Goal: Task Accomplishment & Management: Use online tool/utility

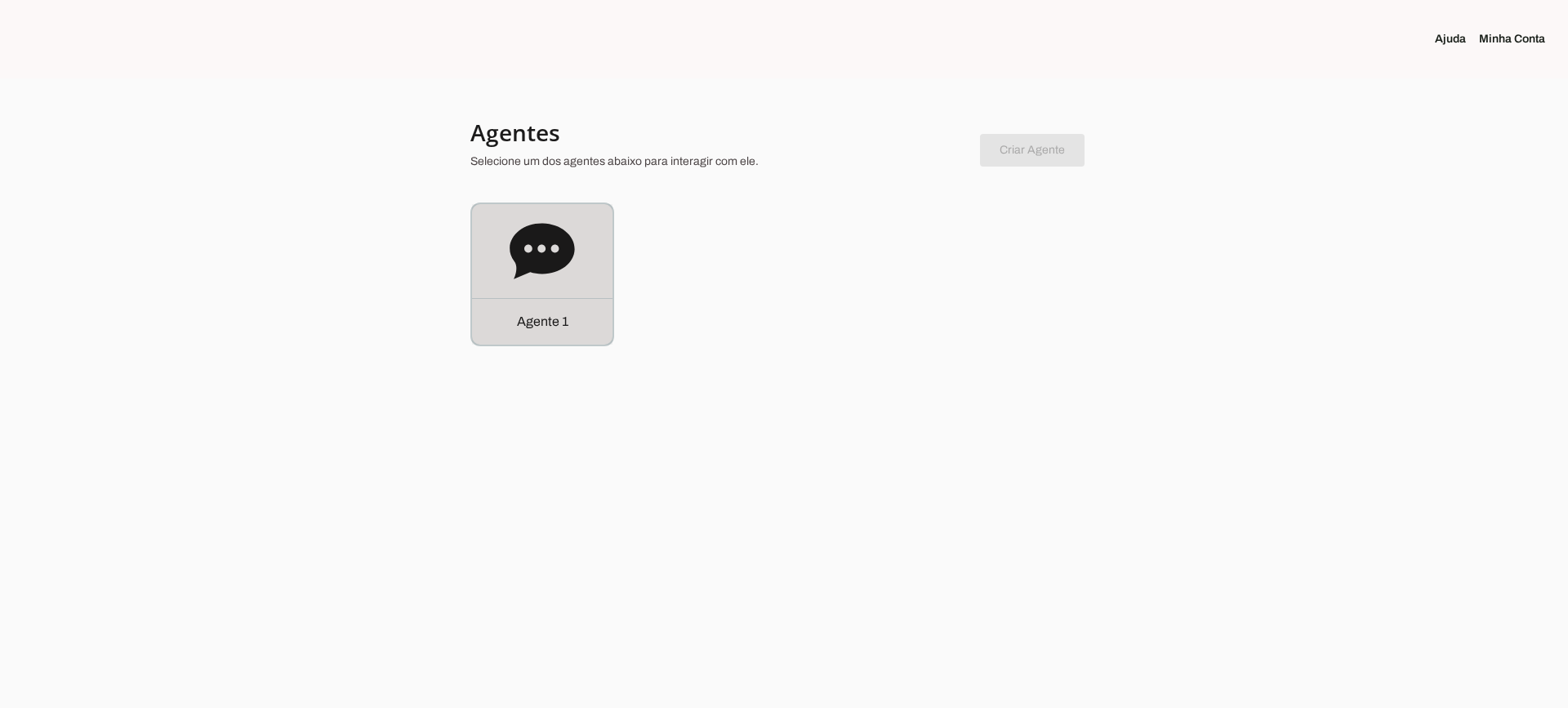
click at [521, 233] on icon at bounding box center [542, 251] width 65 height 56
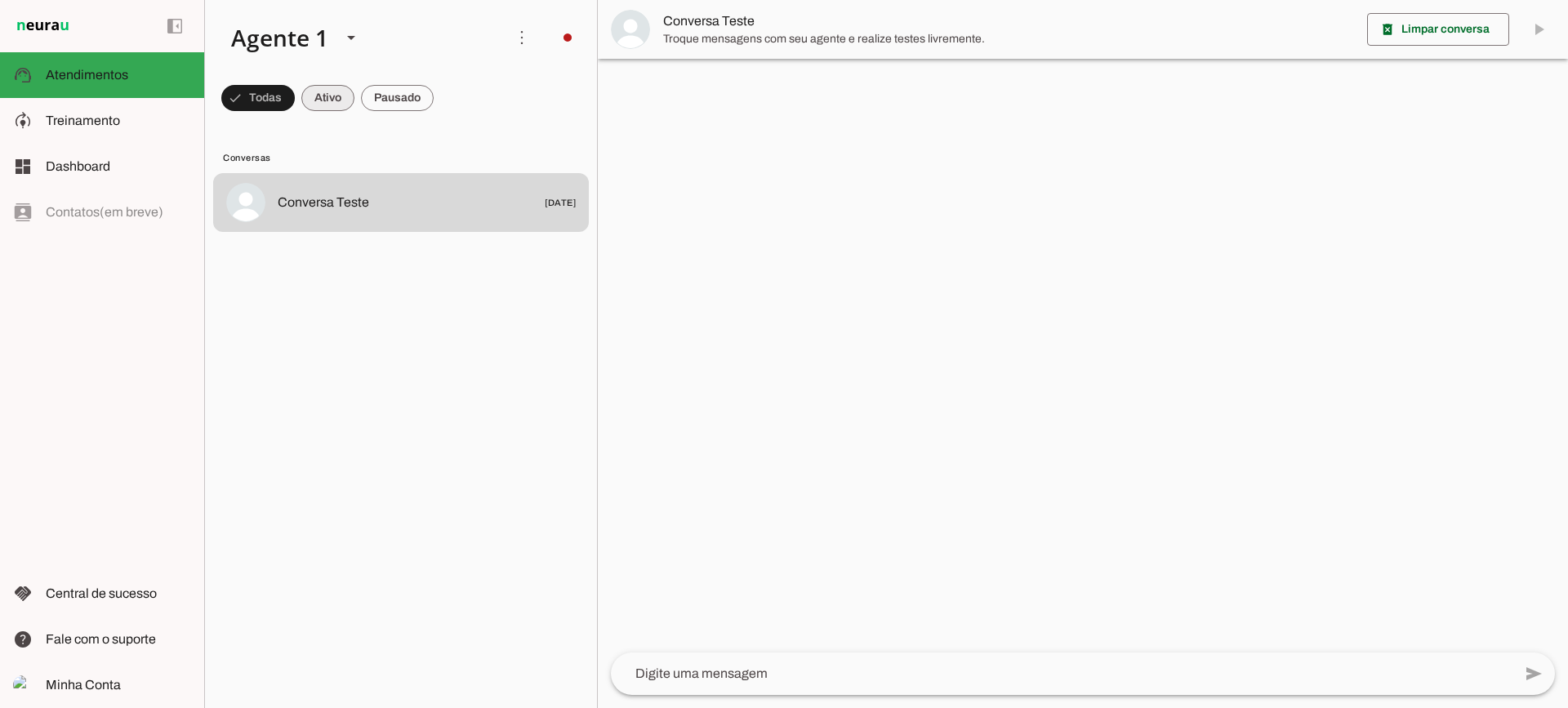
click at [295, 98] on span at bounding box center [258, 98] width 73 height 39
click at [281, 100] on span at bounding box center [250, 98] width 59 height 39
click at [281, 97] on span at bounding box center [250, 98] width 59 height 39
drag, startPoint x: 398, startPoint y: 97, endPoint x: 399, endPoint y: 31, distance: 66.0
click at [281, 96] on span at bounding box center [250, 98] width 59 height 39
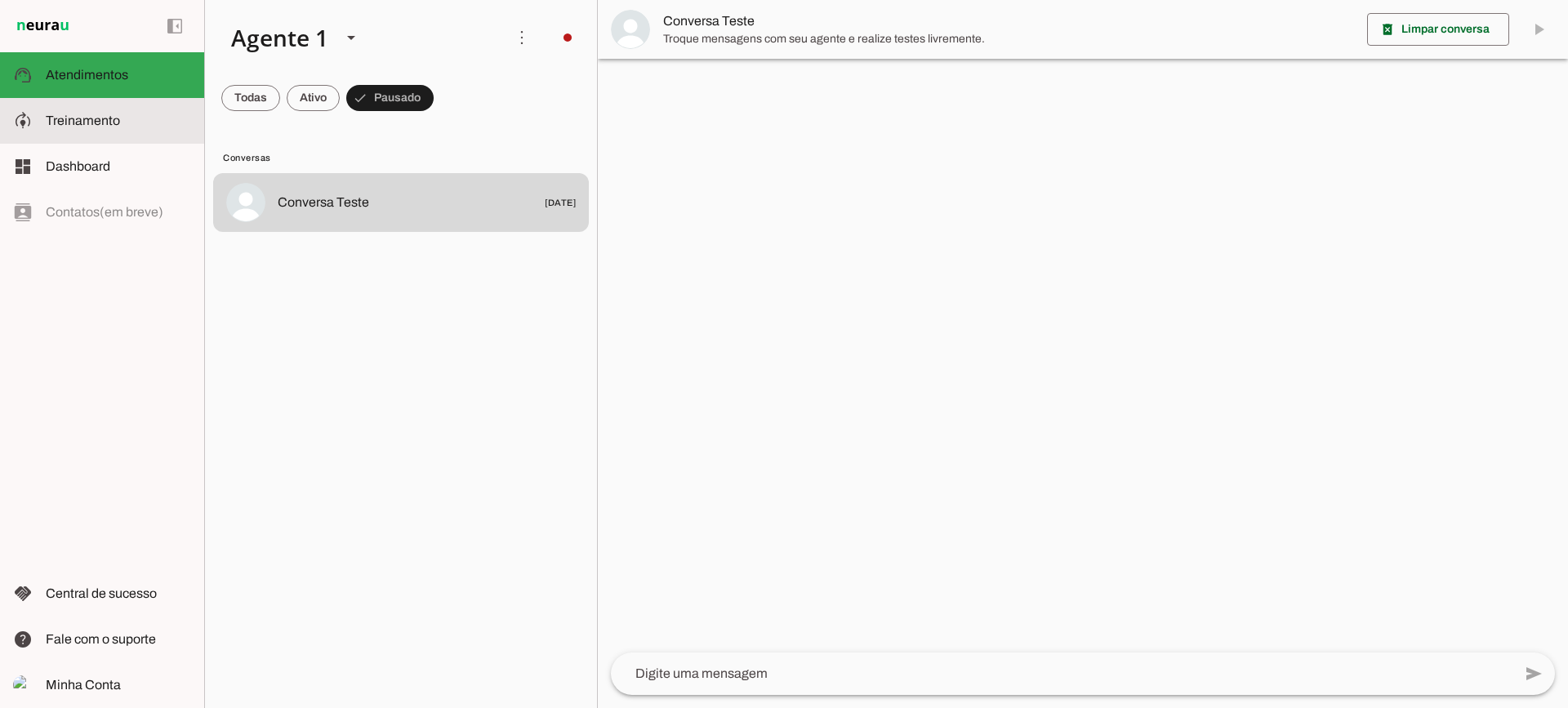
click at [164, 115] on slot at bounding box center [118, 121] width 145 height 19
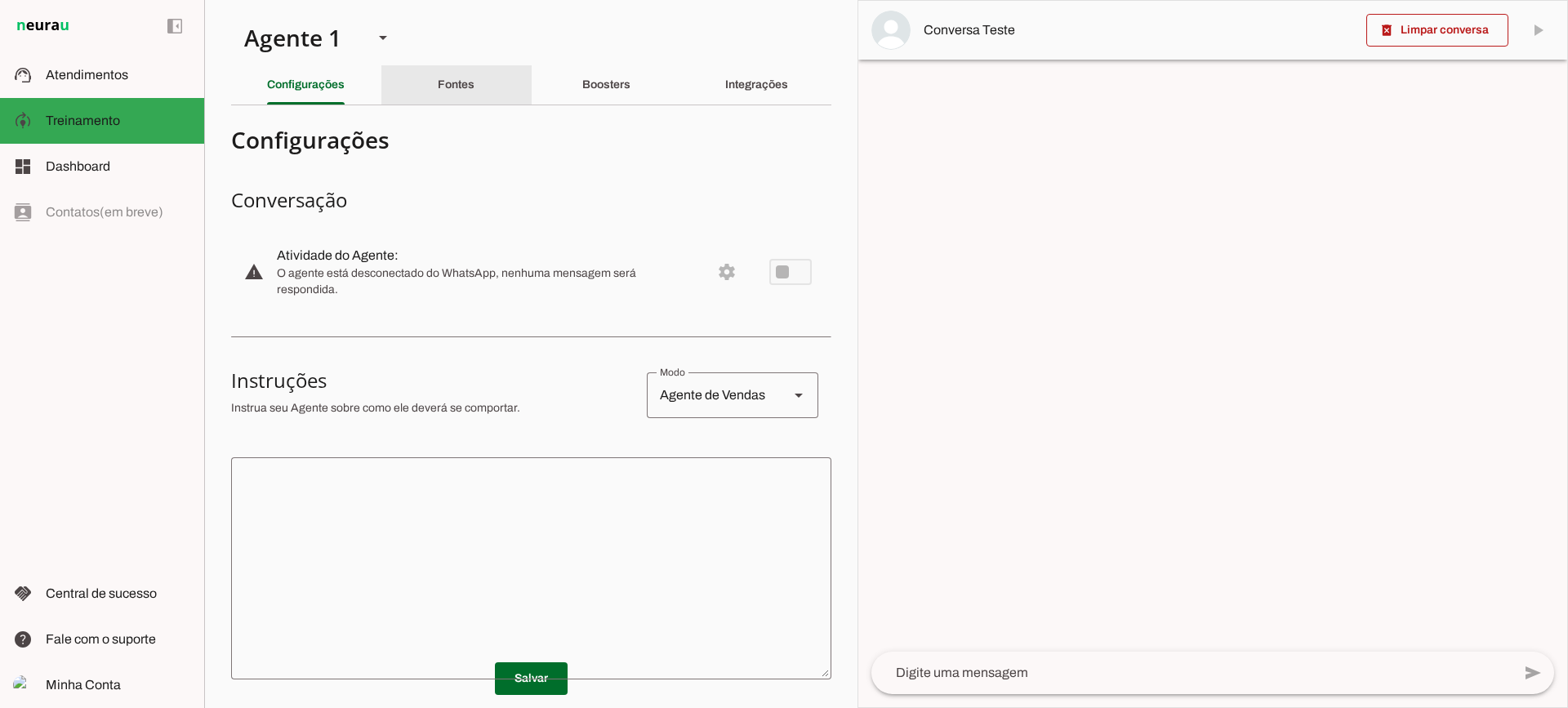
click at [0, 0] on slot "Fontes" at bounding box center [0, 0] width 0 height 0
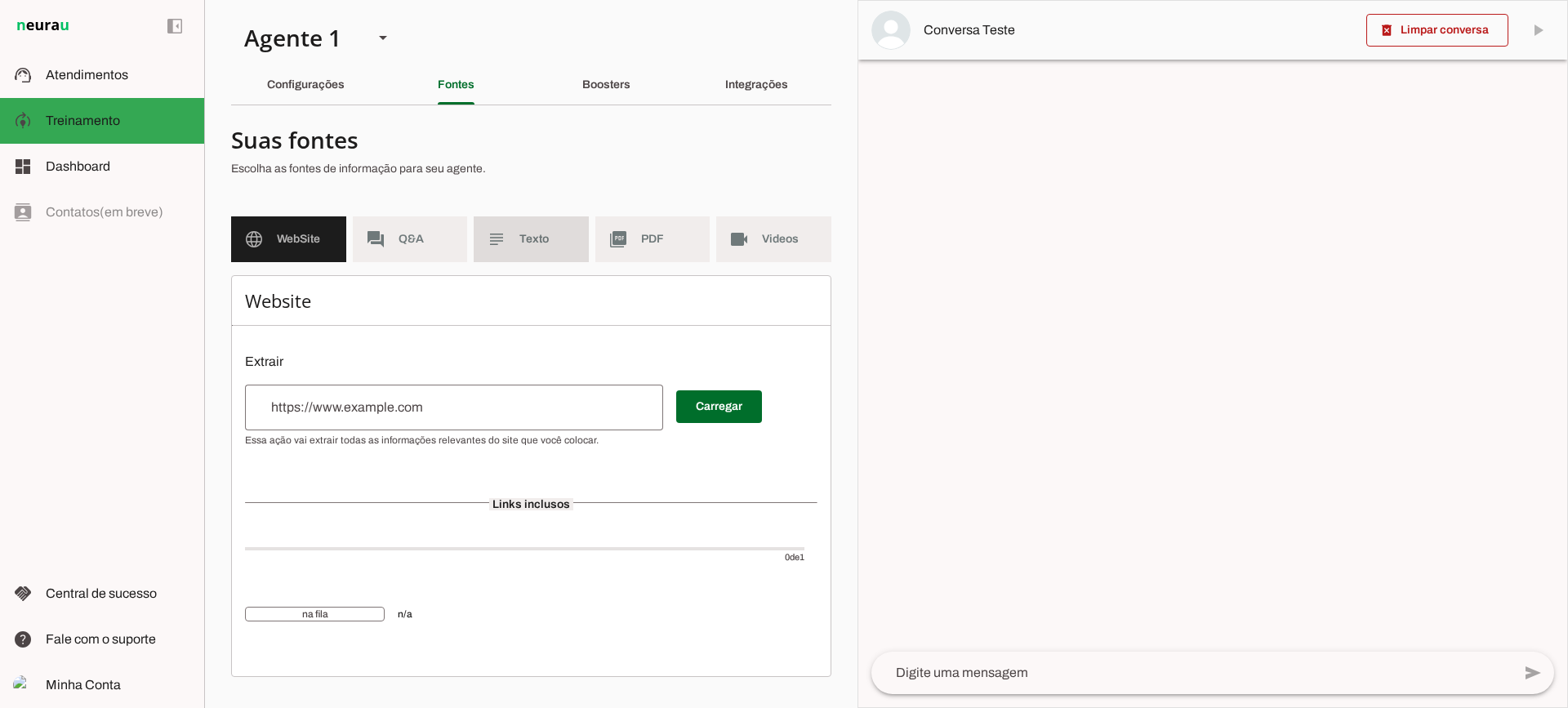
click at [554, 235] on span "Texto" at bounding box center [547, 239] width 56 height 17
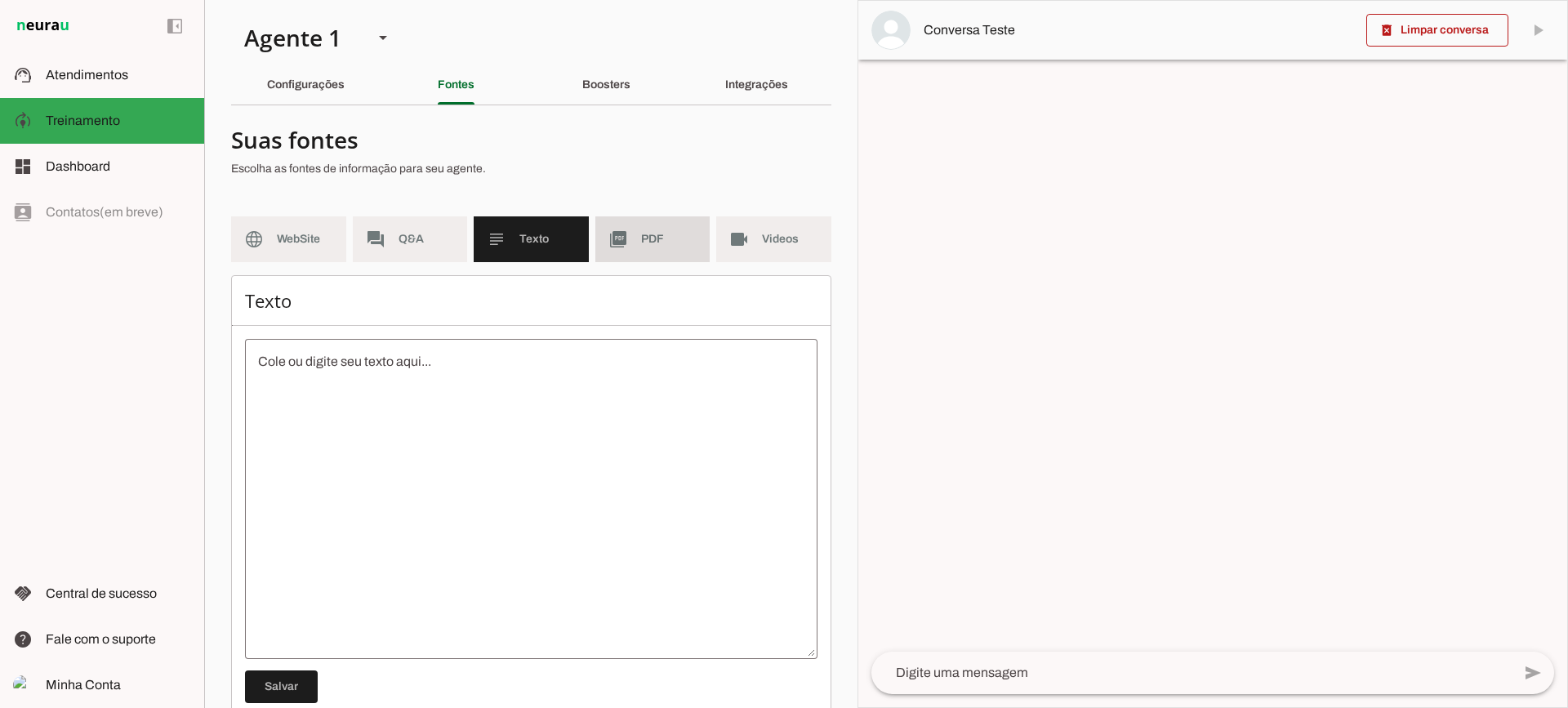
click at [626, 241] on md-item "picture_as_pdf PDF" at bounding box center [653, 239] width 115 height 45
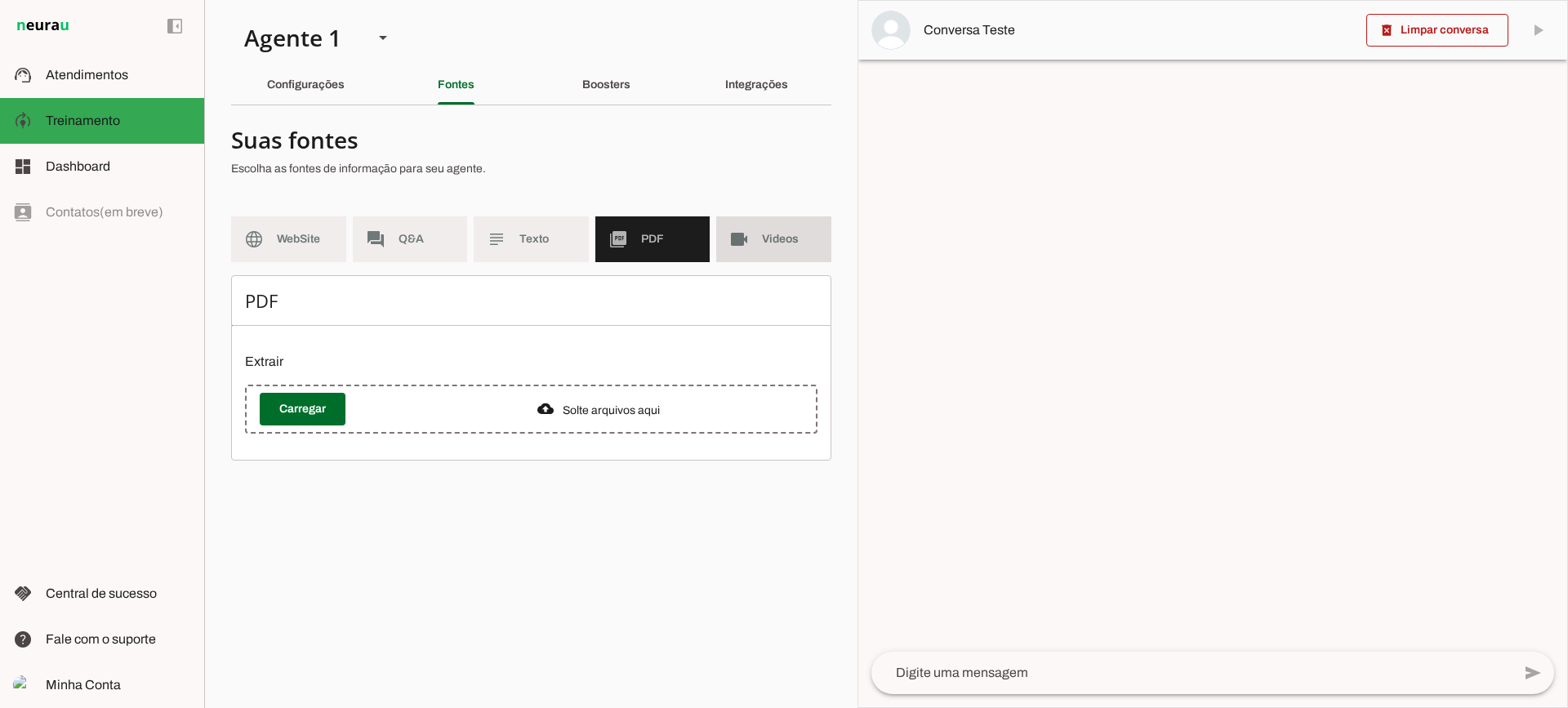
drag, startPoint x: 735, startPoint y: 233, endPoint x: 602, endPoint y: 17, distance: 253.7
click at [0, 0] on slot "videocam" at bounding box center [0, 0] width 0 height 0
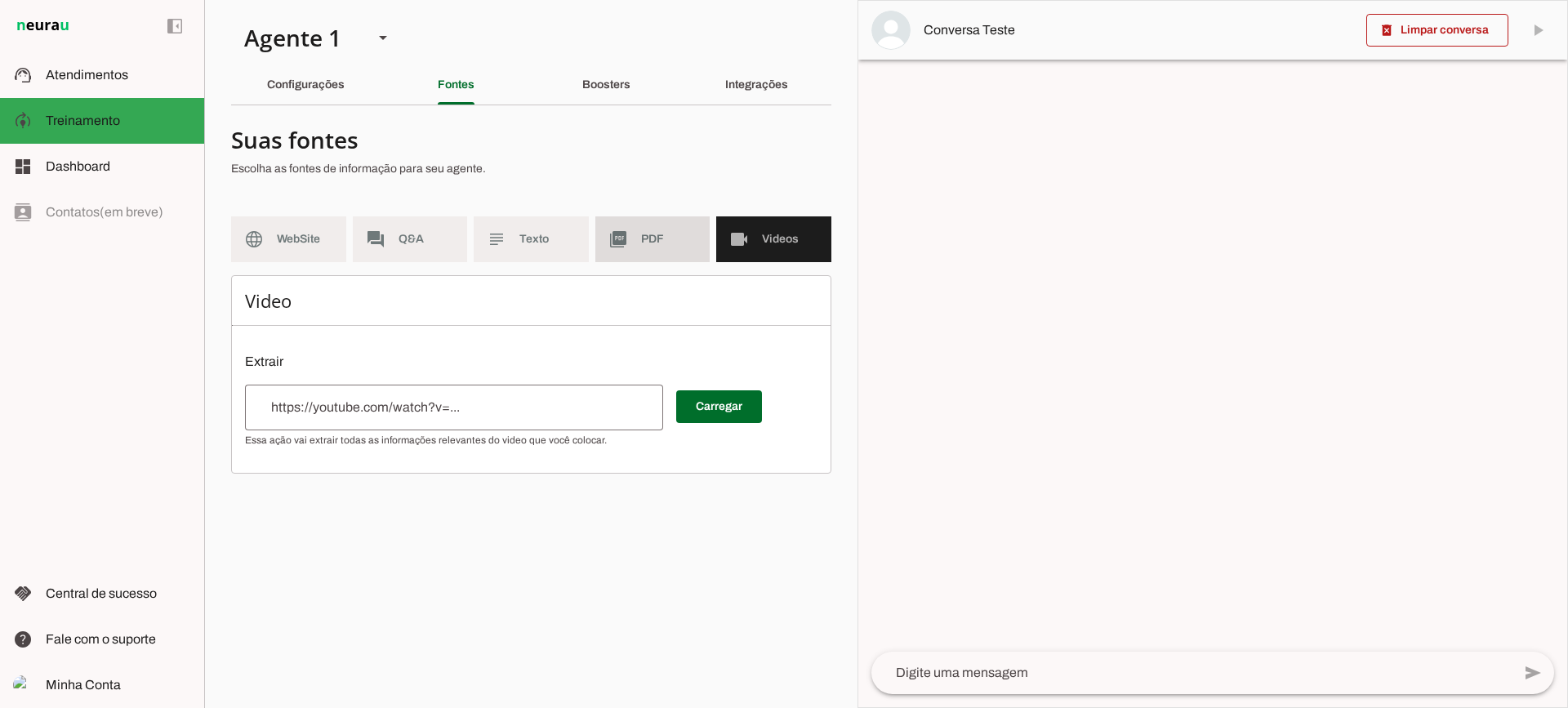
click at [650, 252] on md-item "picture_as_pdf PDF" at bounding box center [653, 239] width 115 height 45
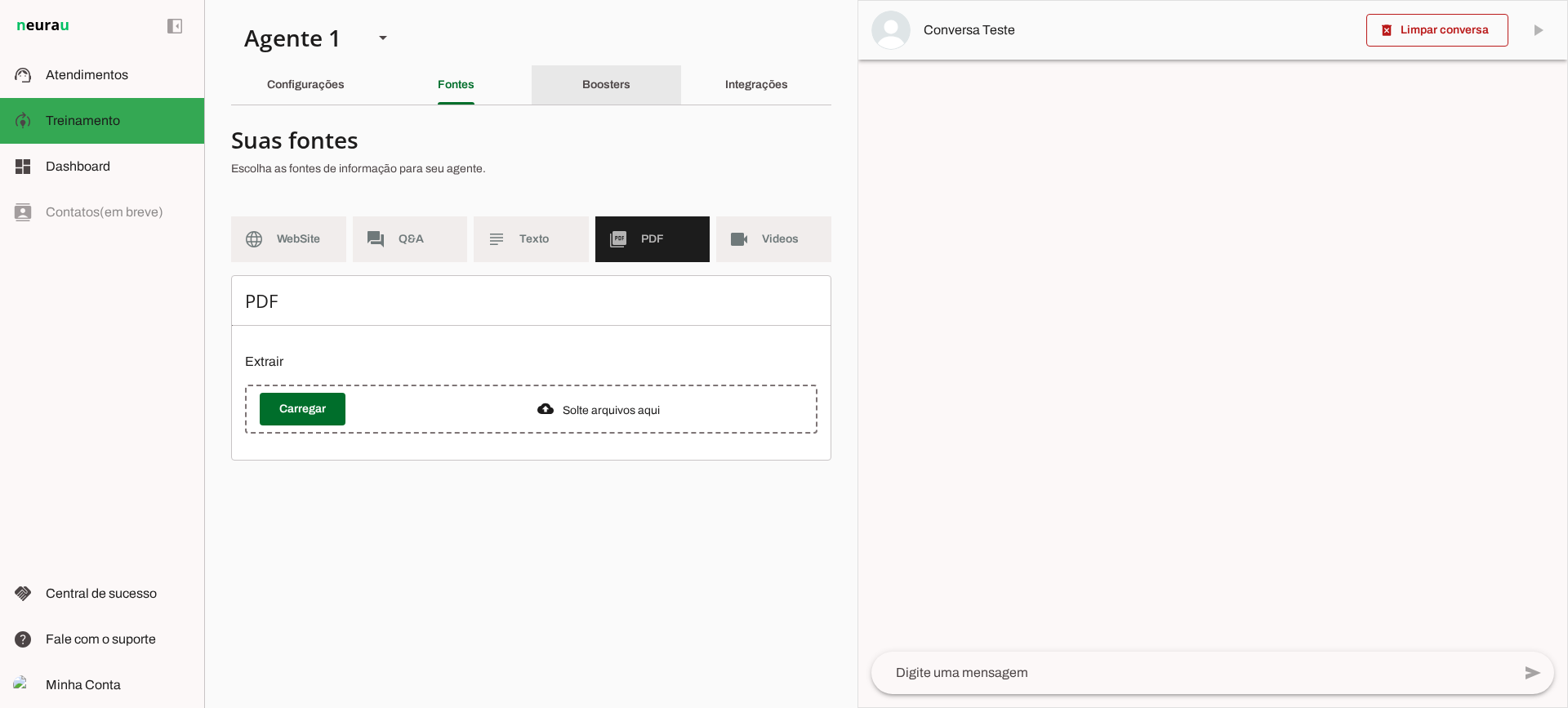
click at [582, 85] on div "Boosters" at bounding box center [606, 85] width 48 height 39
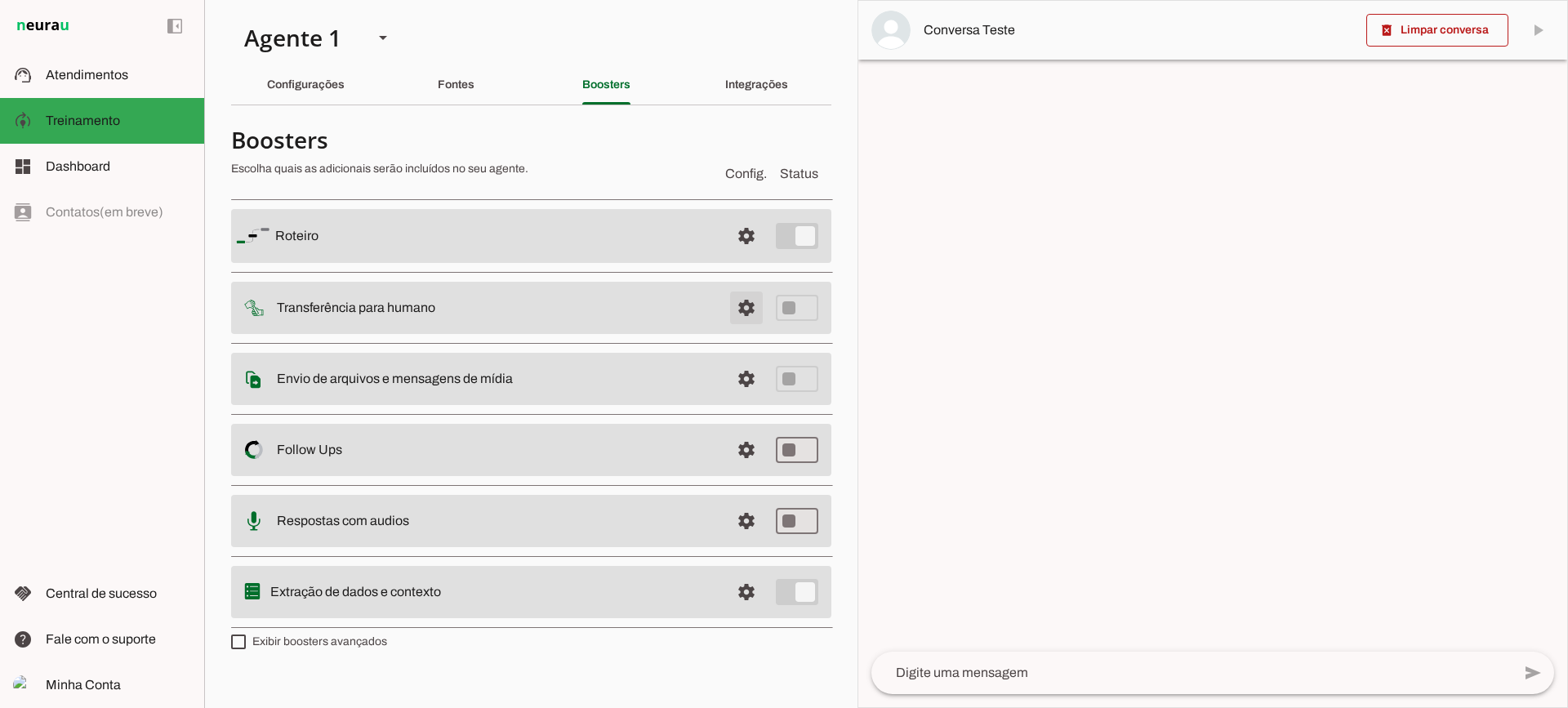
click at [741, 255] on span at bounding box center [746, 236] width 39 height 39
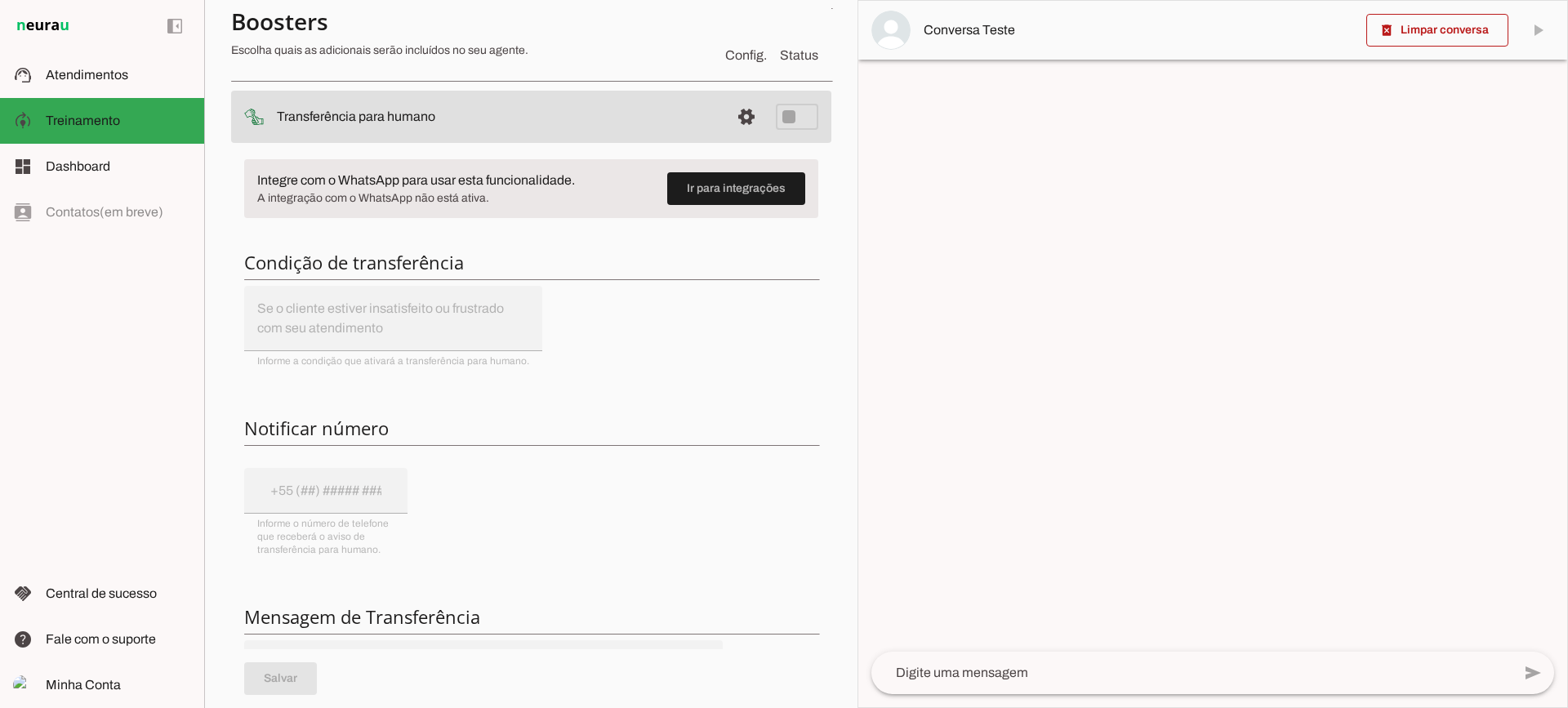
scroll to position [163, 0]
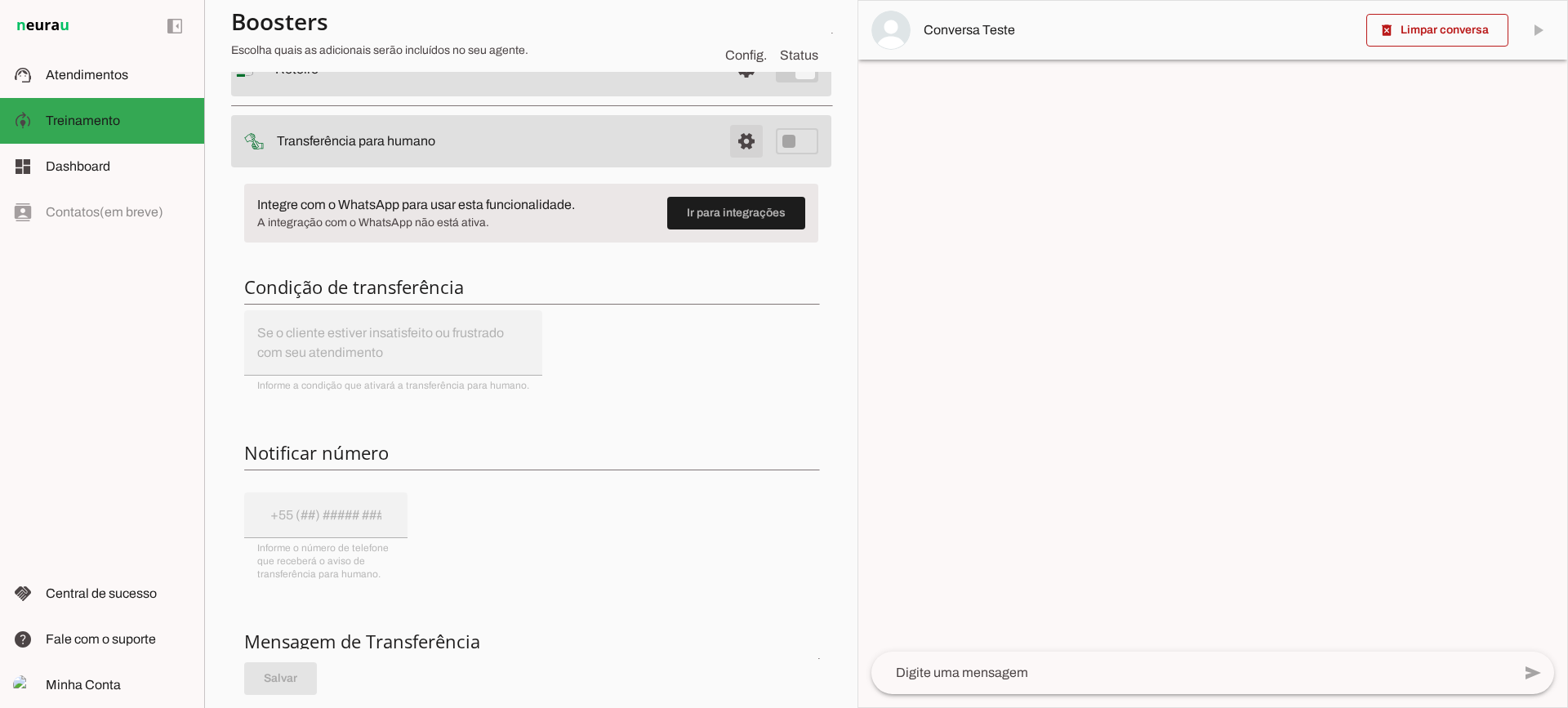
click at [731, 89] on span at bounding box center [746, 69] width 39 height 39
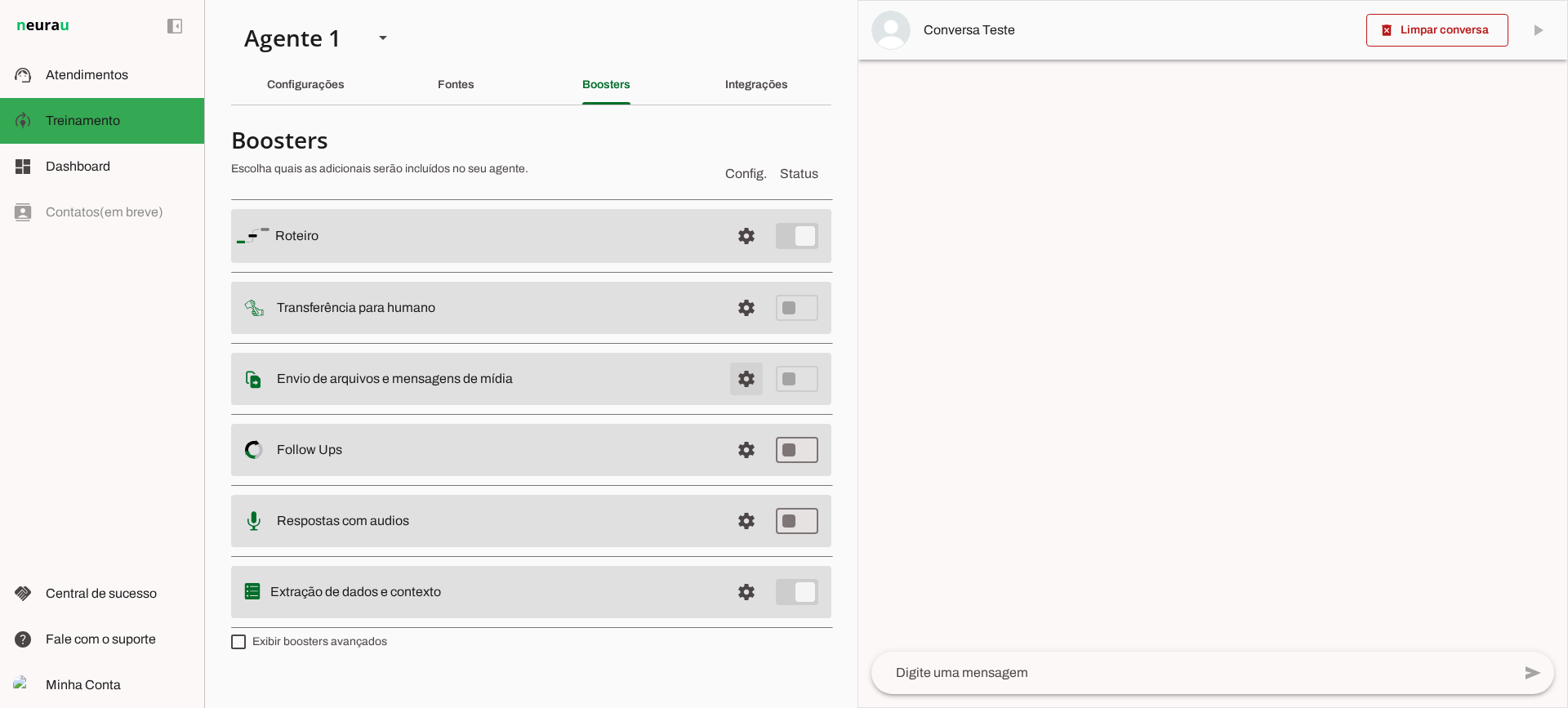
click at [740, 255] on span at bounding box center [746, 236] width 39 height 39
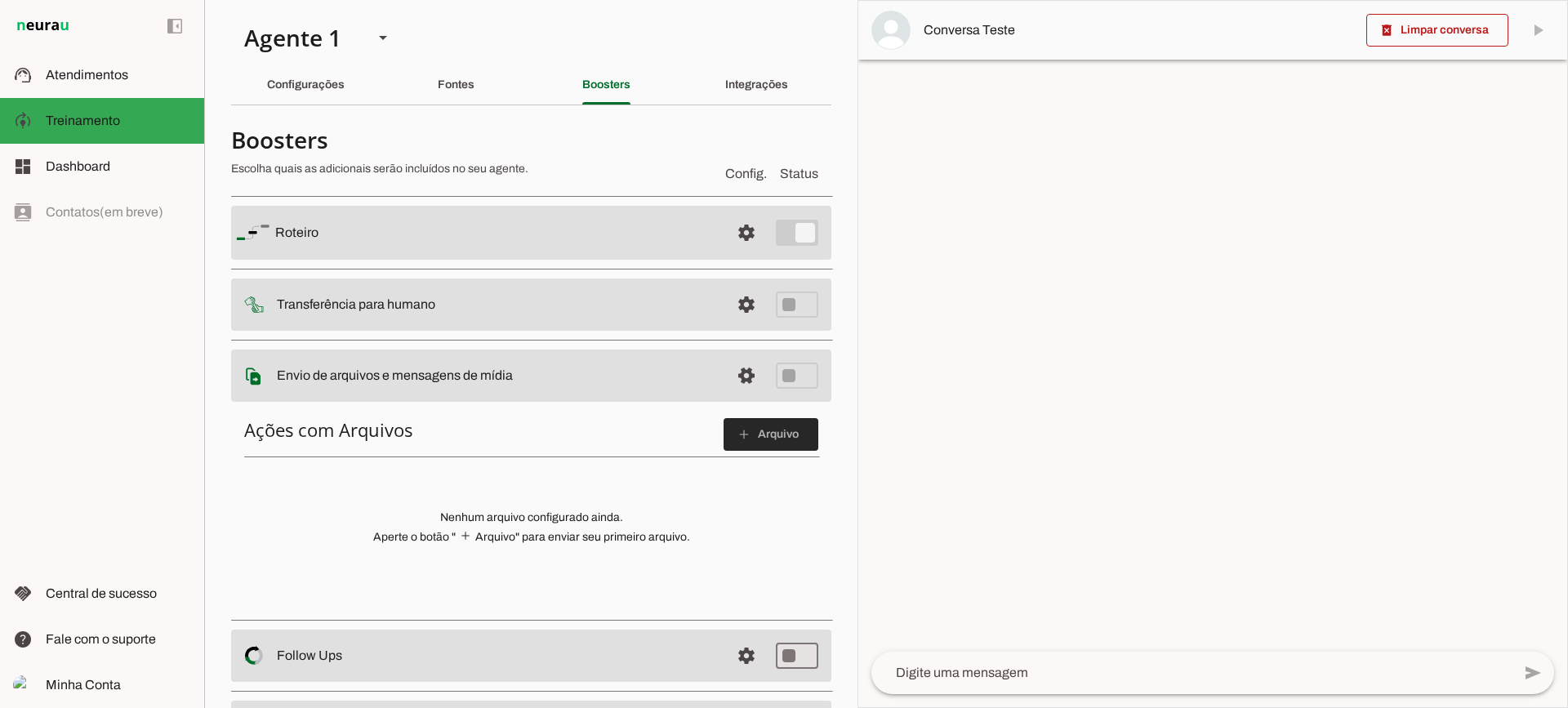
click at [761, 428] on span at bounding box center [771, 434] width 94 height 39
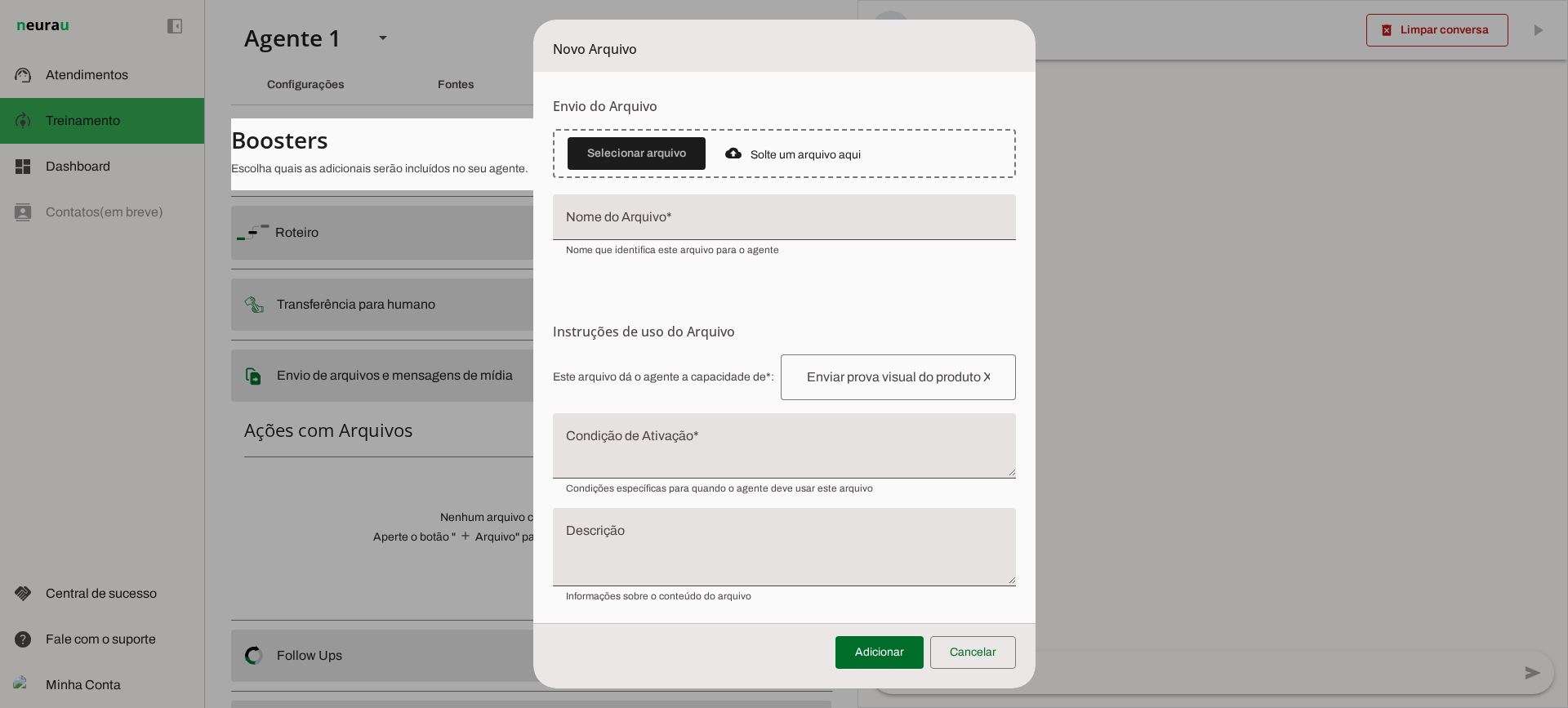
click at [653, 451] on textarea "Condição de Ativação" at bounding box center [785, 452] width 463 height 39
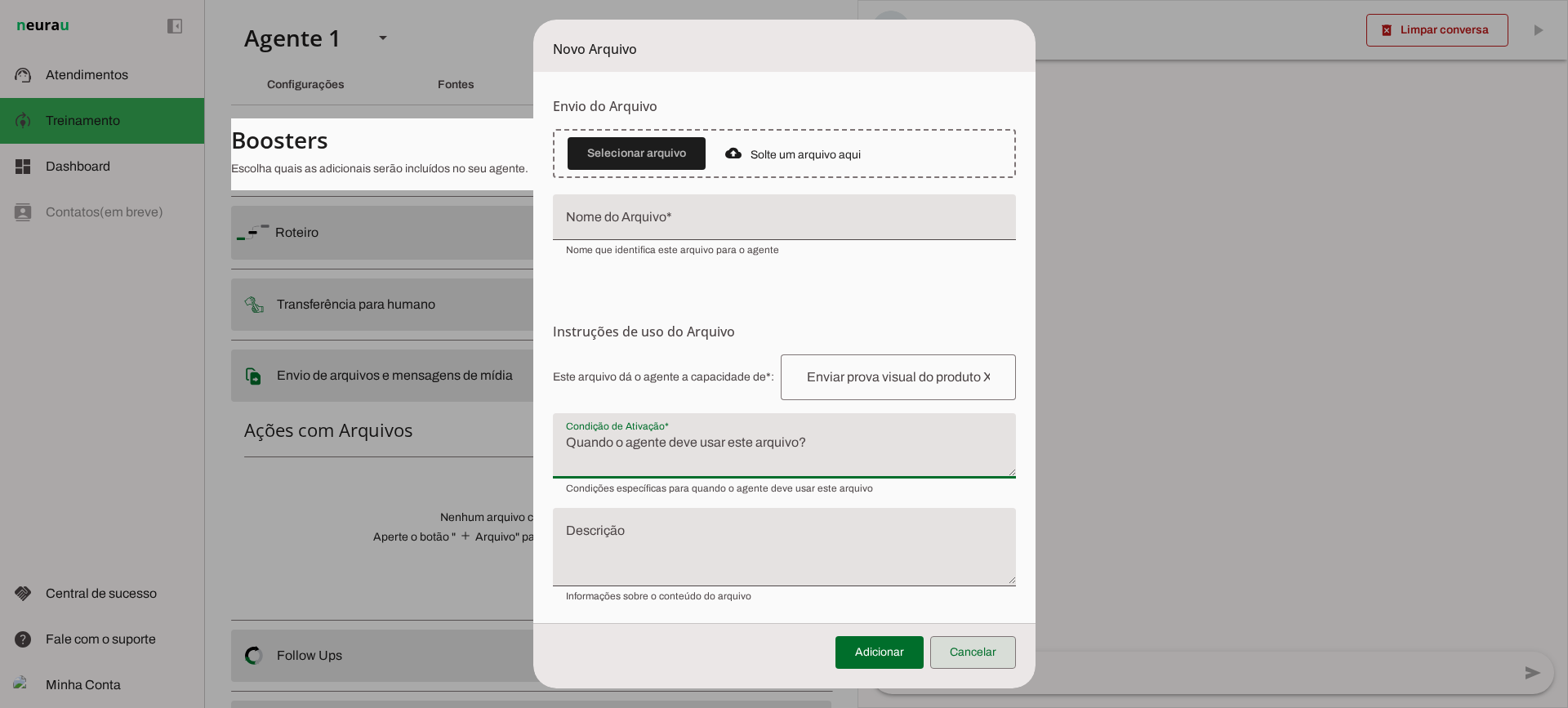
click at [963, 645] on span at bounding box center [973, 652] width 86 height 39
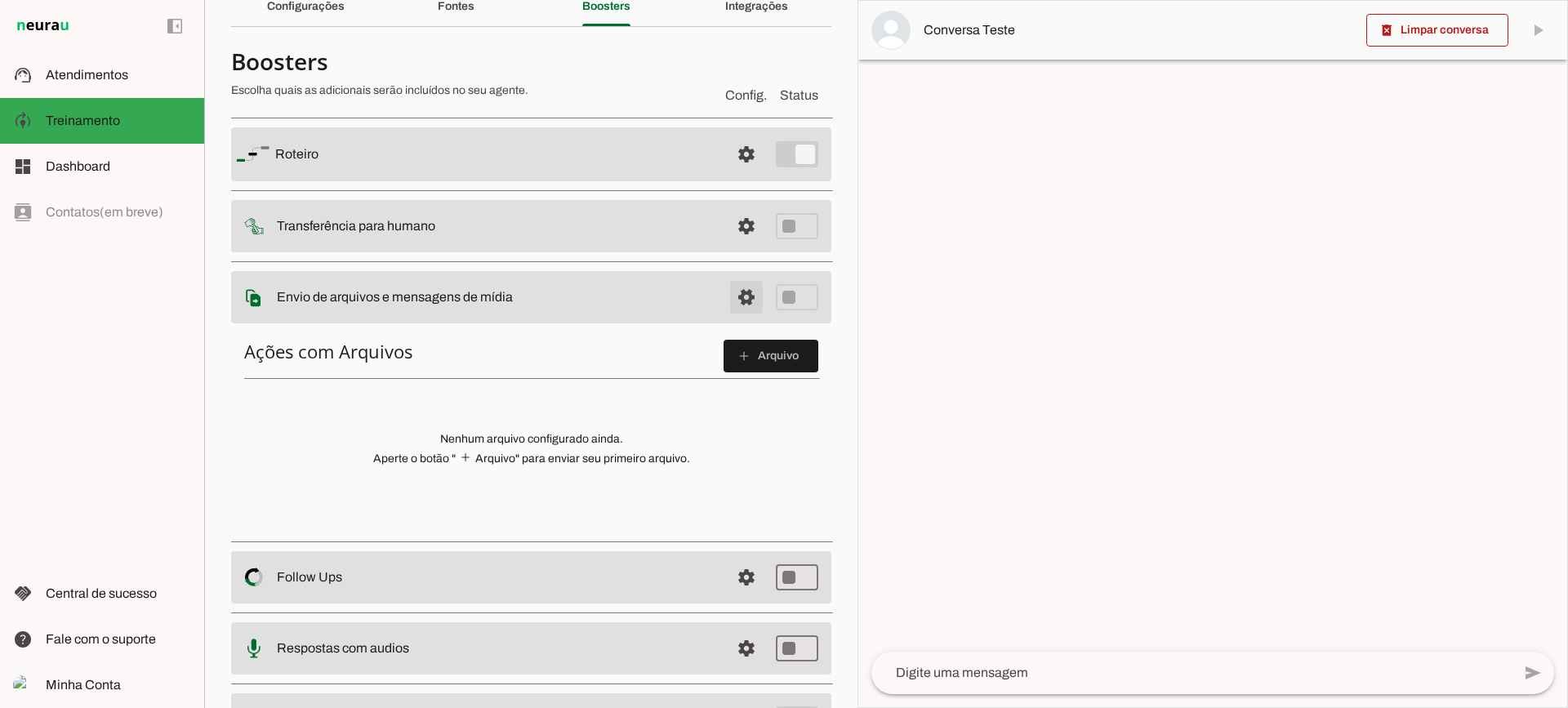
scroll to position [163, 0]
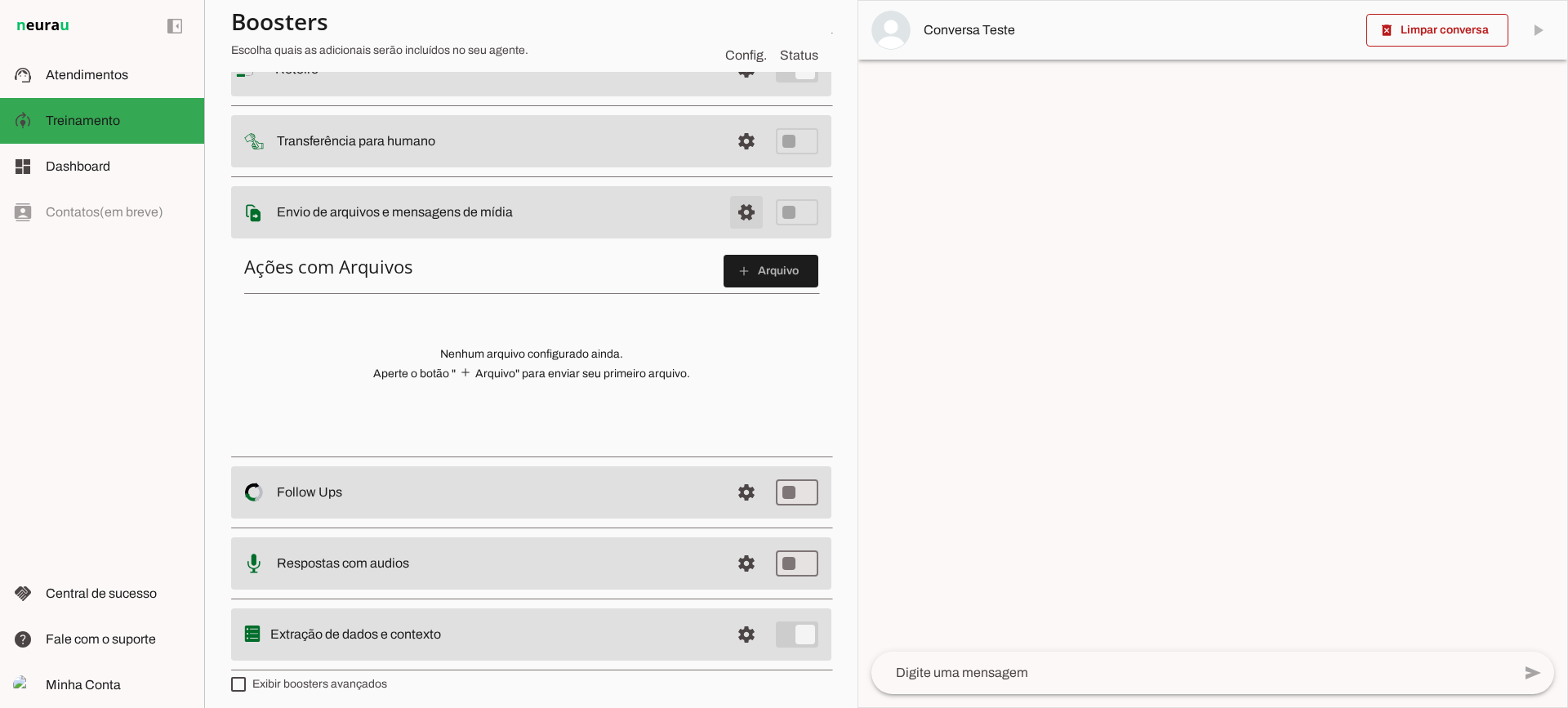
click at [727, 89] on span at bounding box center [746, 69] width 39 height 39
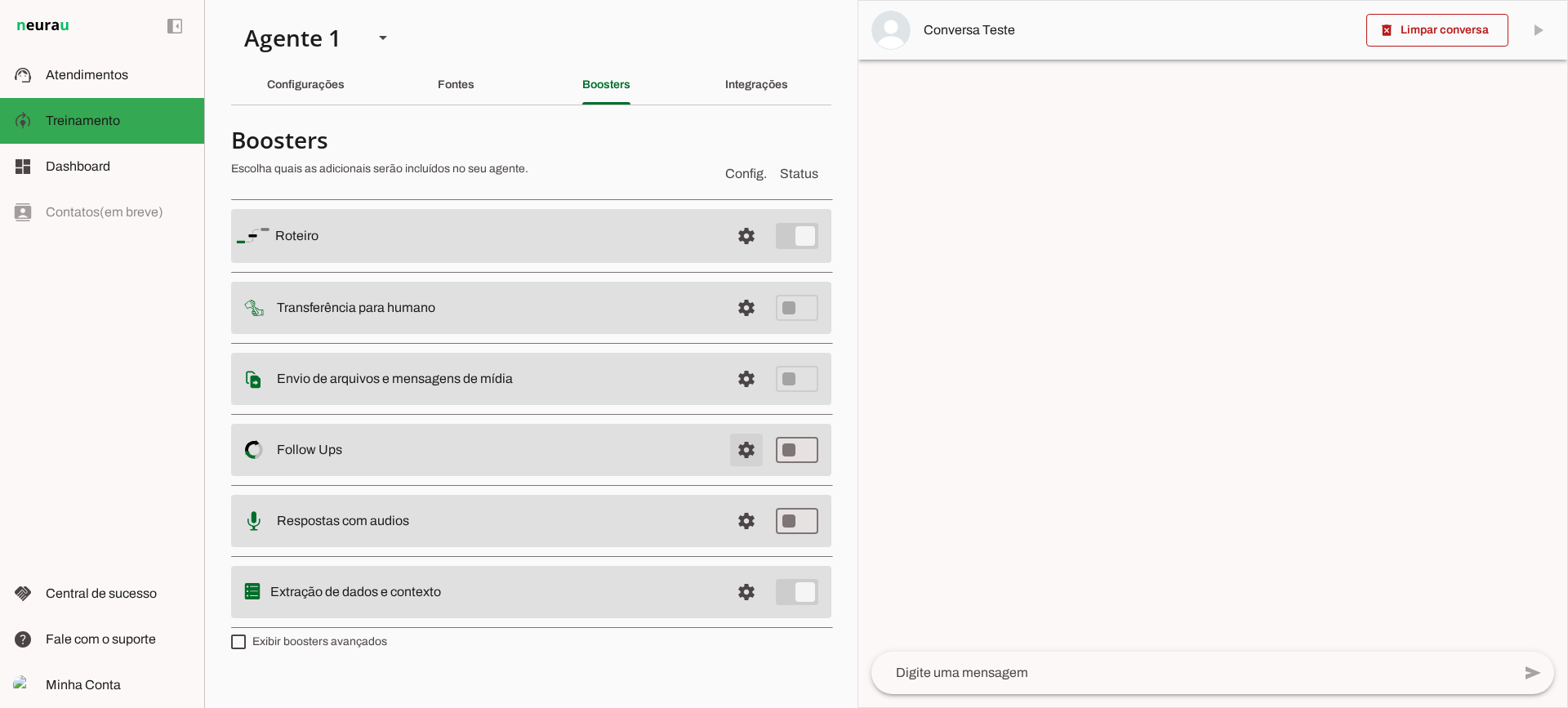
click at [754, 255] on span at bounding box center [746, 236] width 39 height 39
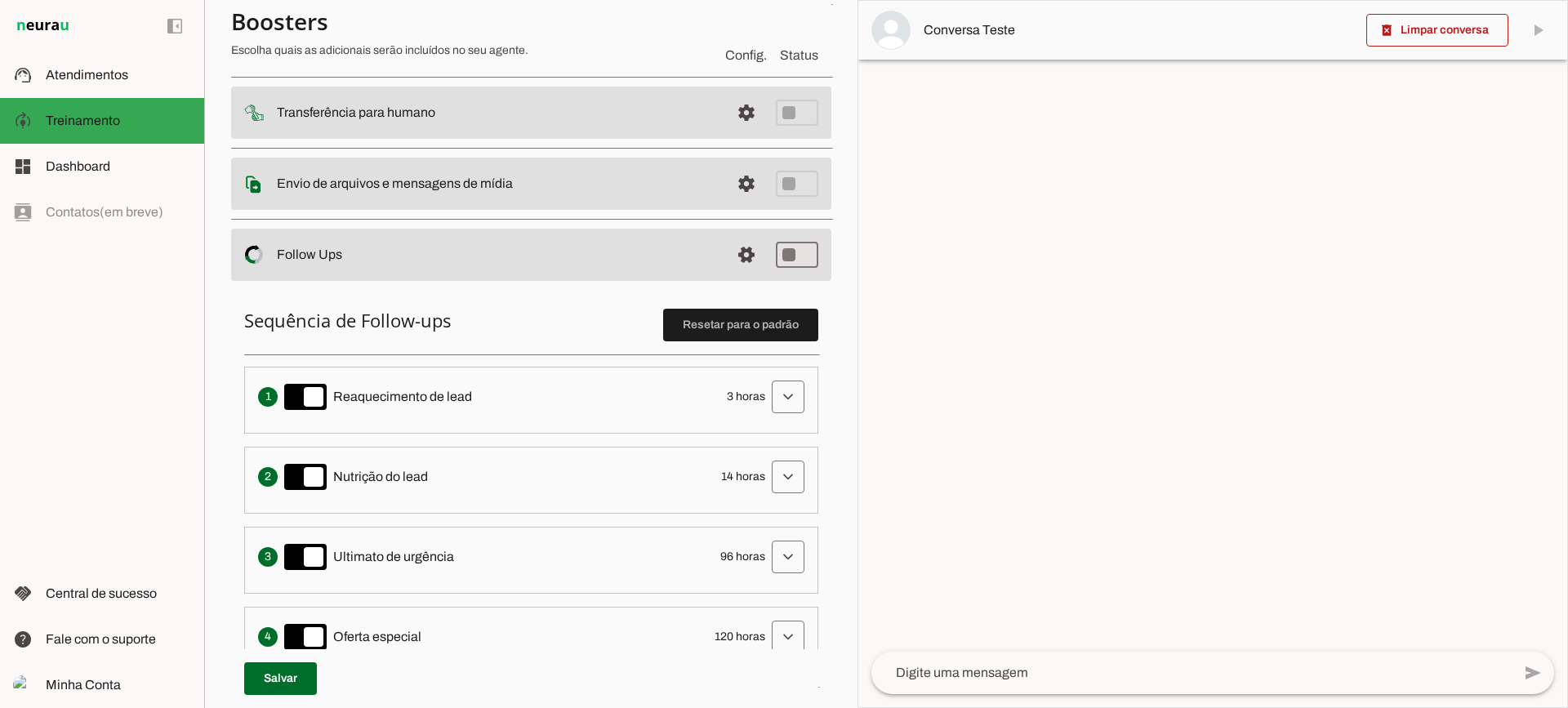
scroll to position [163, 0]
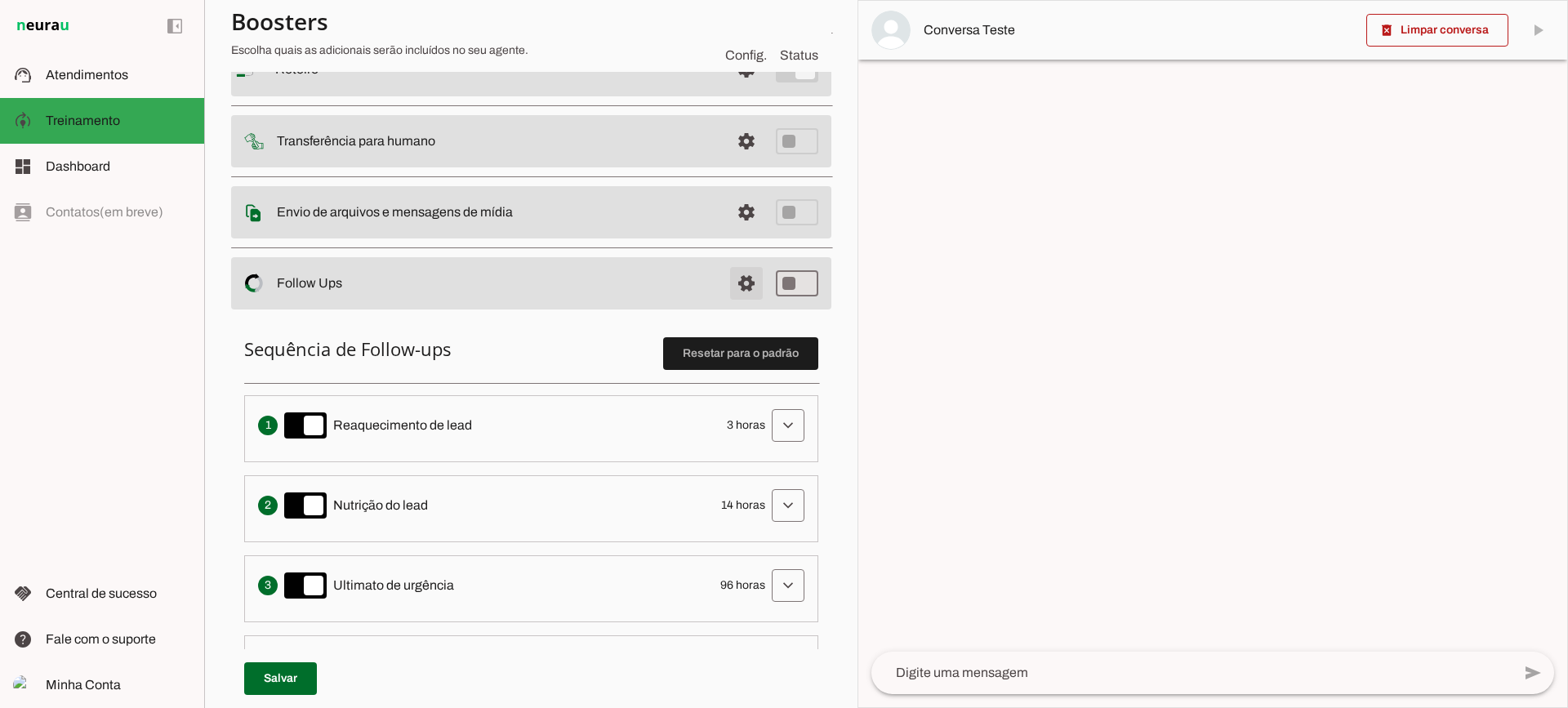
drag, startPoint x: 739, startPoint y: 288, endPoint x: 442, endPoint y: 9, distance: 407.5
click at [735, 89] on span at bounding box center [746, 69] width 39 height 39
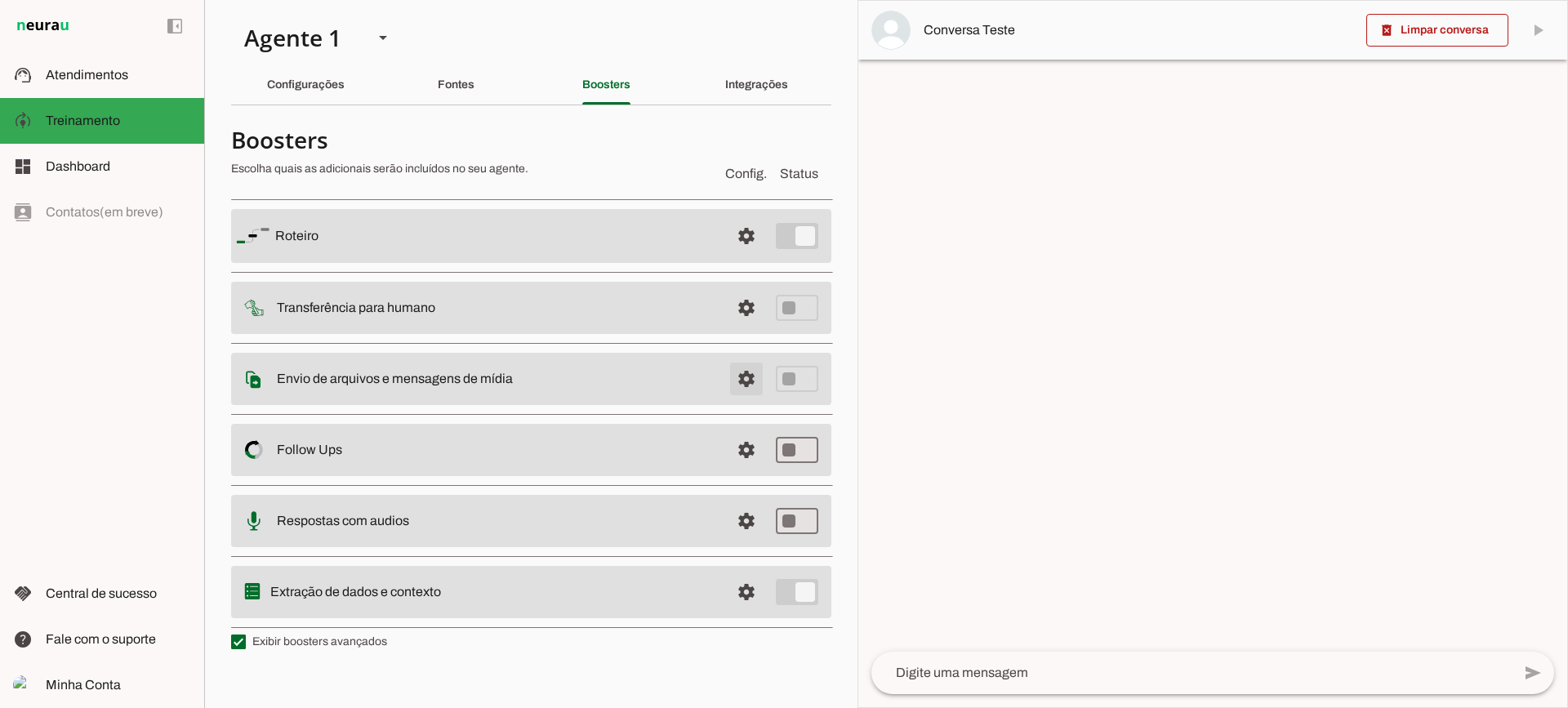
click at [751, 255] on span at bounding box center [746, 236] width 39 height 39
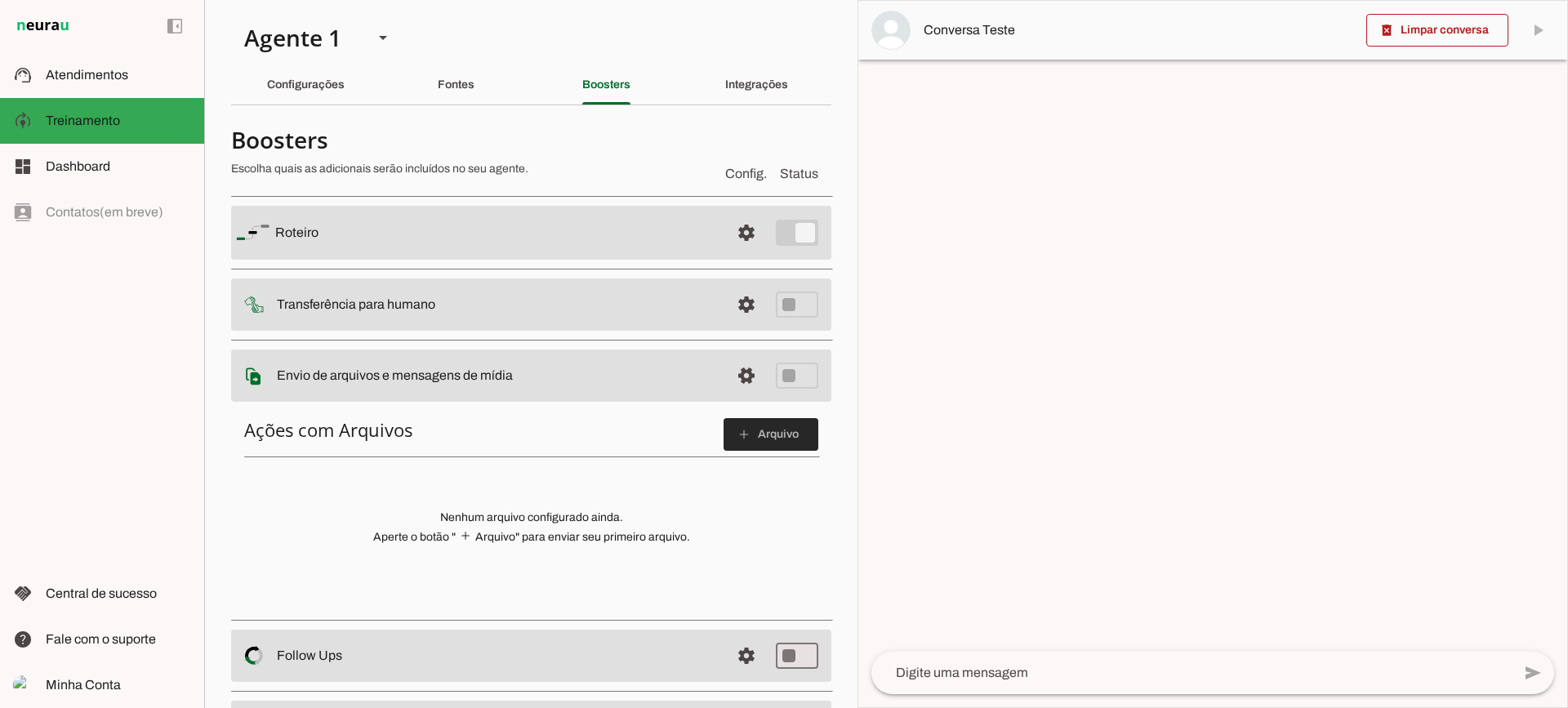
click at [754, 434] on span at bounding box center [771, 434] width 94 height 39
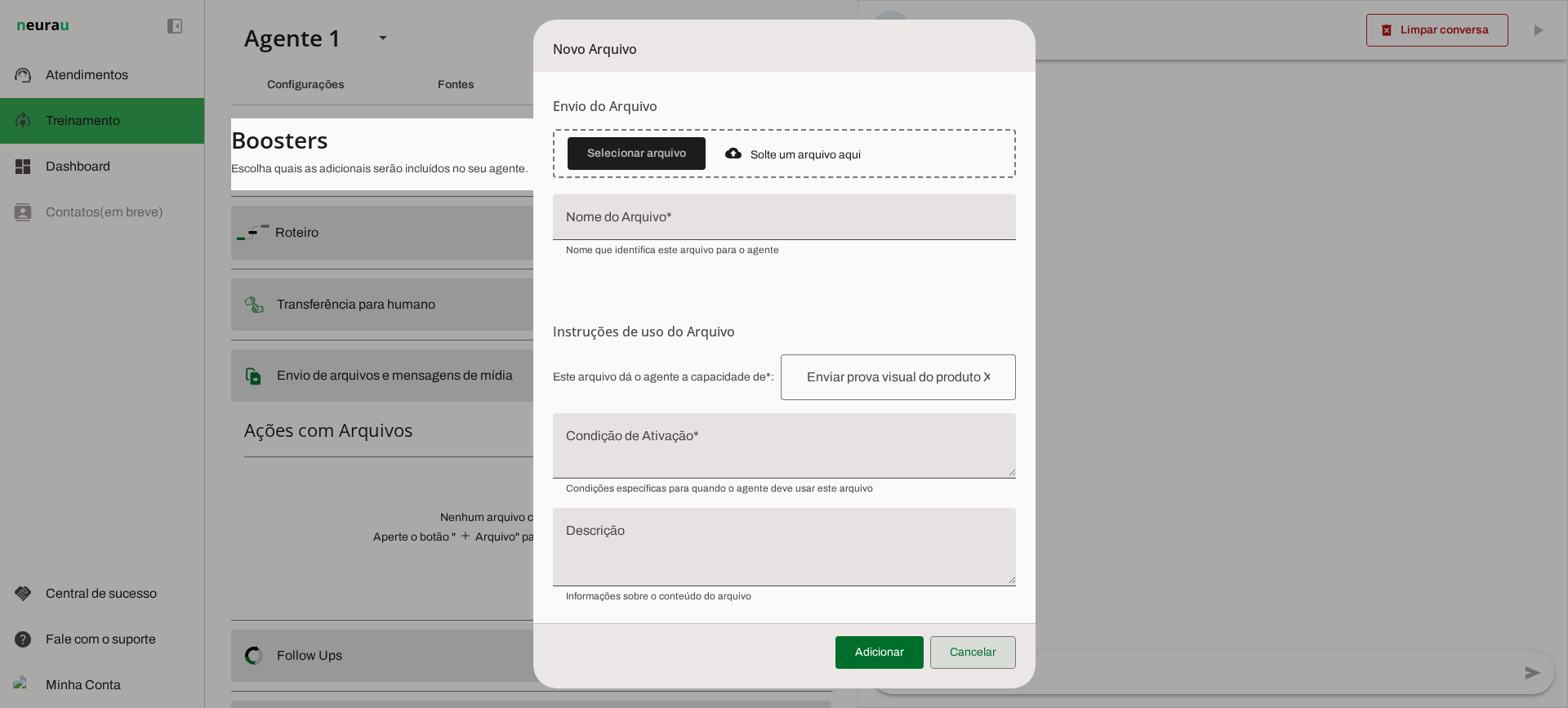
click at [973, 645] on span at bounding box center [973, 652] width 86 height 39
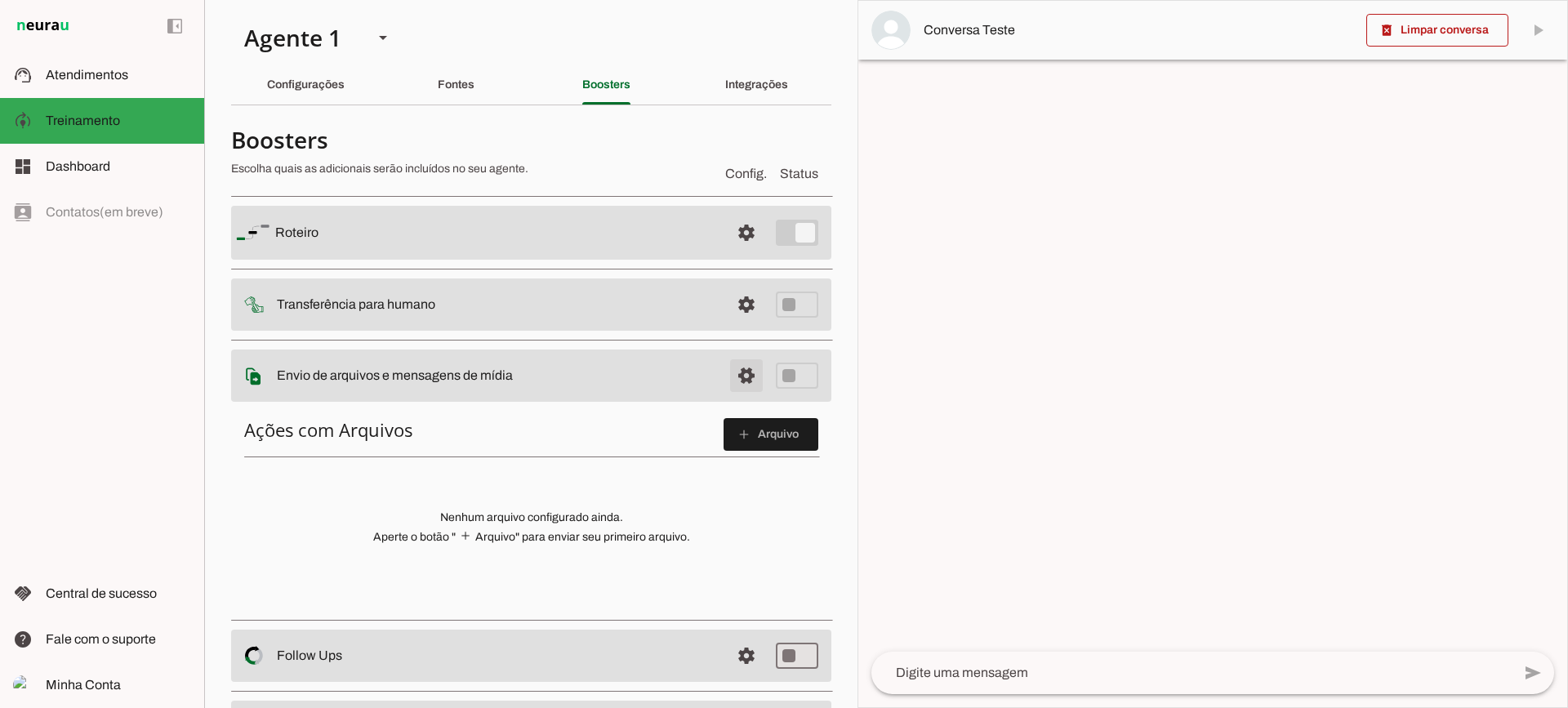
click at [743, 253] on span at bounding box center [746, 233] width 39 height 39
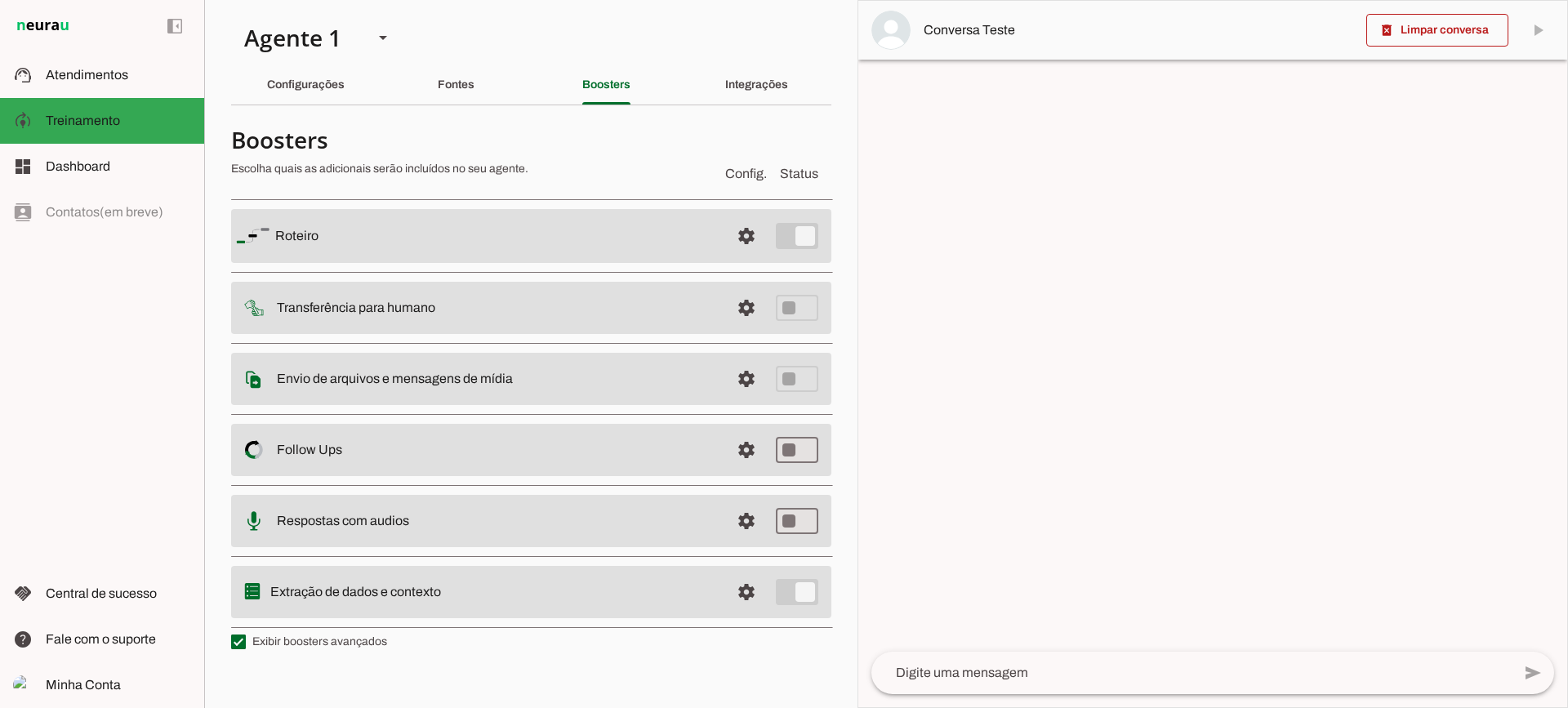
click at [743, 255] on span at bounding box center [746, 236] width 39 height 39
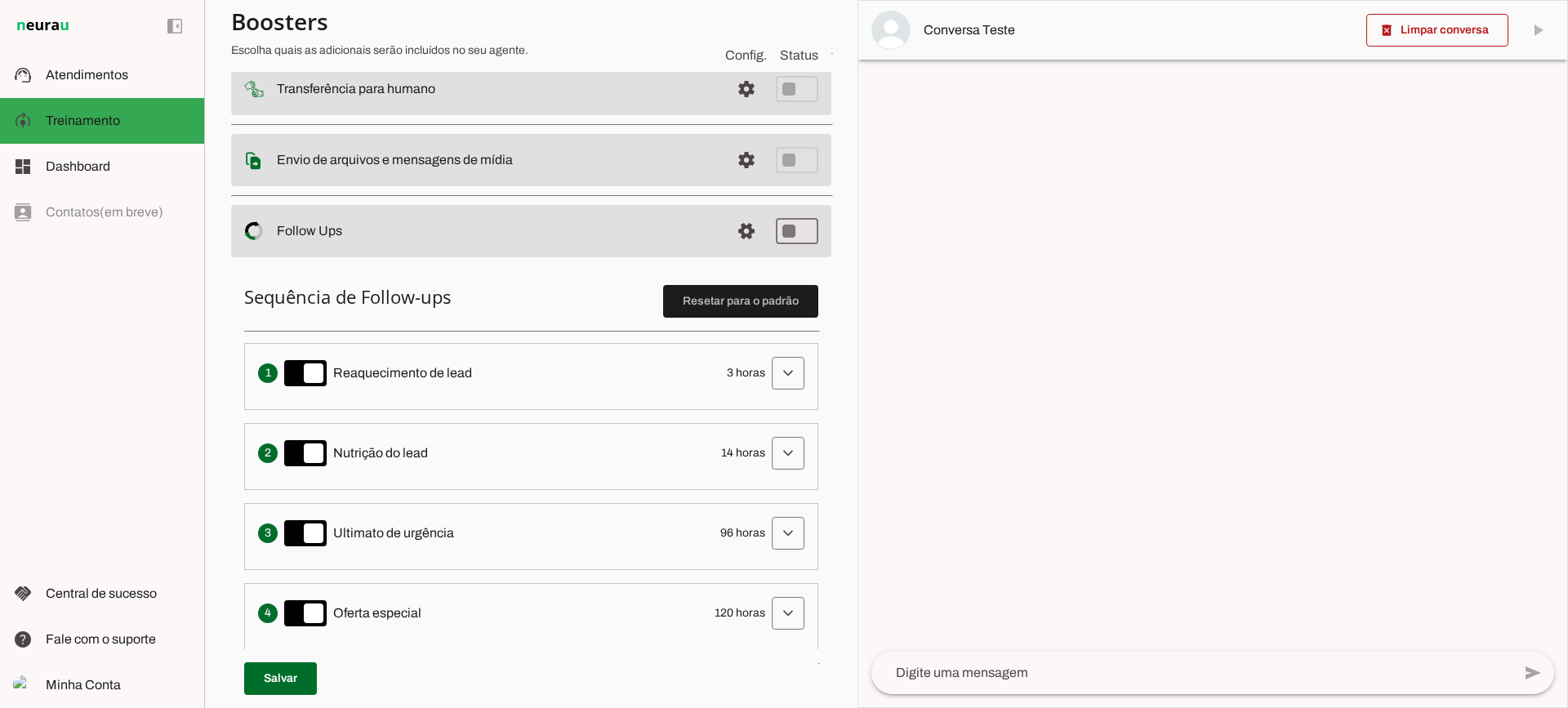
scroll to position [245, 0]
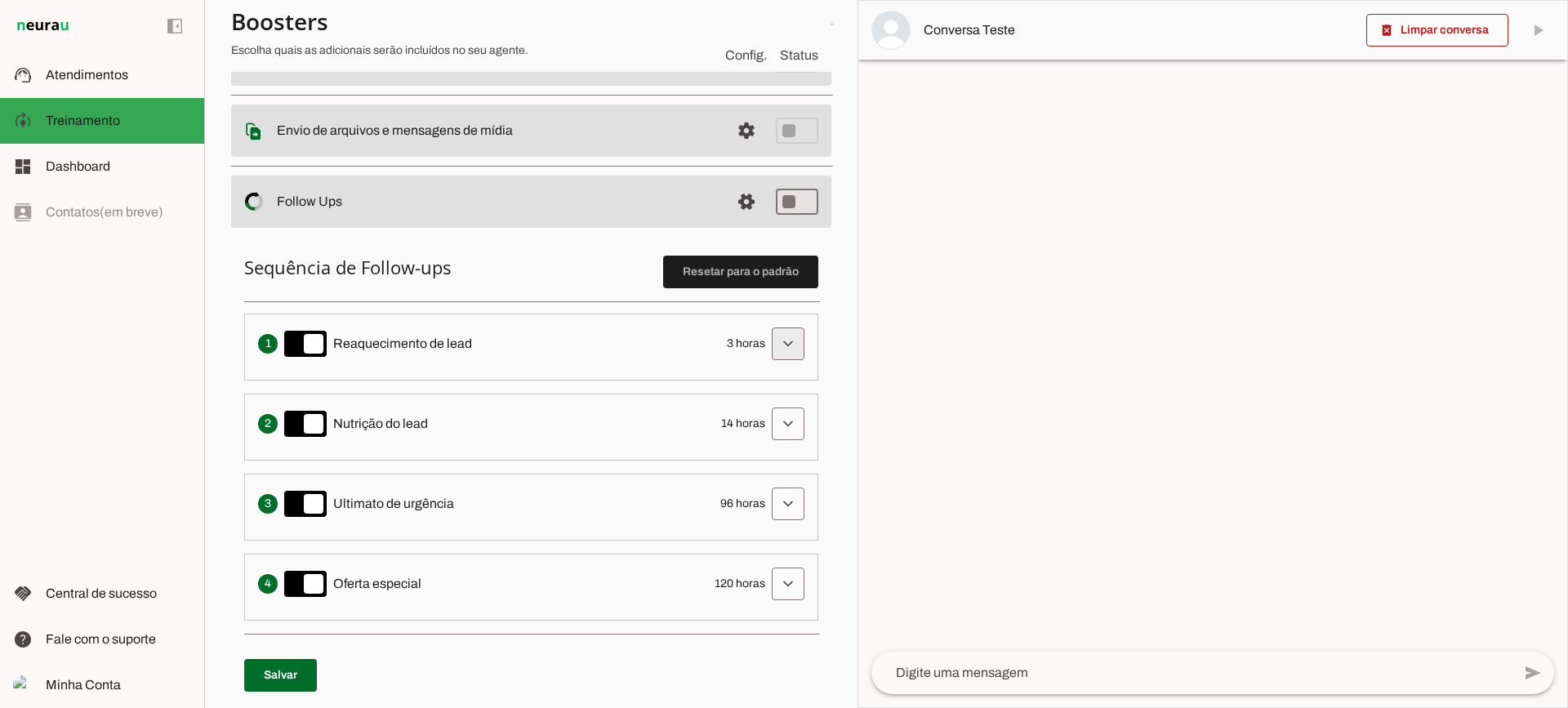
click at [786, 326] on span at bounding box center [787, 344] width 39 height 39
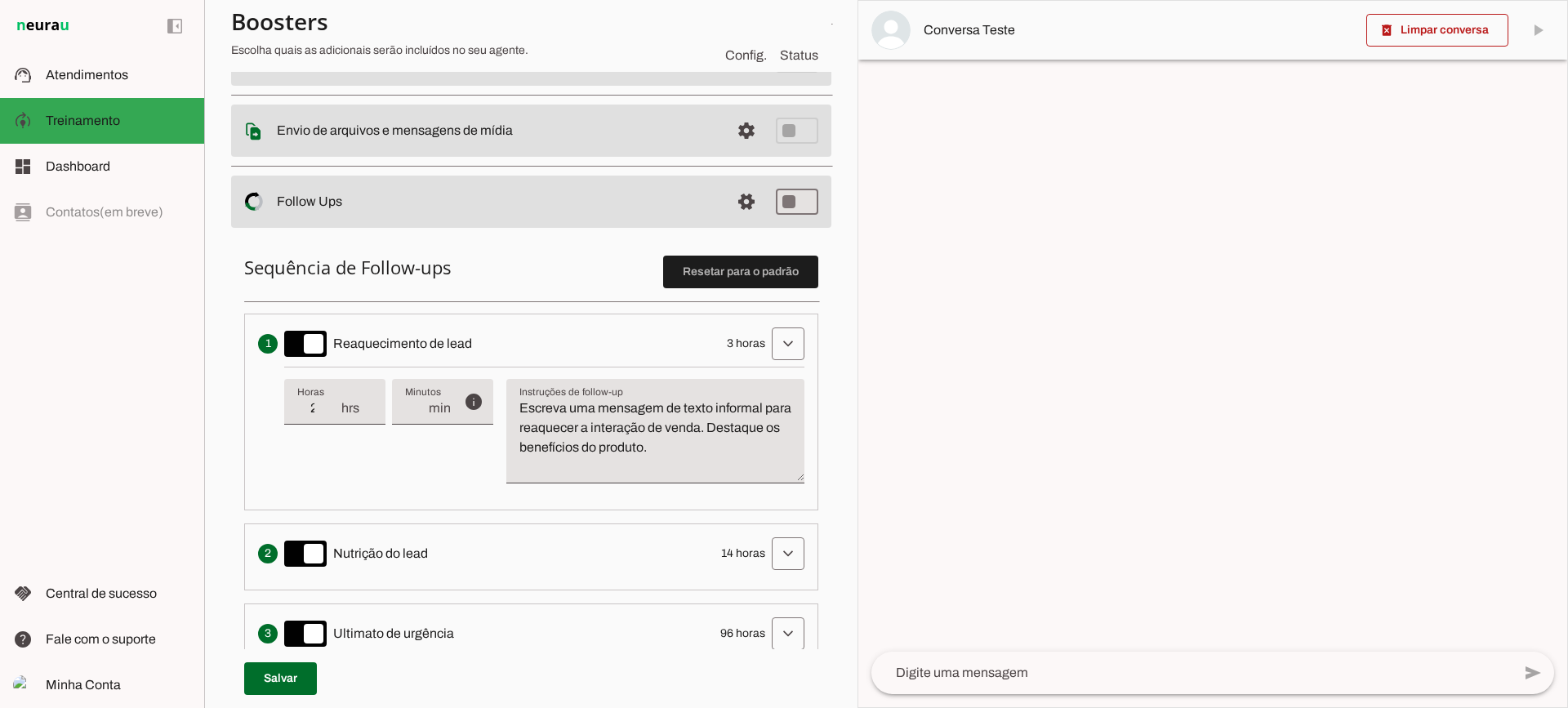
type input "2"
type md-filled-text-field "2"
click at [330, 413] on input "2" at bounding box center [318, 408] width 43 height 19
type input "3"
type md-filled-text-field "3"
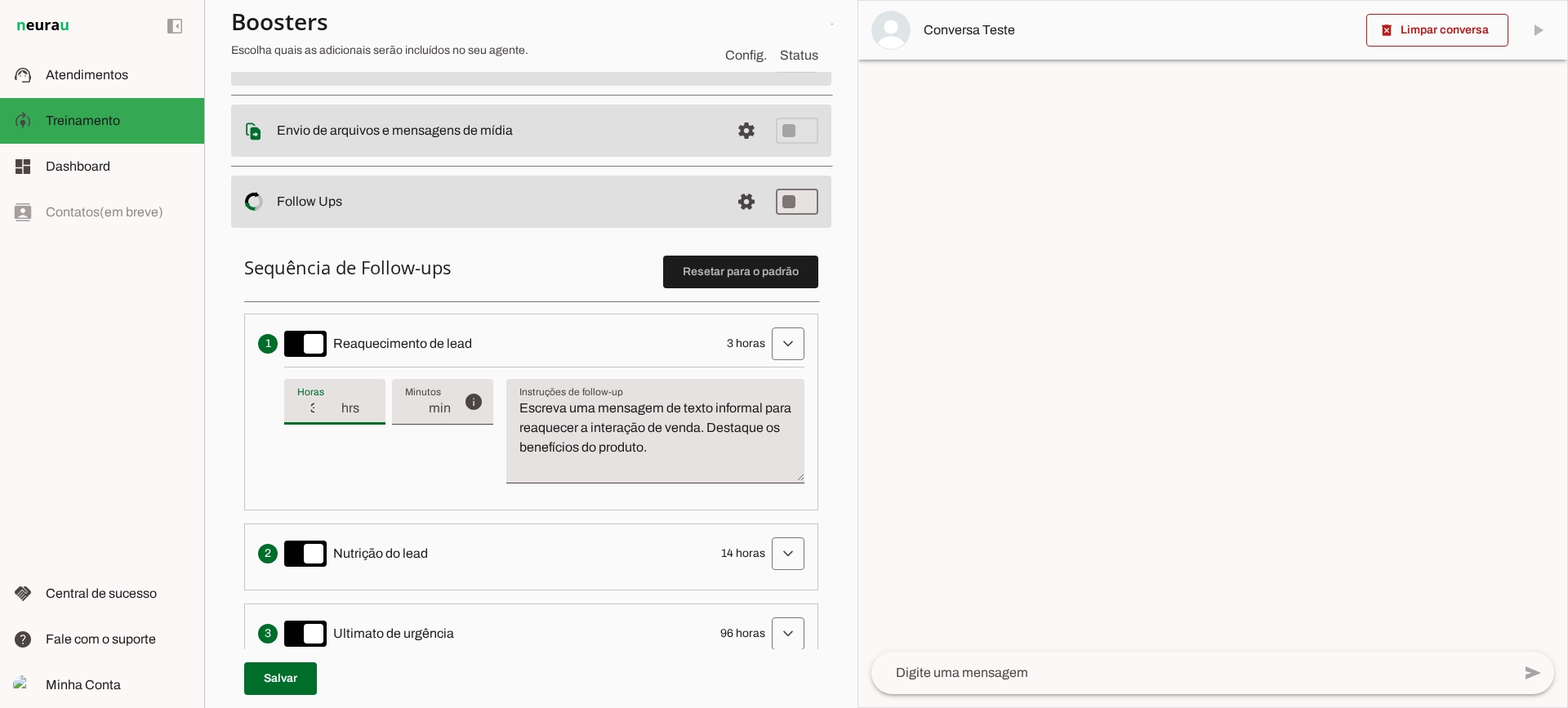
click at [332, 406] on input "3" at bounding box center [318, 408] width 43 height 19
type input "4"
type md-filled-text-field "4"
click at [332, 406] on input "4" at bounding box center [318, 408] width 43 height 19
type input "5"
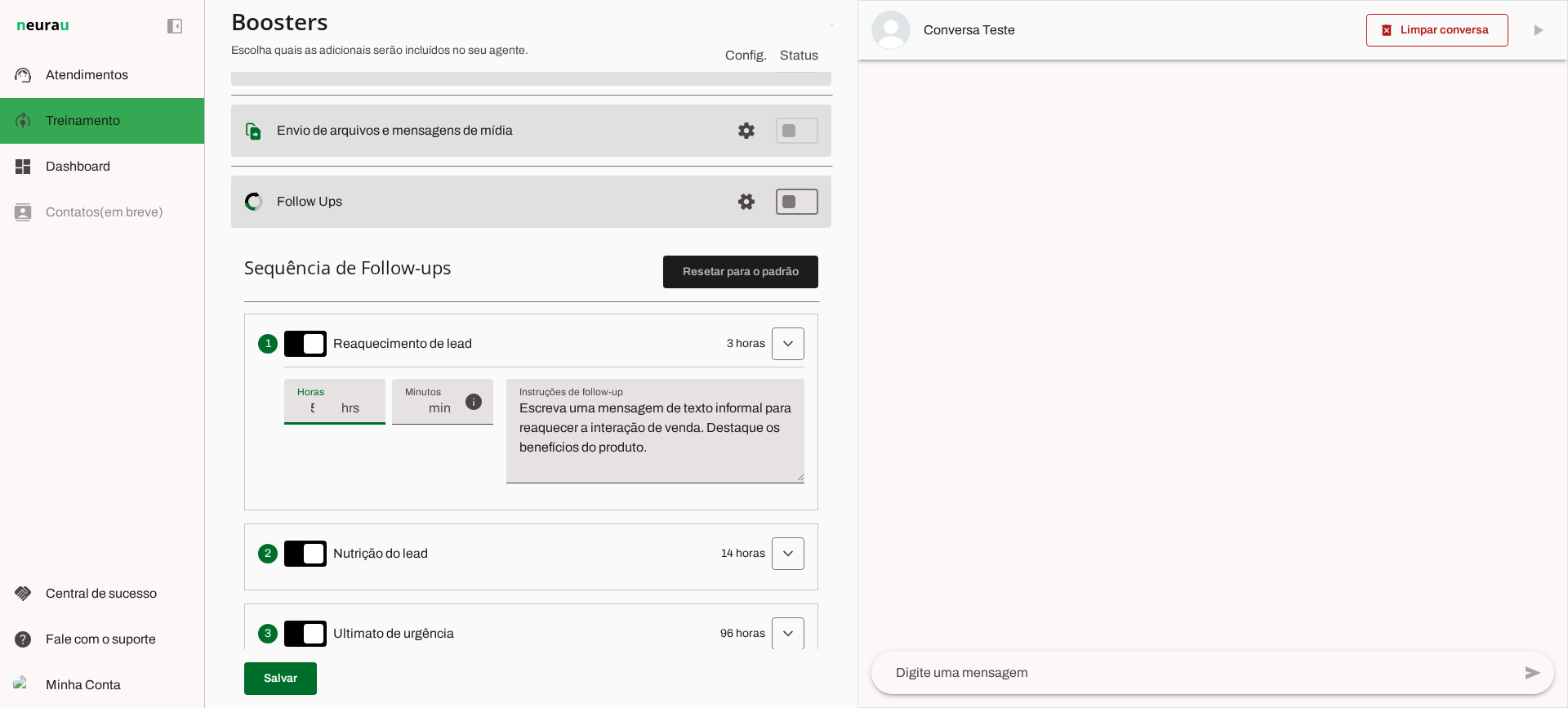
type md-filled-text-field "5"
click at [332, 406] on input "5" at bounding box center [318, 408] width 43 height 19
type input "4"
type md-filled-text-field "4"
click at [332, 413] on input "4" at bounding box center [318, 408] width 43 height 19
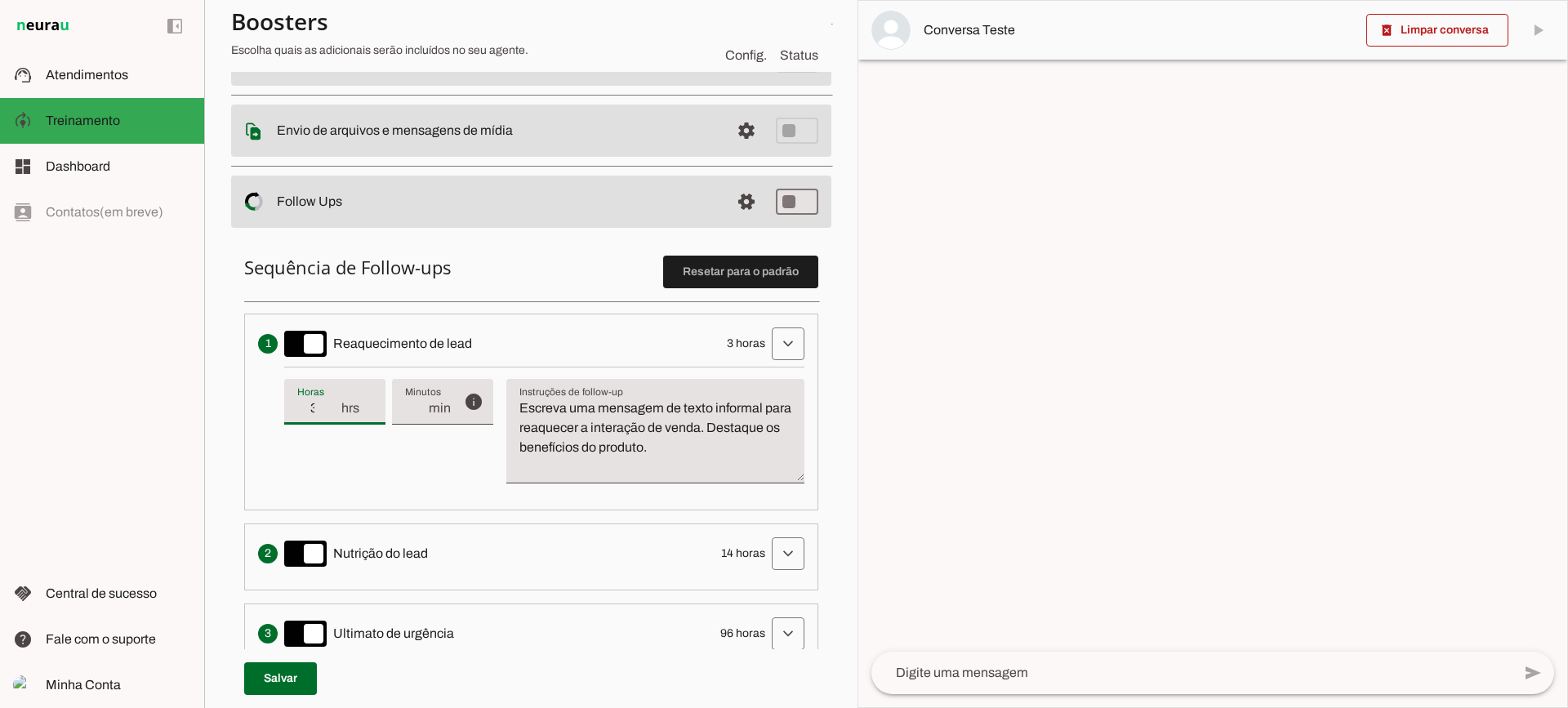
type input "3"
type md-filled-text-field "3"
click at [332, 413] on input "3" at bounding box center [318, 408] width 43 height 19
drag, startPoint x: 741, startPoint y: 467, endPoint x: 725, endPoint y: 461, distance: 17.1
click at [740, 467] on textarea "Escreva uma mensagem de texto informal para reaquecer a interação de venda. Des…" at bounding box center [655, 438] width 298 height 79
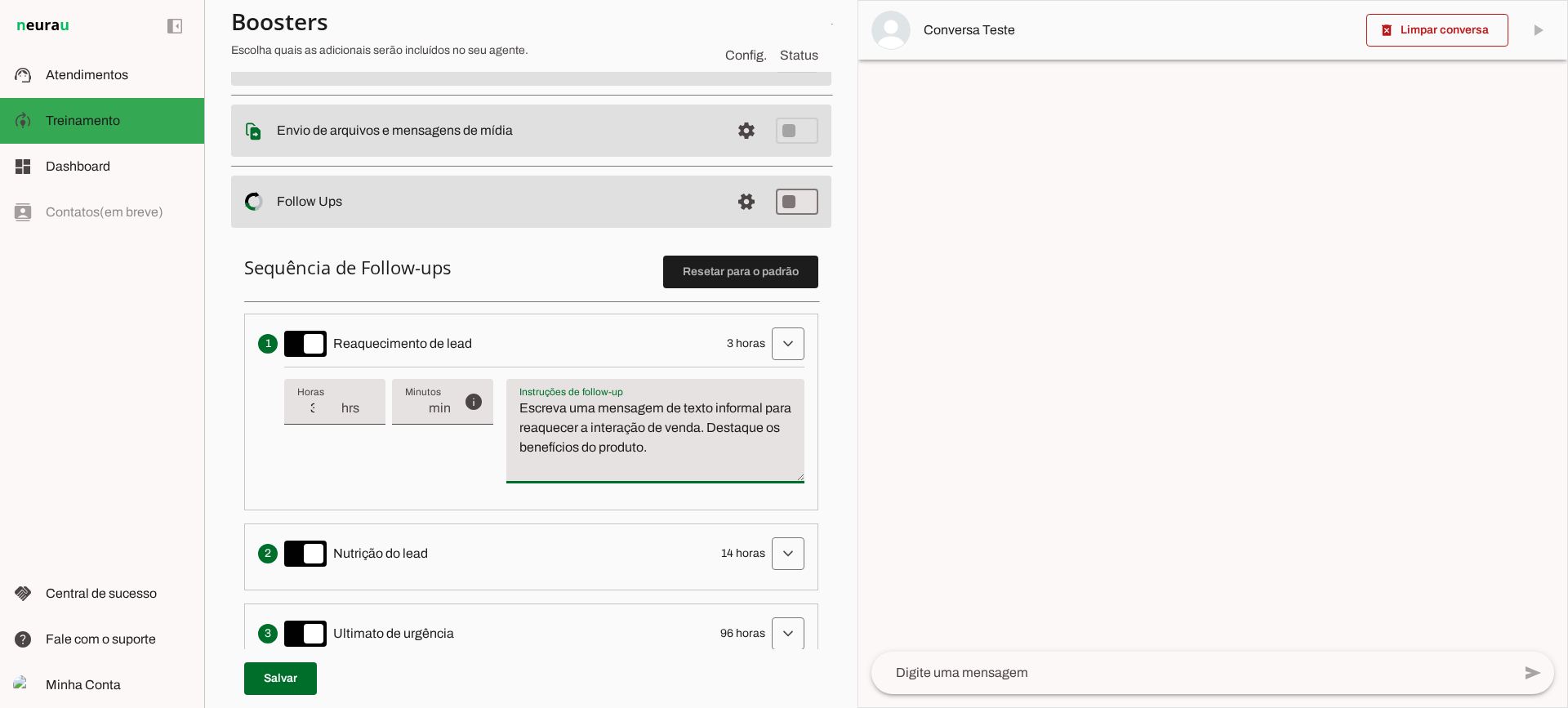
drag, startPoint x: 749, startPoint y: 454, endPoint x: 530, endPoint y: 364, distance: 236.8
click at [526, 372] on div "info Tempo de atraso / inatividade O tempo de atraso é o tempo de inatividade d…" at bounding box center [544, 432] width 520 height 130
type textarea "E"
type textarea "Escreva uma mensagem de texto informal para reaquecer a interação de venda. Des…"
click at [580, 422] on textarea "Escreva uma mensagem de texto informal para reaquecer a interação de venda. Des…" at bounding box center [655, 438] width 298 height 79
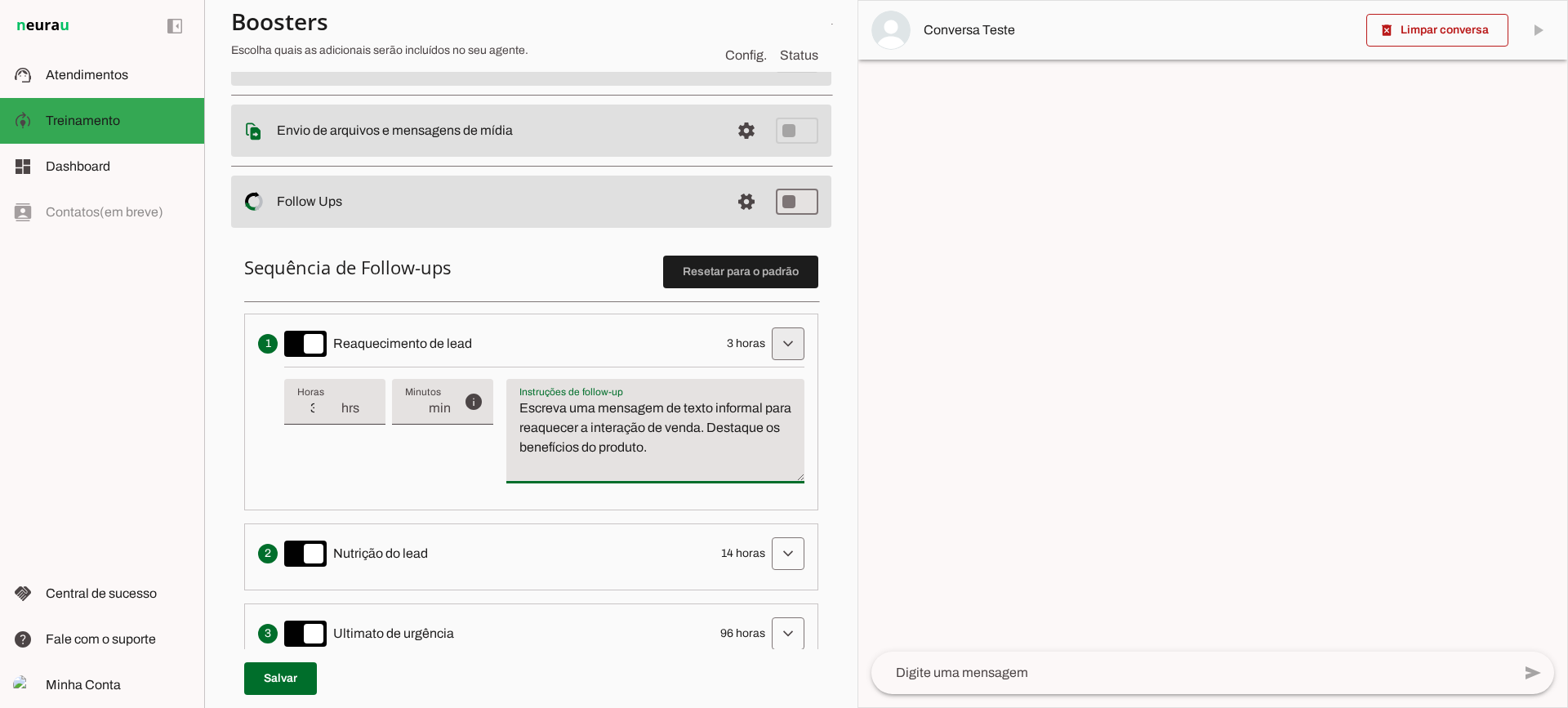
click at [773, 330] on span at bounding box center [787, 344] width 39 height 39
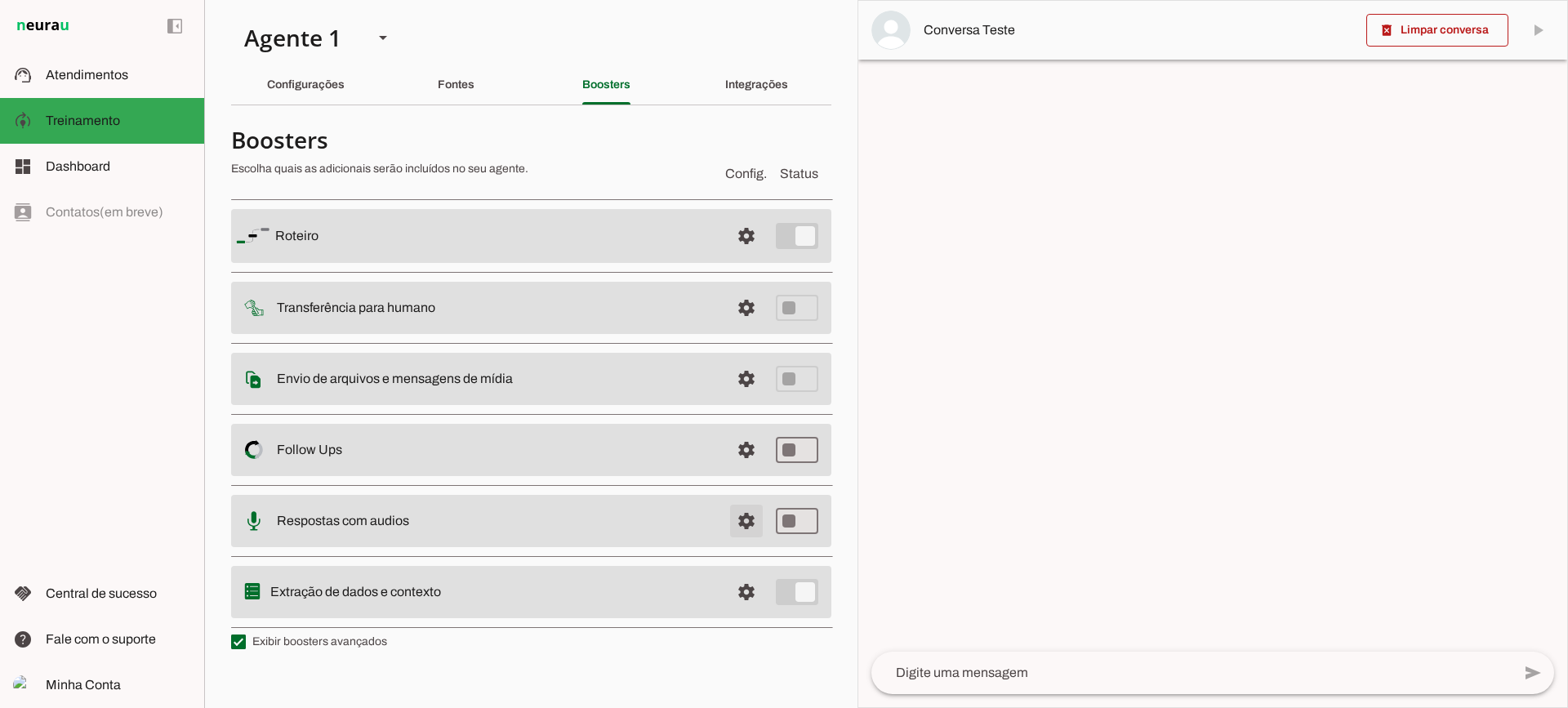
click at [734, 255] on span at bounding box center [746, 236] width 39 height 39
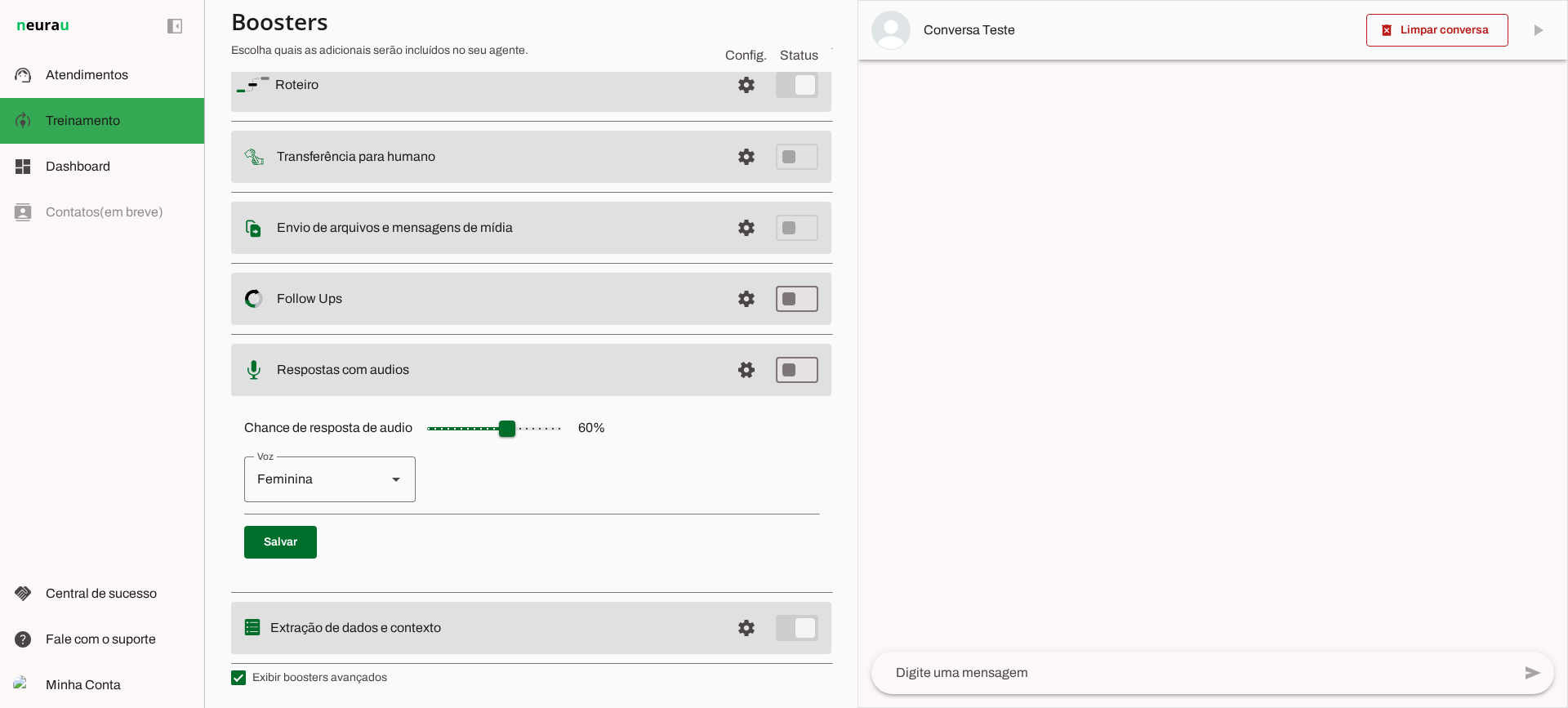
scroll to position [149, 0]
click at [727, 103] on span at bounding box center [746, 83] width 39 height 39
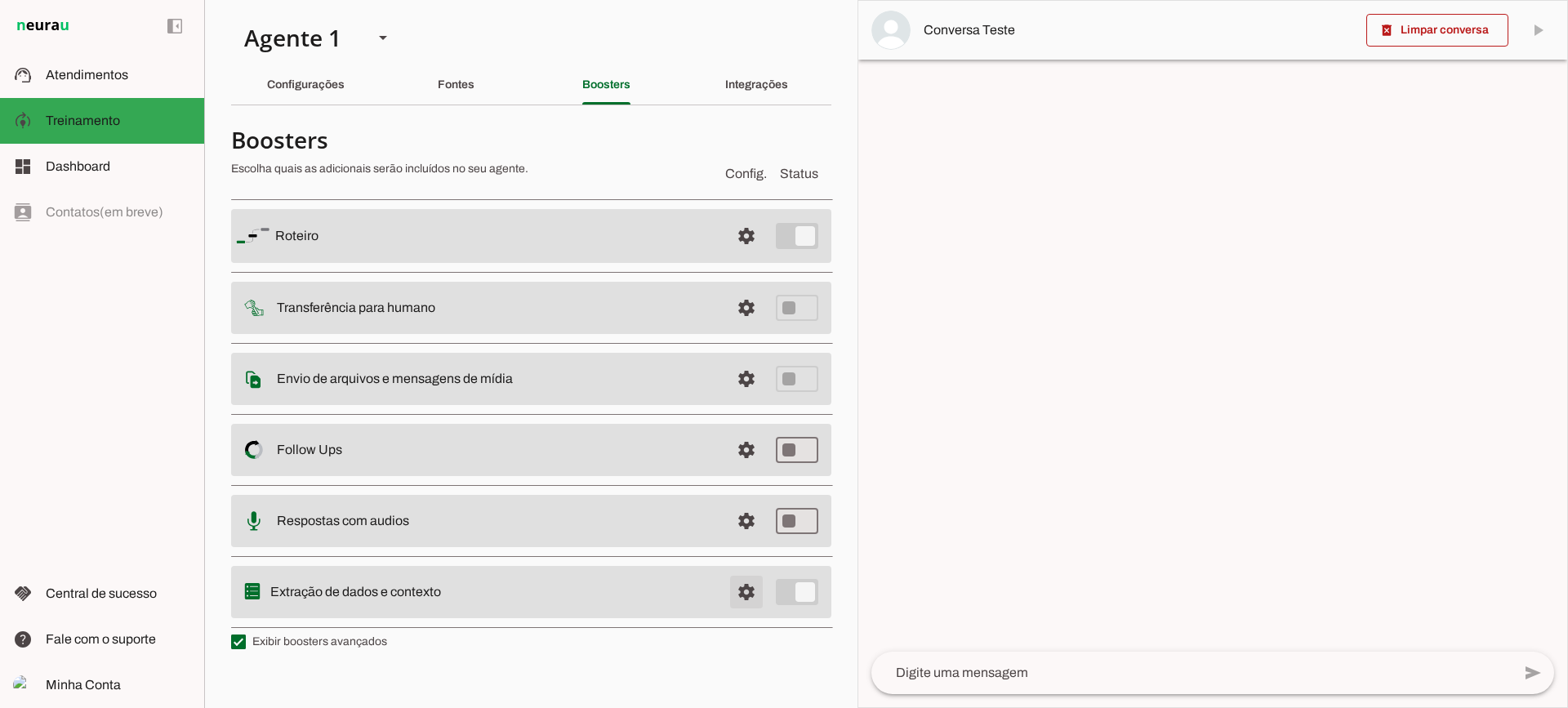
click at [734, 255] on span at bounding box center [746, 236] width 39 height 39
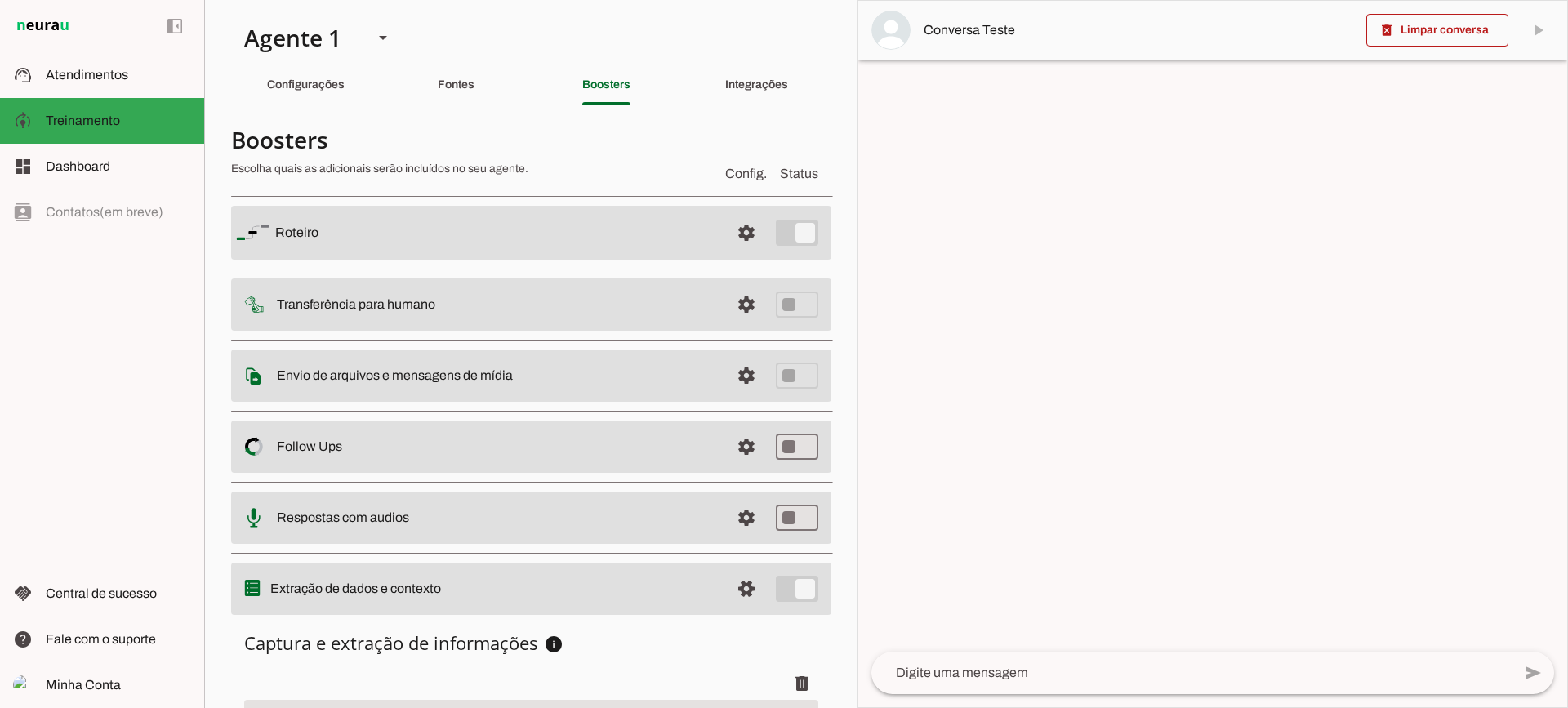
scroll to position [200, 0]
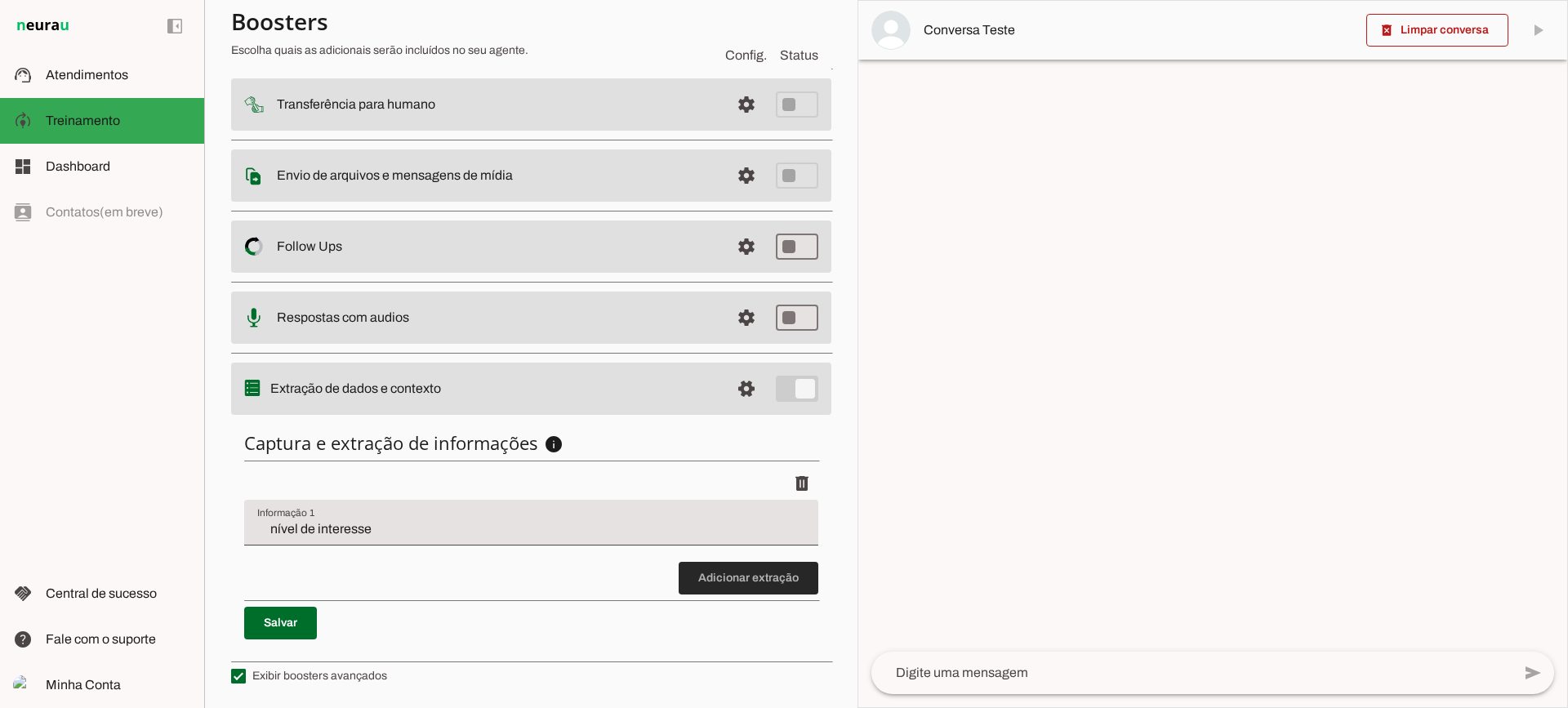
click at [736, 570] on span at bounding box center [749, 578] width 140 height 39
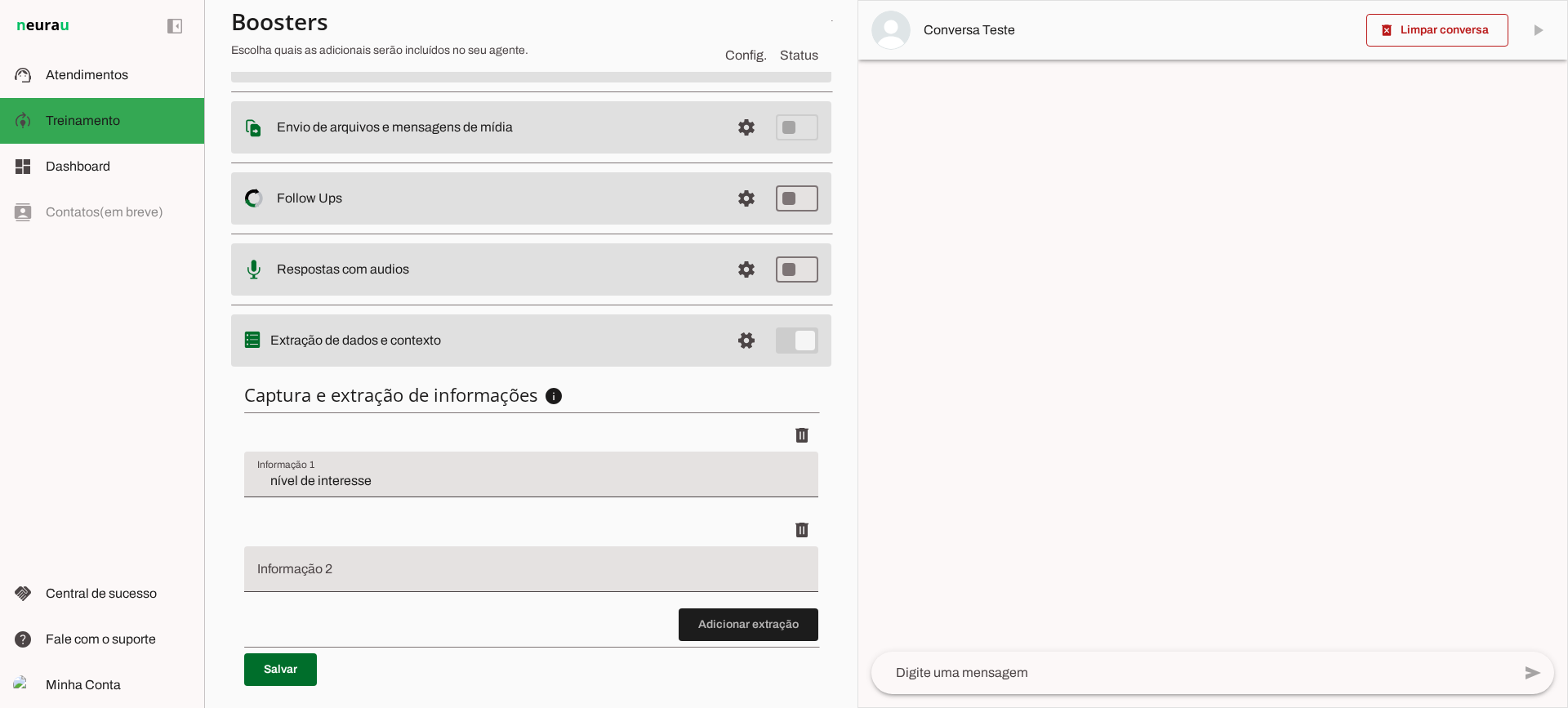
scroll to position [295, 0]
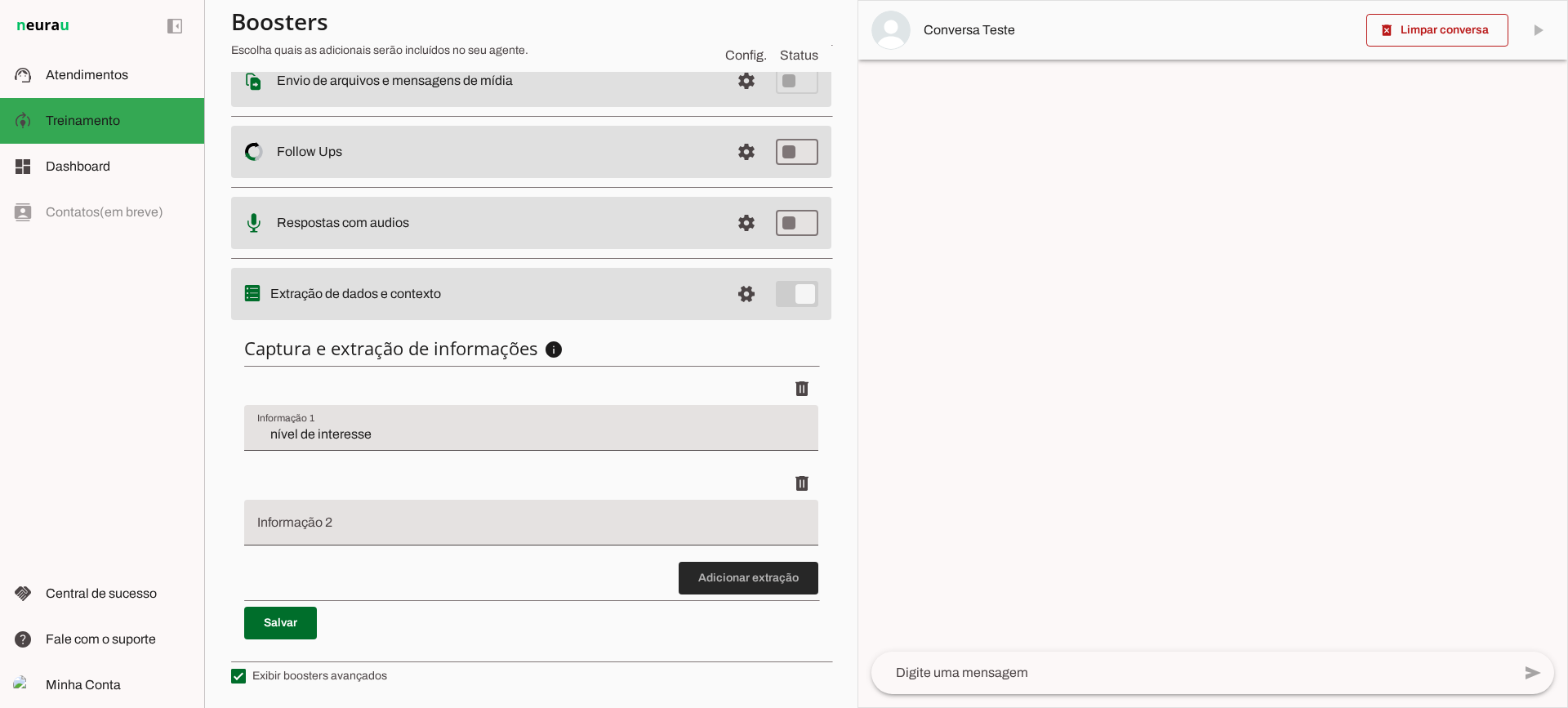
click at [704, 576] on span at bounding box center [749, 578] width 140 height 39
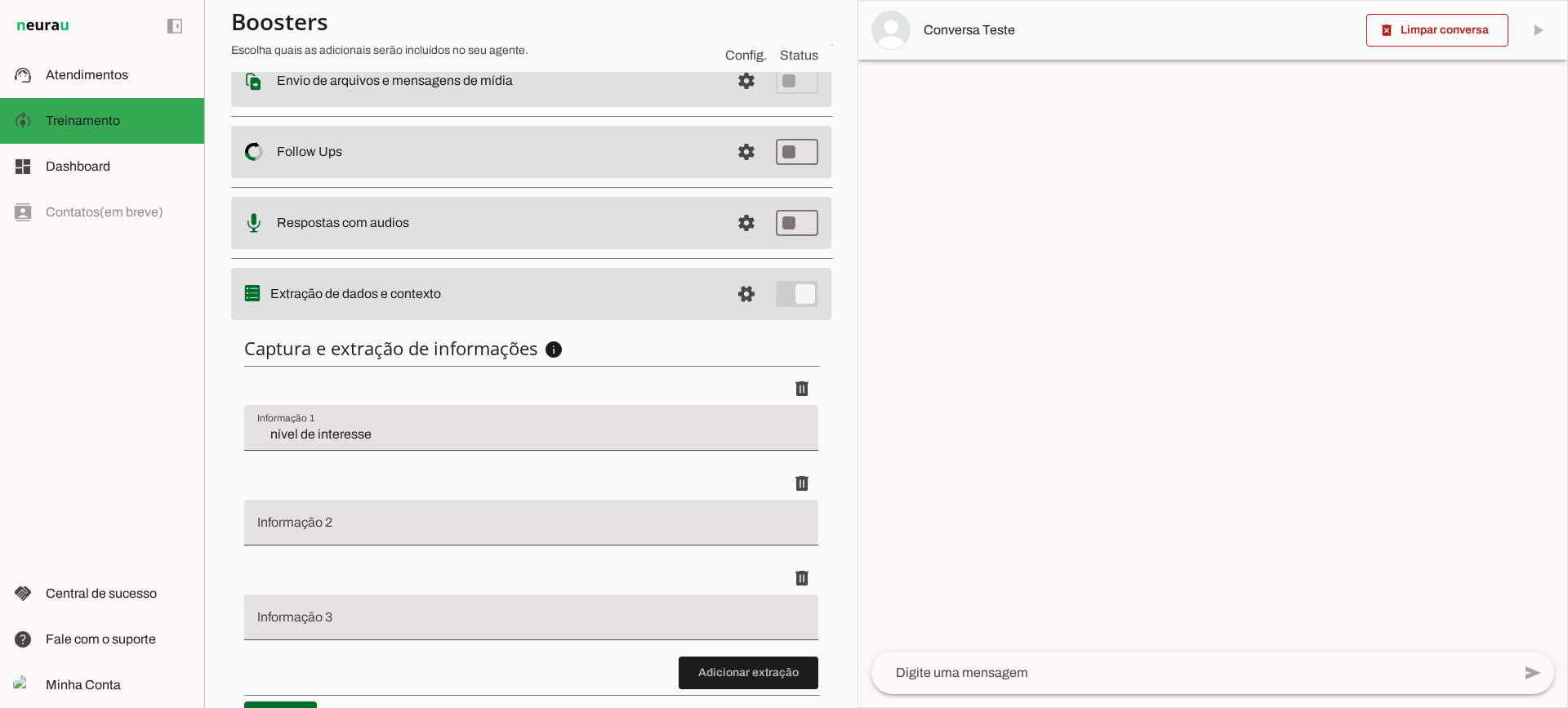
click at [323, 429] on input "nível de interesse" at bounding box center [531, 434] width 548 height 19
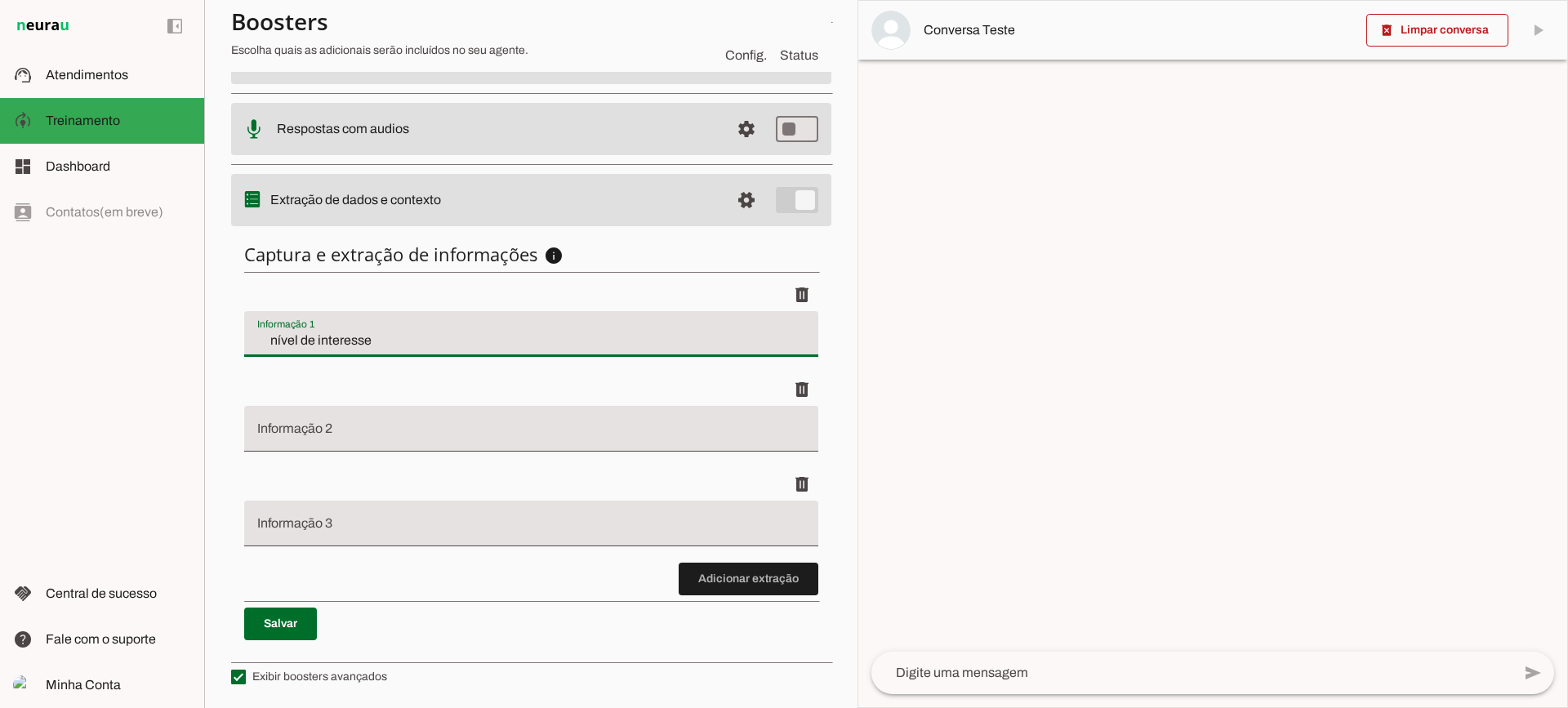
scroll to position [390, 0]
click at [738, 580] on span at bounding box center [749, 578] width 140 height 39
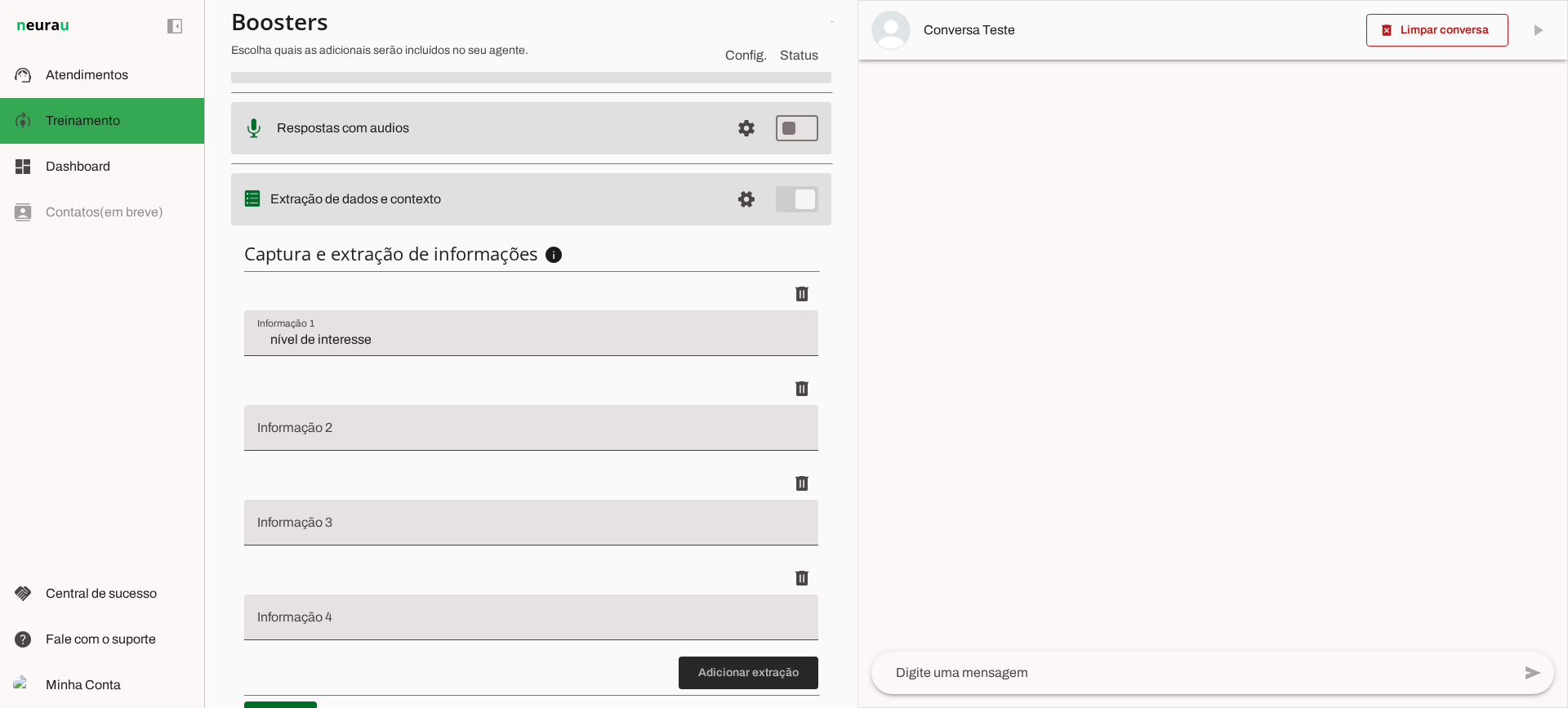
click at [739, 679] on span at bounding box center [749, 673] width 140 height 39
click at [794, 314] on span at bounding box center [801, 294] width 39 height 39
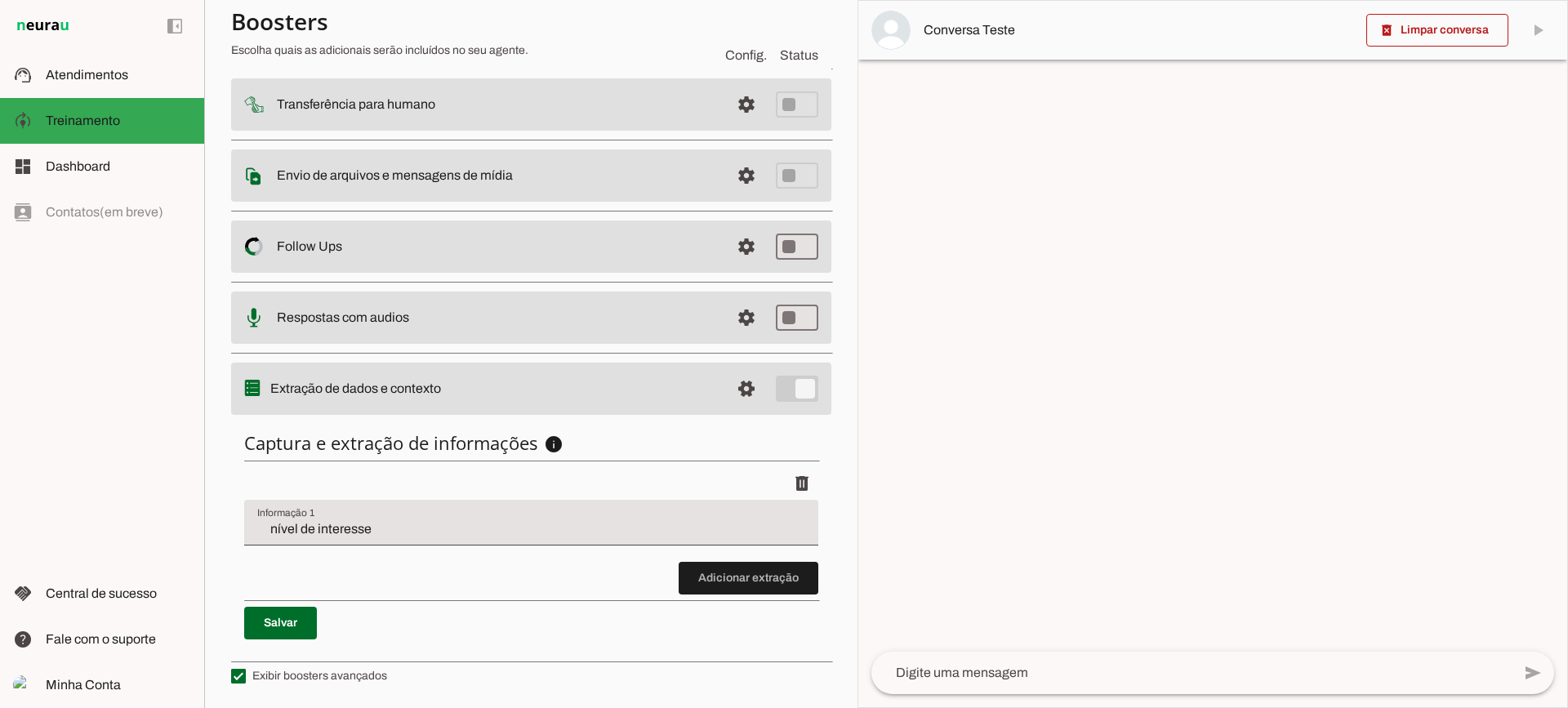
click at [178, 62] on md-item "support_agent Atendimentos Atendimentos" at bounding box center [102, 75] width 205 height 45
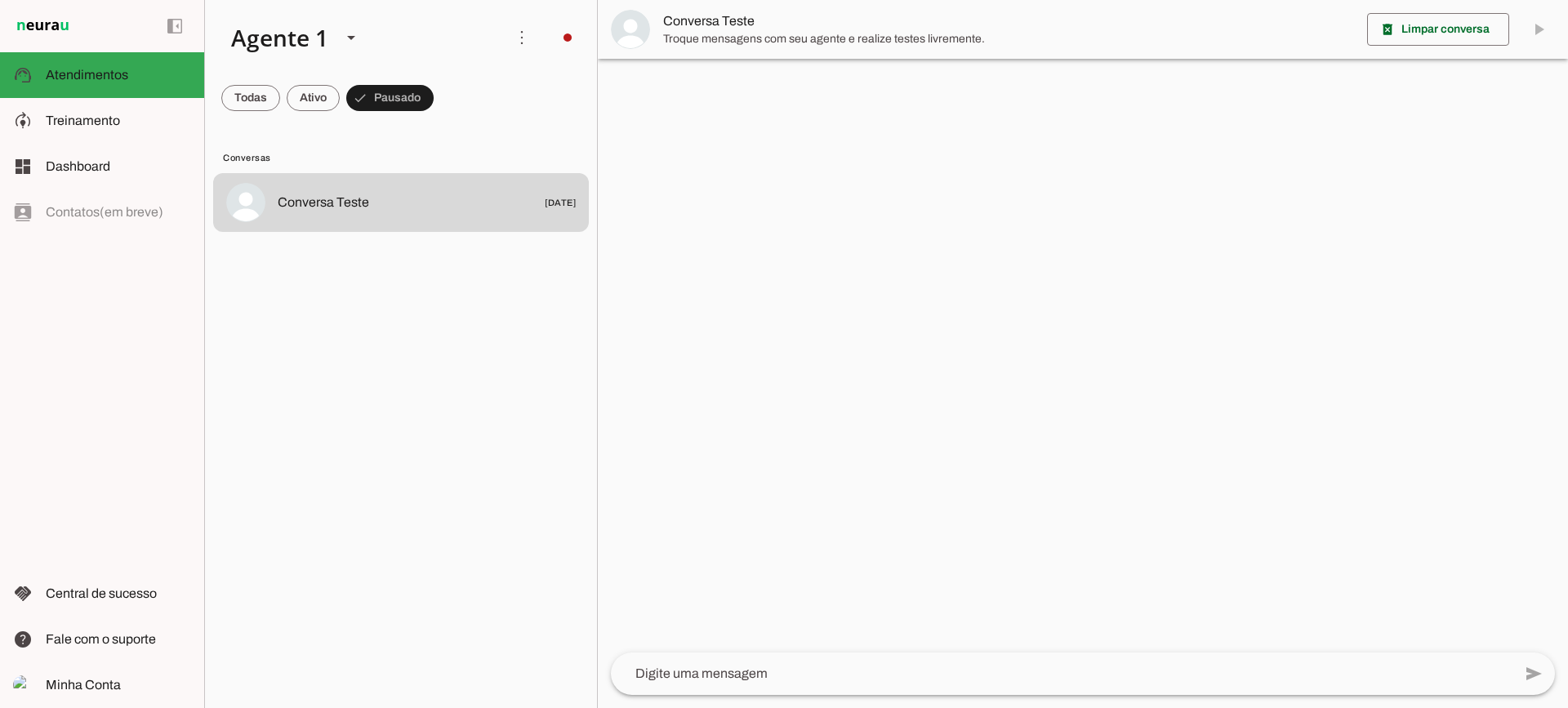
click at [637, 20] on img at bounding box center [630, 29] width 39 height 39
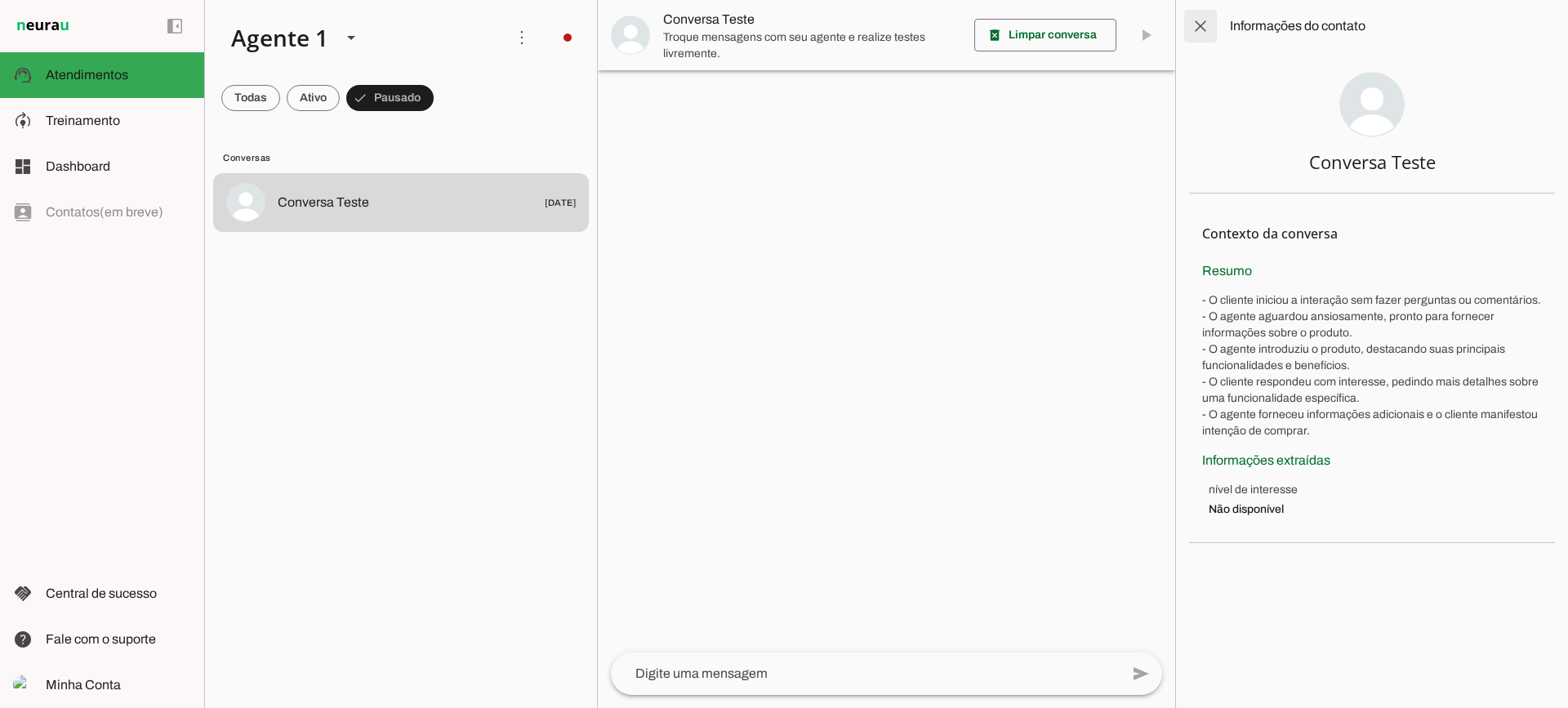
click at [1201, 12] on span at bounding box center [1200, 25] width 39 height 39
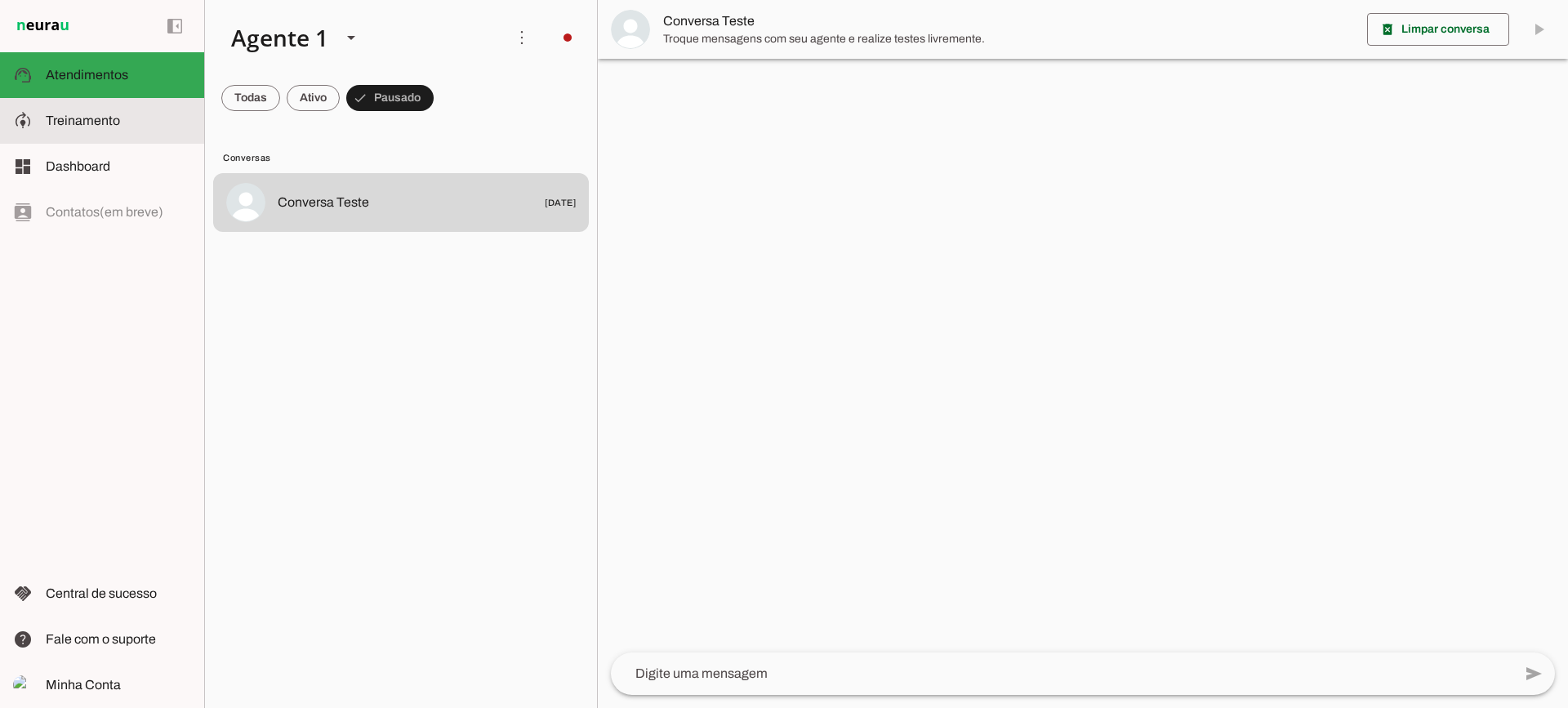
click at [133, 116] on slot at bounding box center [118, 121] width 145 height 19
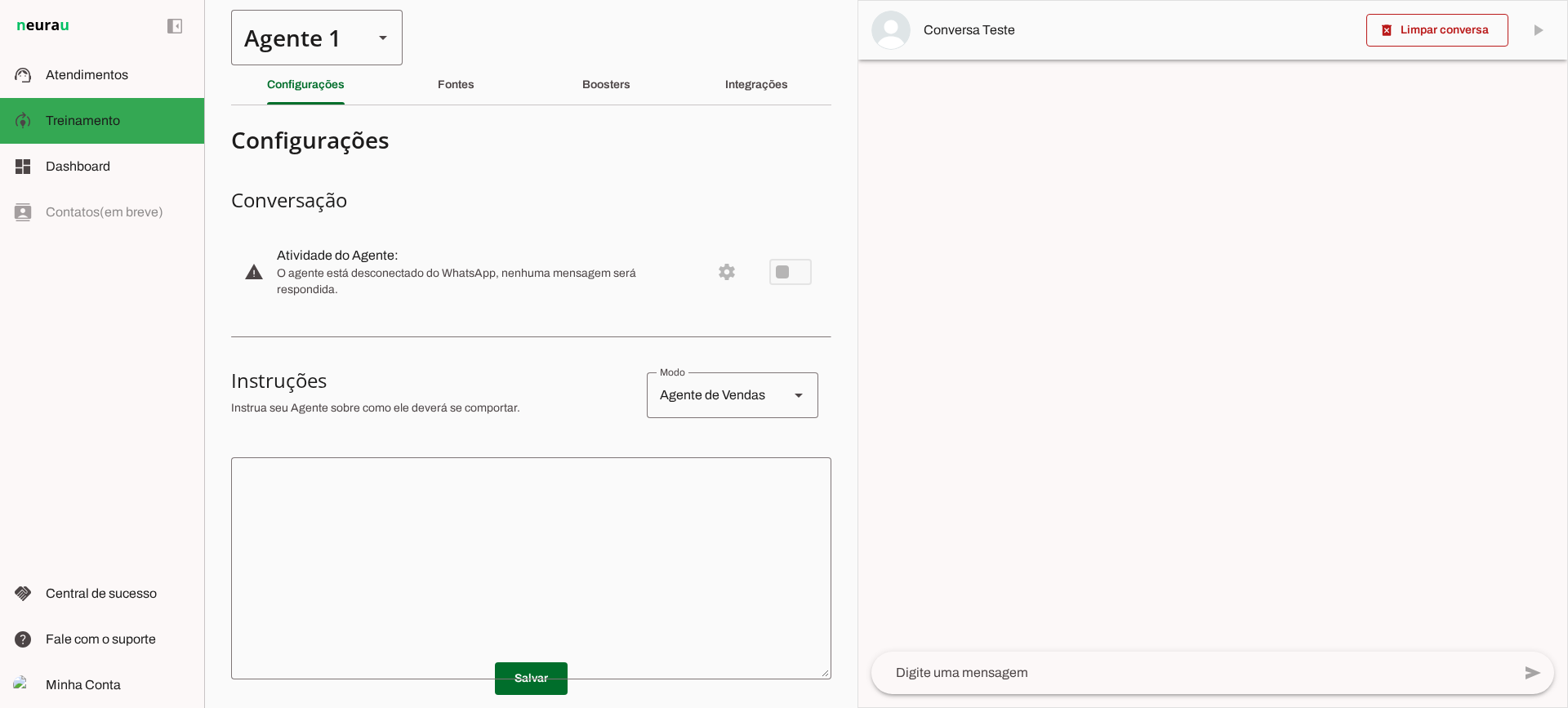
drag, startPoint x: 730, startPoint y: 101, endPoint x: 370, endPoint y: 3, distance: 373.1
click at [727, 101] on div "Integrações" at bounding box center [757, 85] width 63 height 39
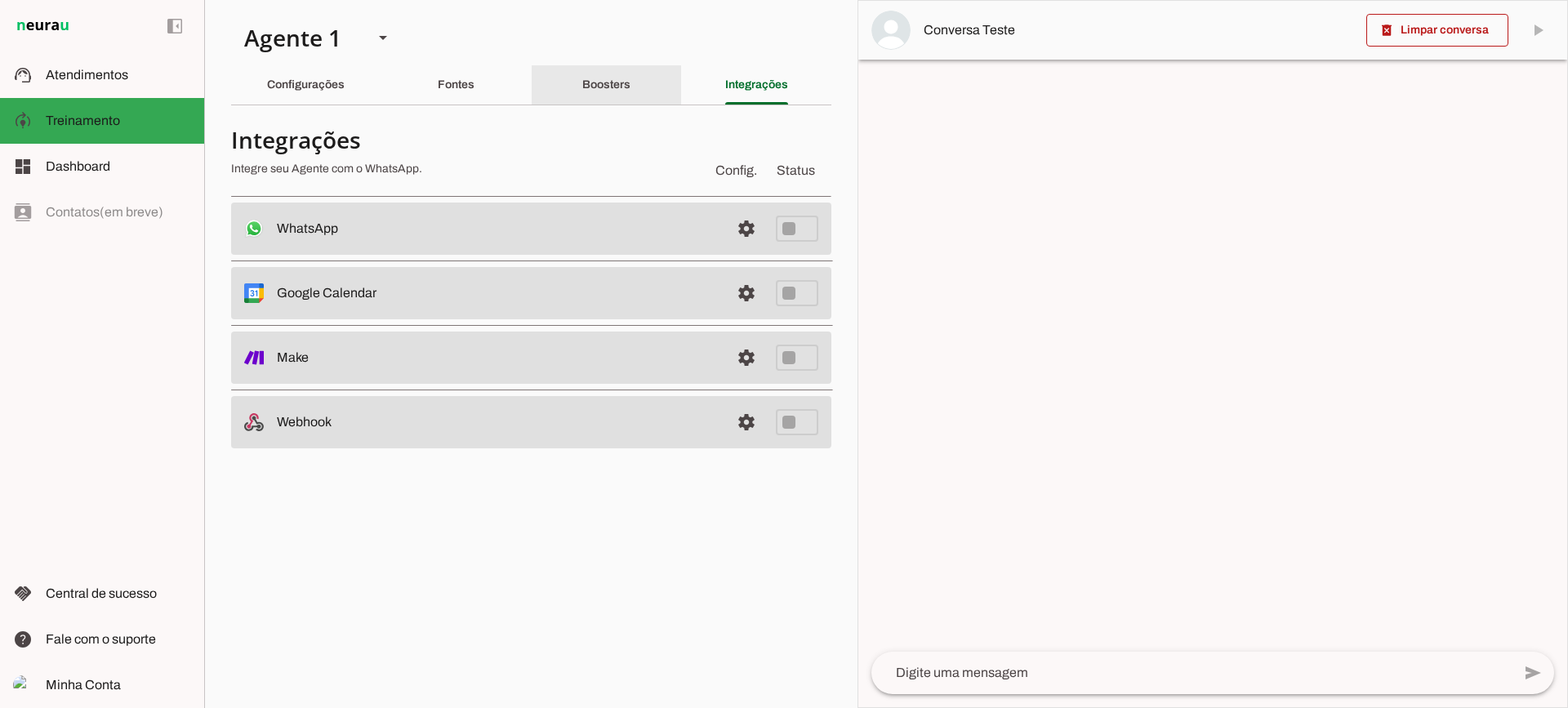
click at [586, 71] on div "Boosters" at bounding box center [606, 85] width 48 height 39
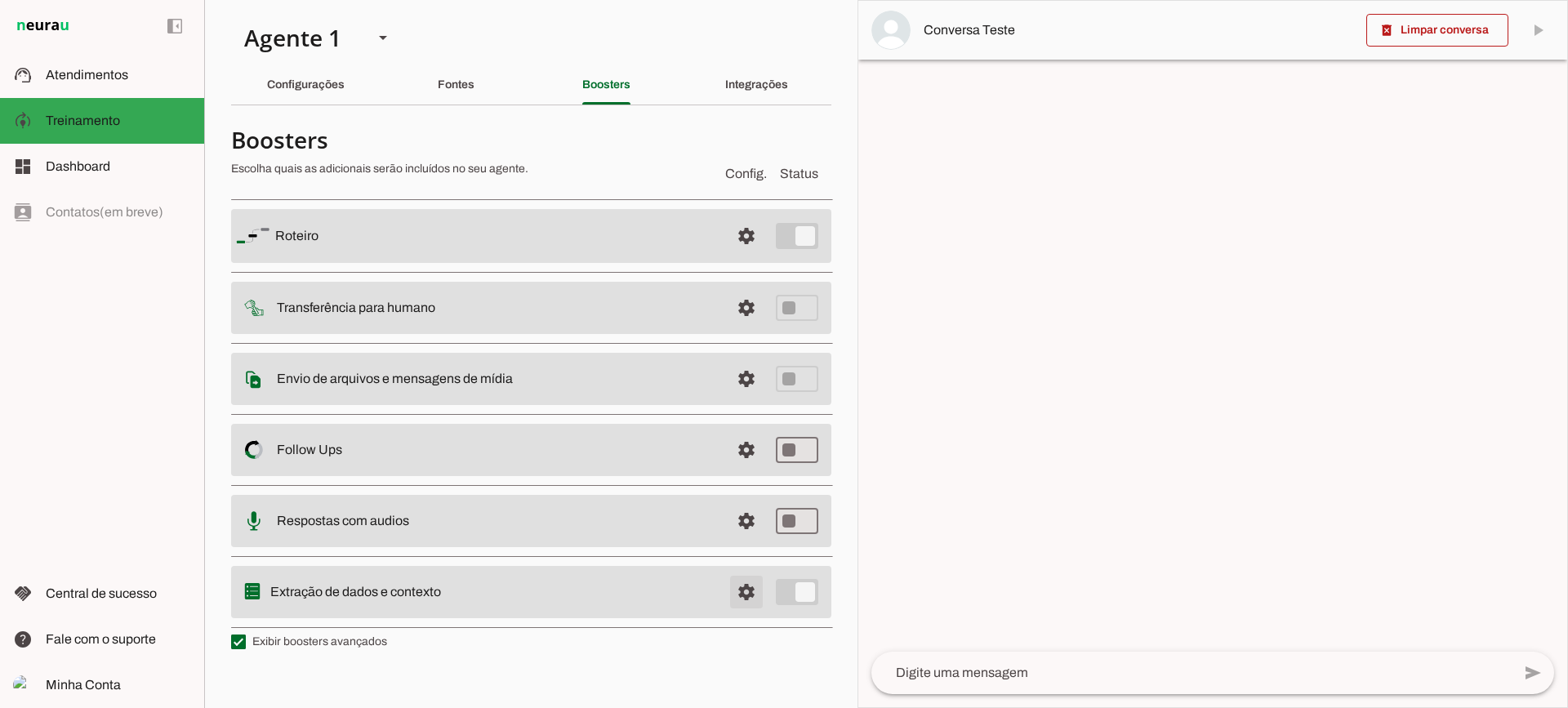
click at [739, 255] on span at bounding box center [746, 236] width 39 height 39
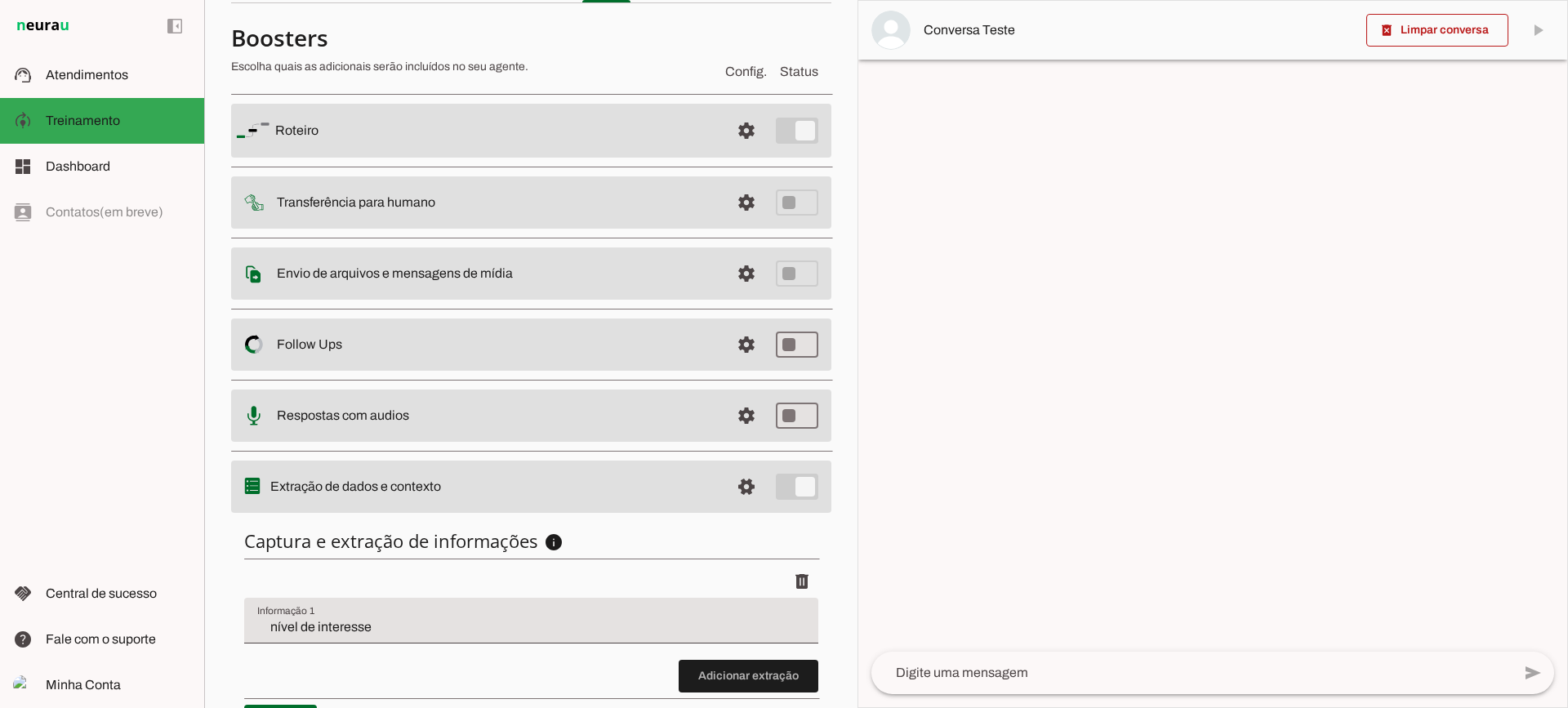
scroll to position [200, 0]
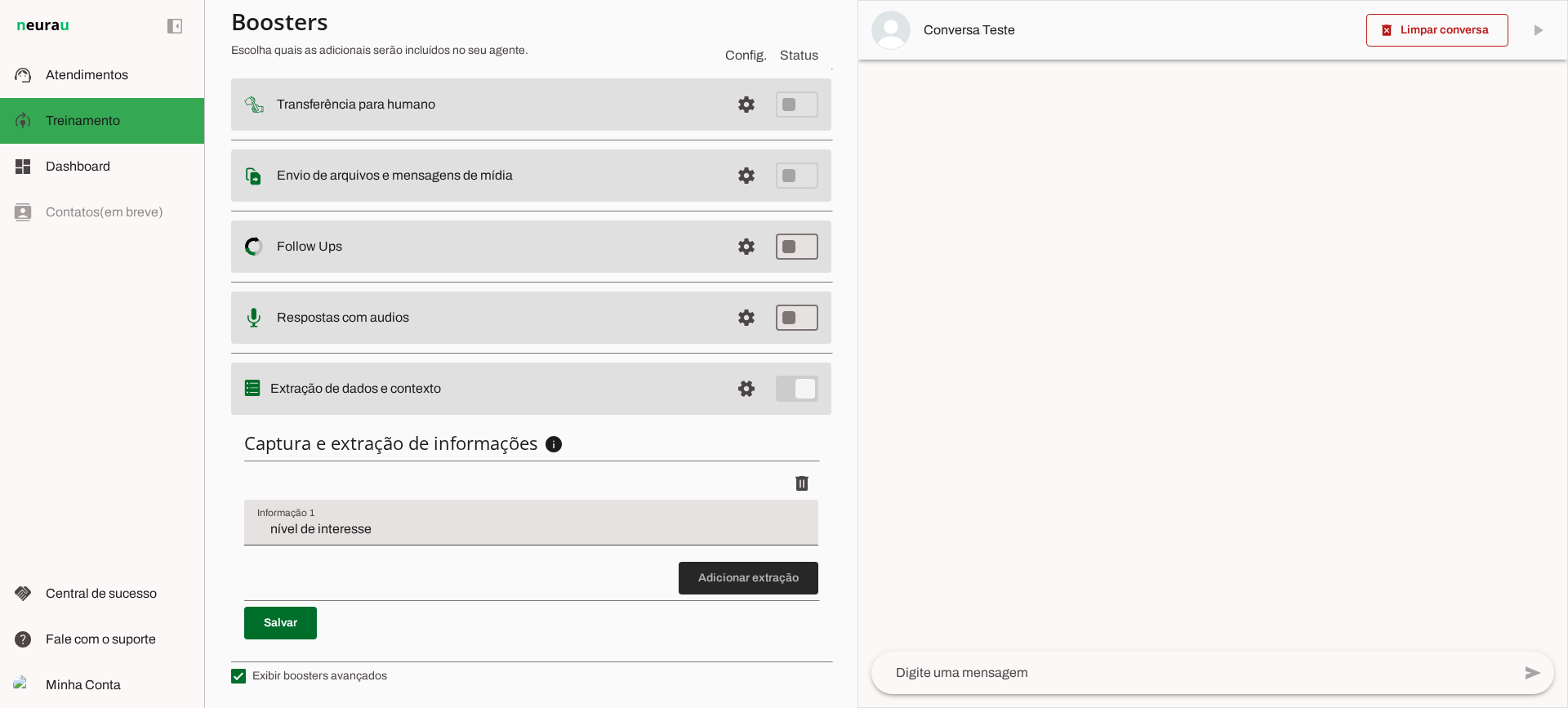
click at [700, 575] on span at bounding box center [749, 578] width 140 height 39
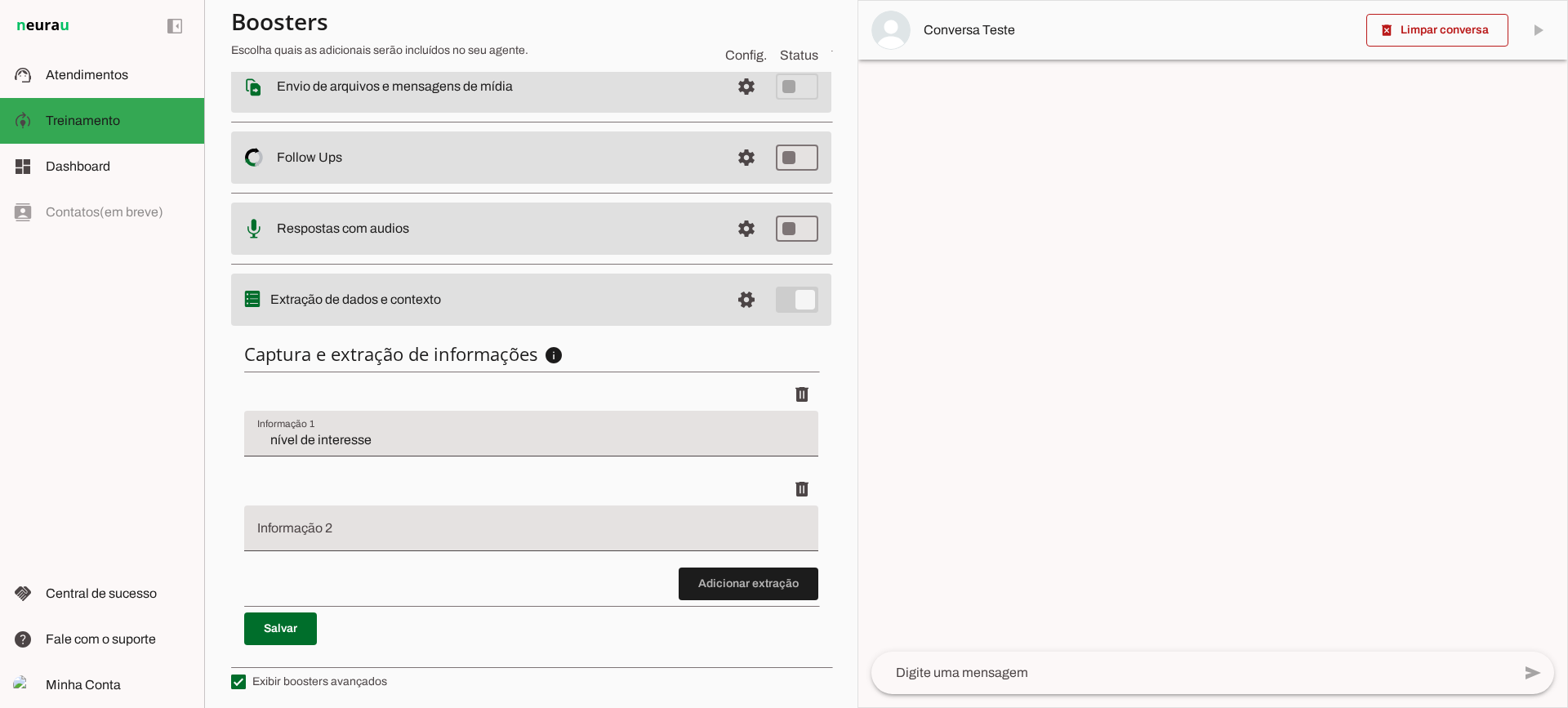
scroll to position [295, 0]
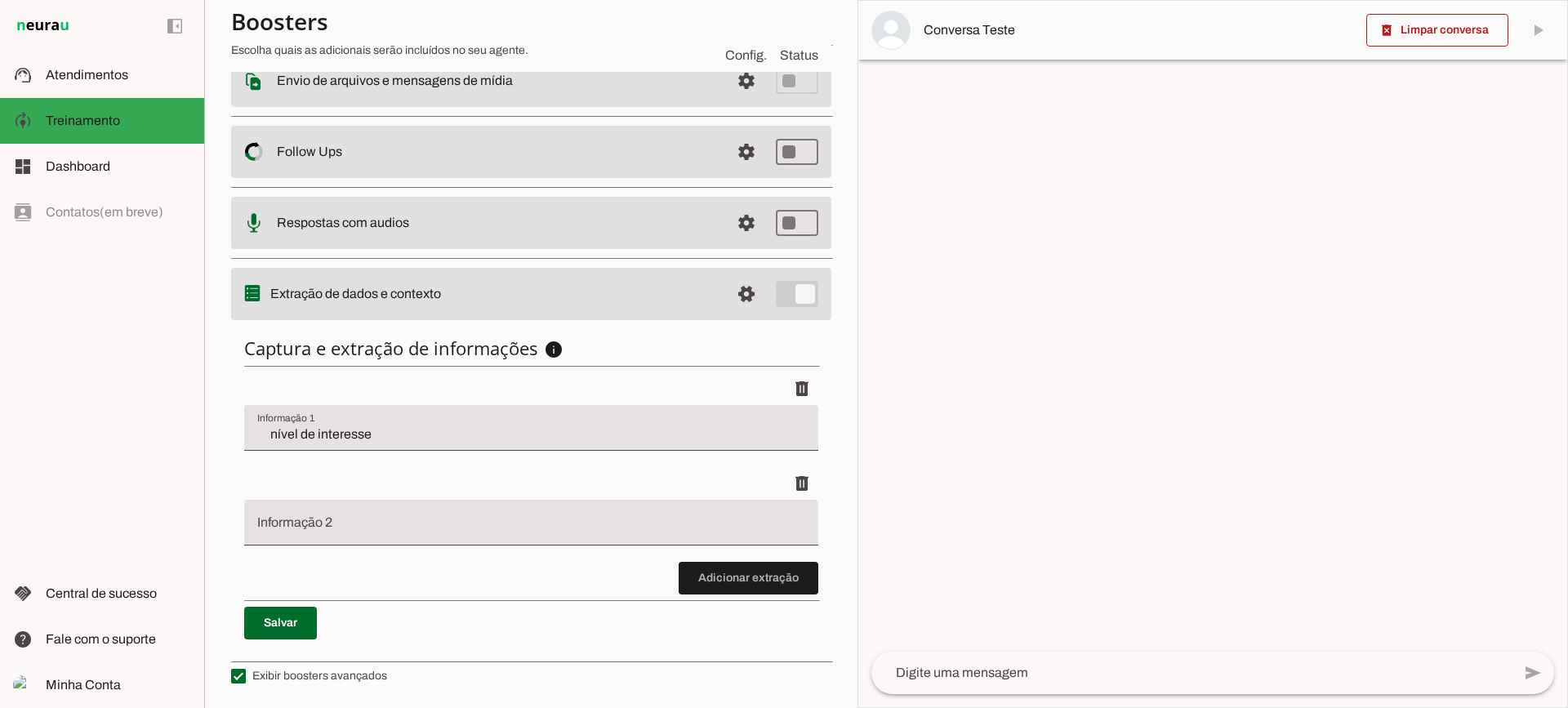
click at [369, 523] on input "Informação 2" at bounding box center [531, 529] width 548 height 19
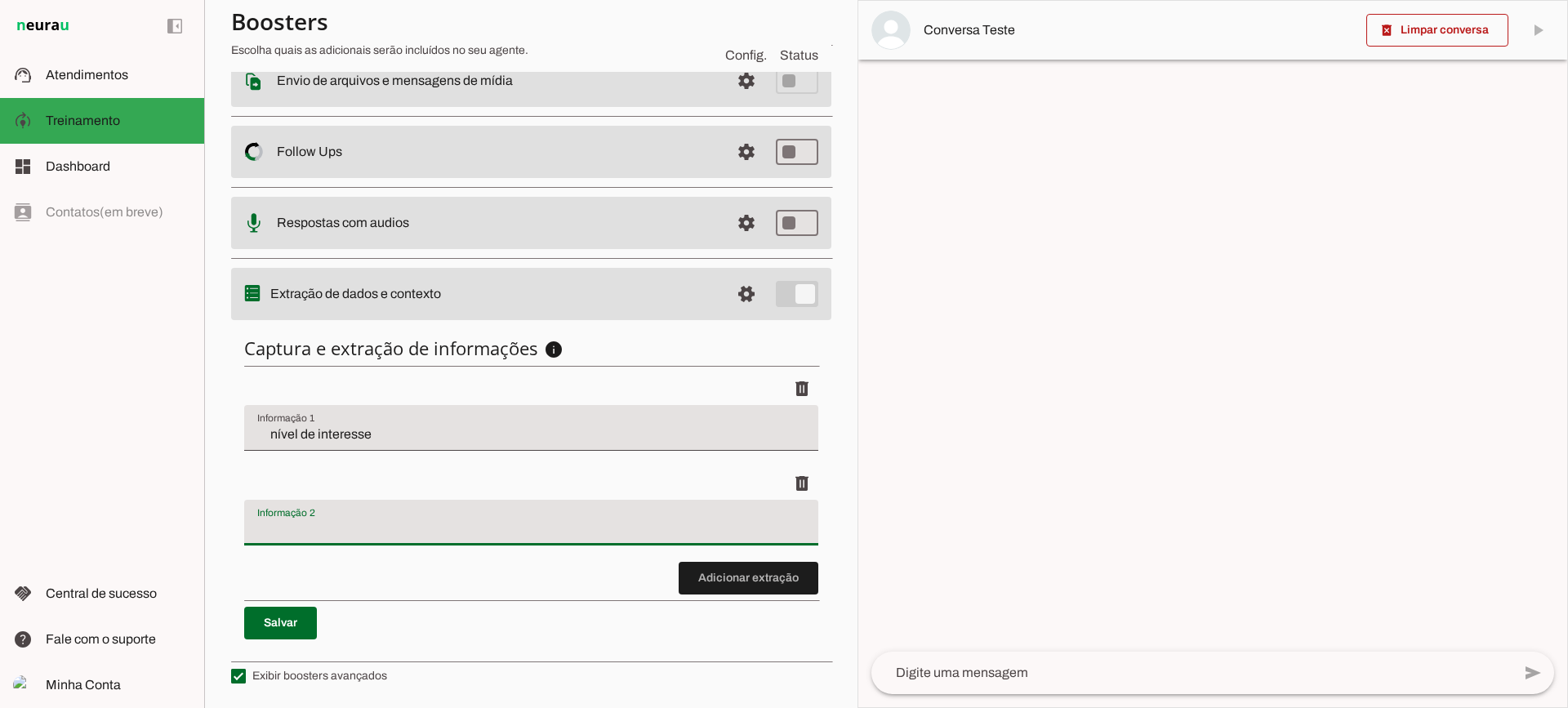
click at [334, 533] on input "Informação 2" at bounding box center [531, 529] width 548 height 19
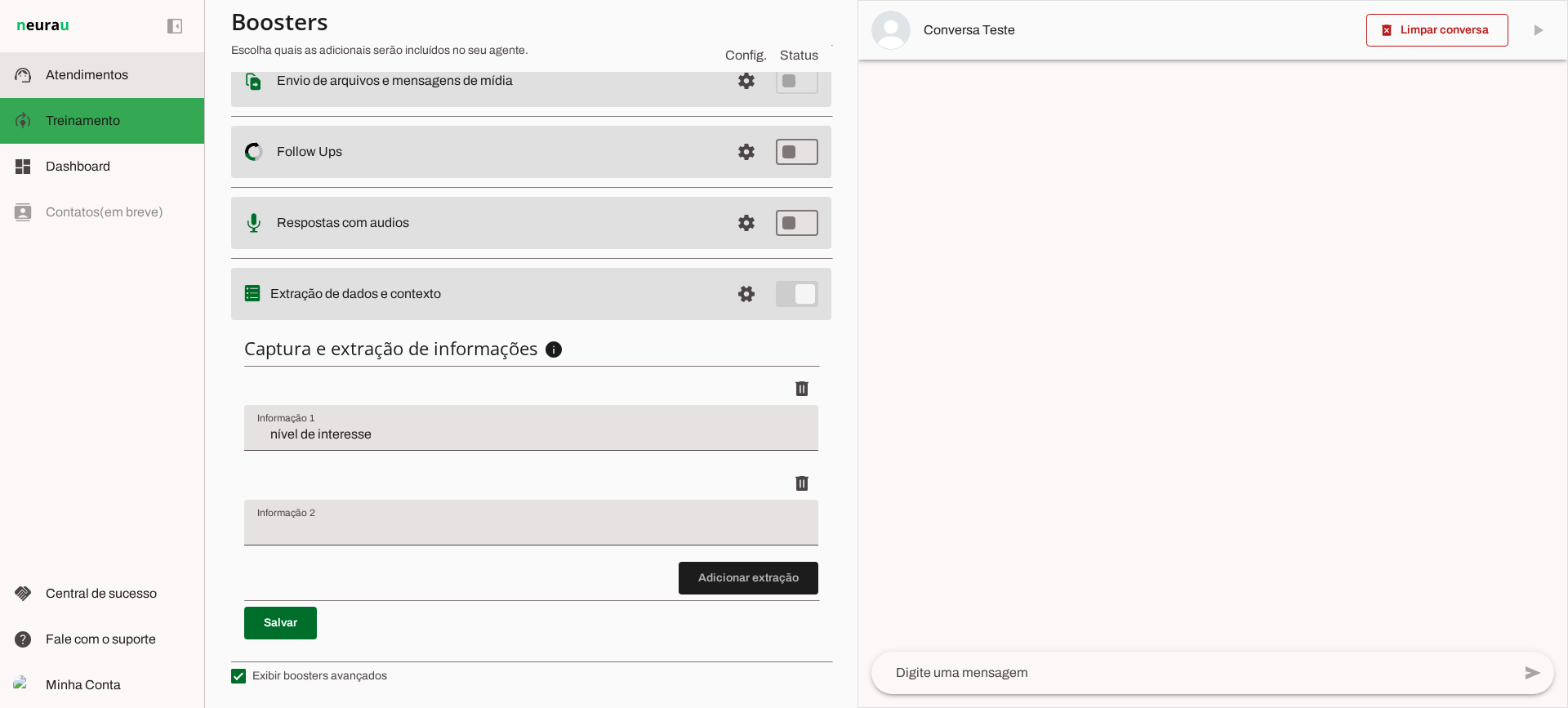
click at [94, 86] on md-item "support_agent Atendimentos Atendimentos" at bounding box center [102, 75] width 205 height 45
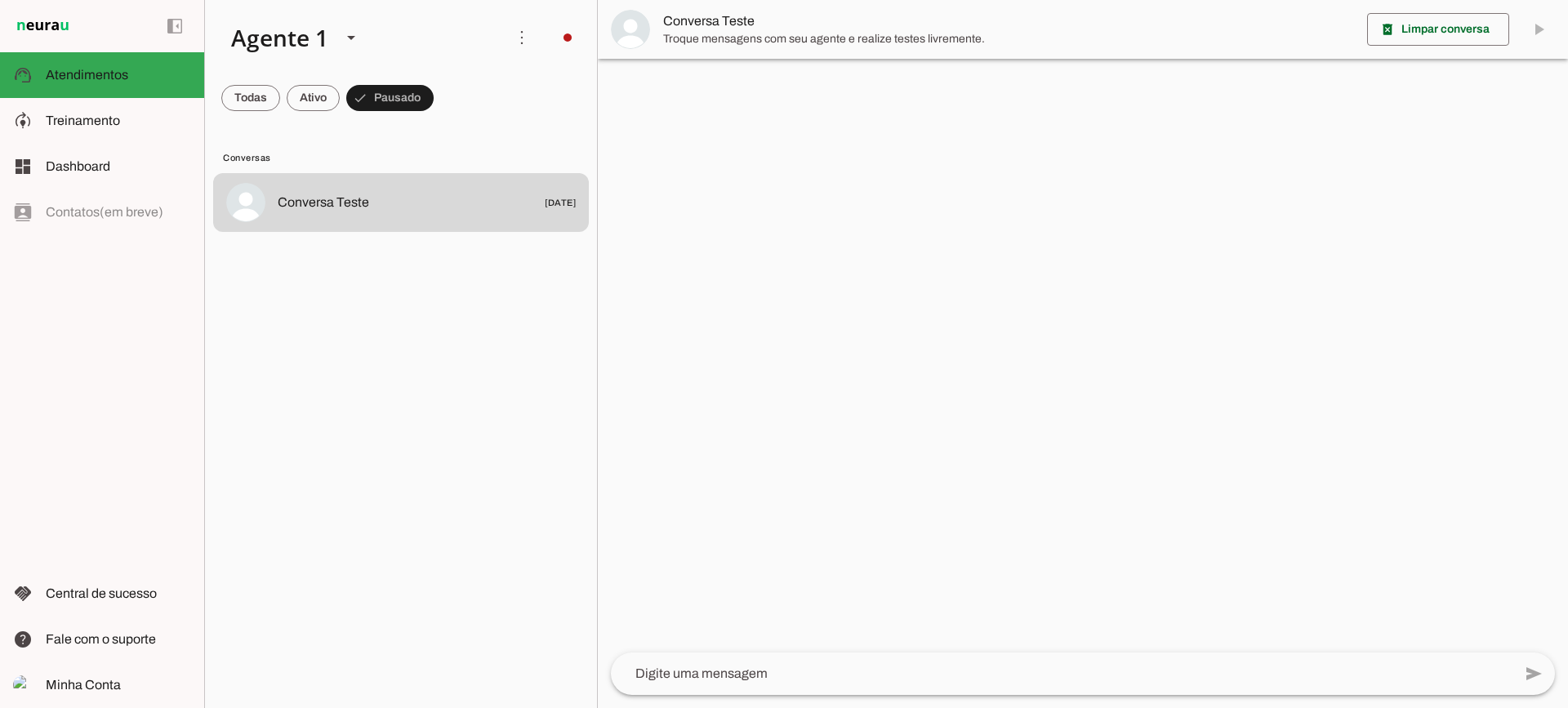
click at [728, 23] on span "Conversa Teste" at bounding box center [1009, 21] width 691 height 19
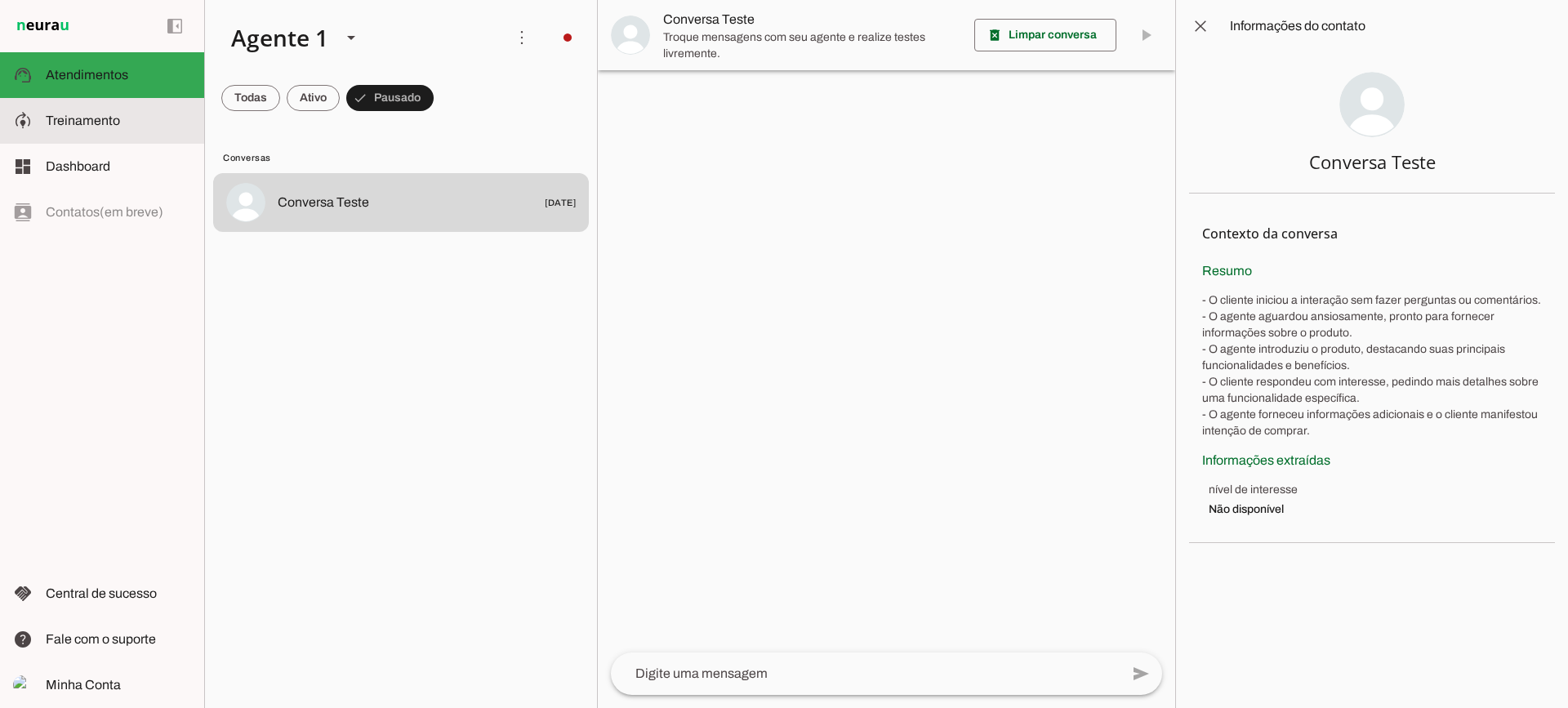
click at [136, 127] on slot at bounding box center [118, 121] width 145 height 19
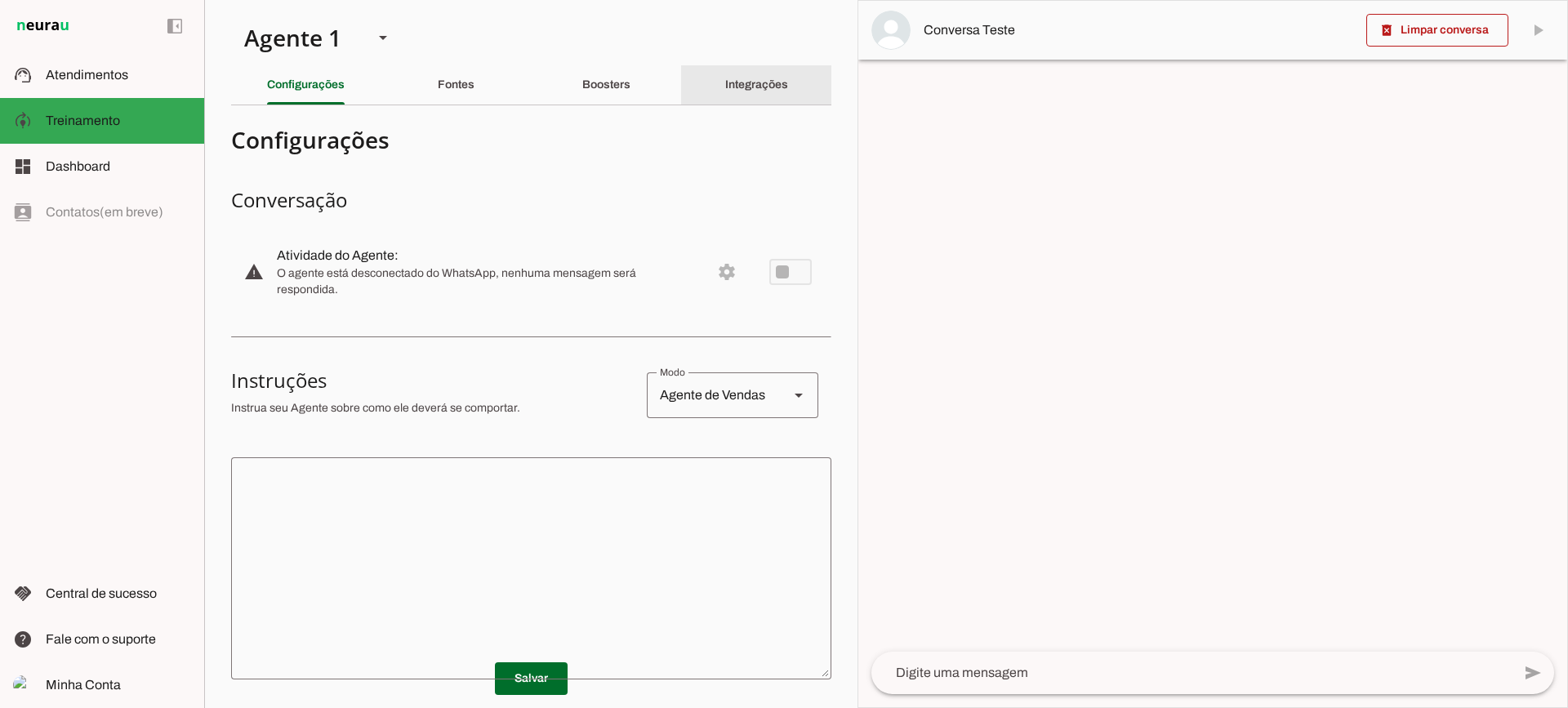
click at [756, 91] on div "Integrações" at bounding box center [757, 85] width 63 height 39
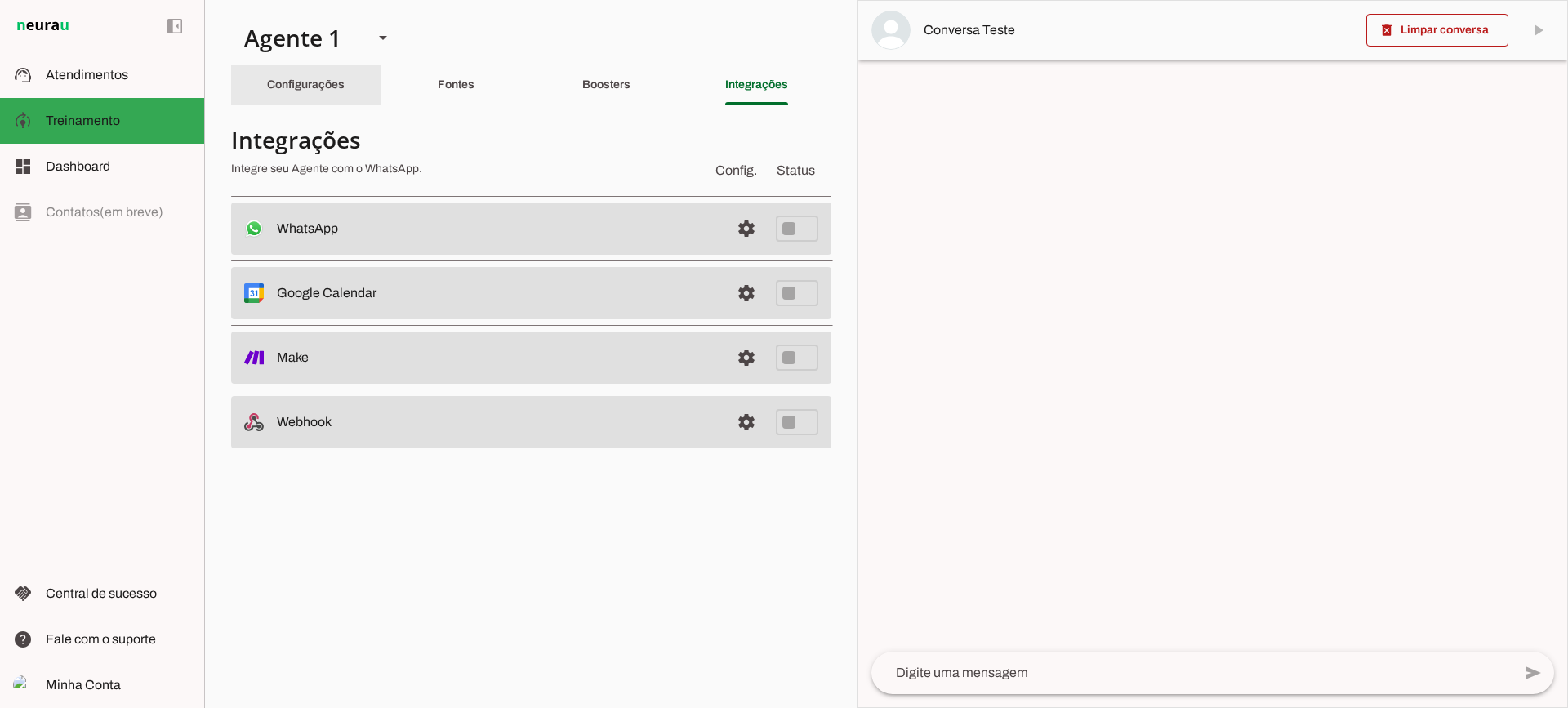
click at [344, 95] on div "Configurações" at bounding box center [306, 85] width 78 height 39
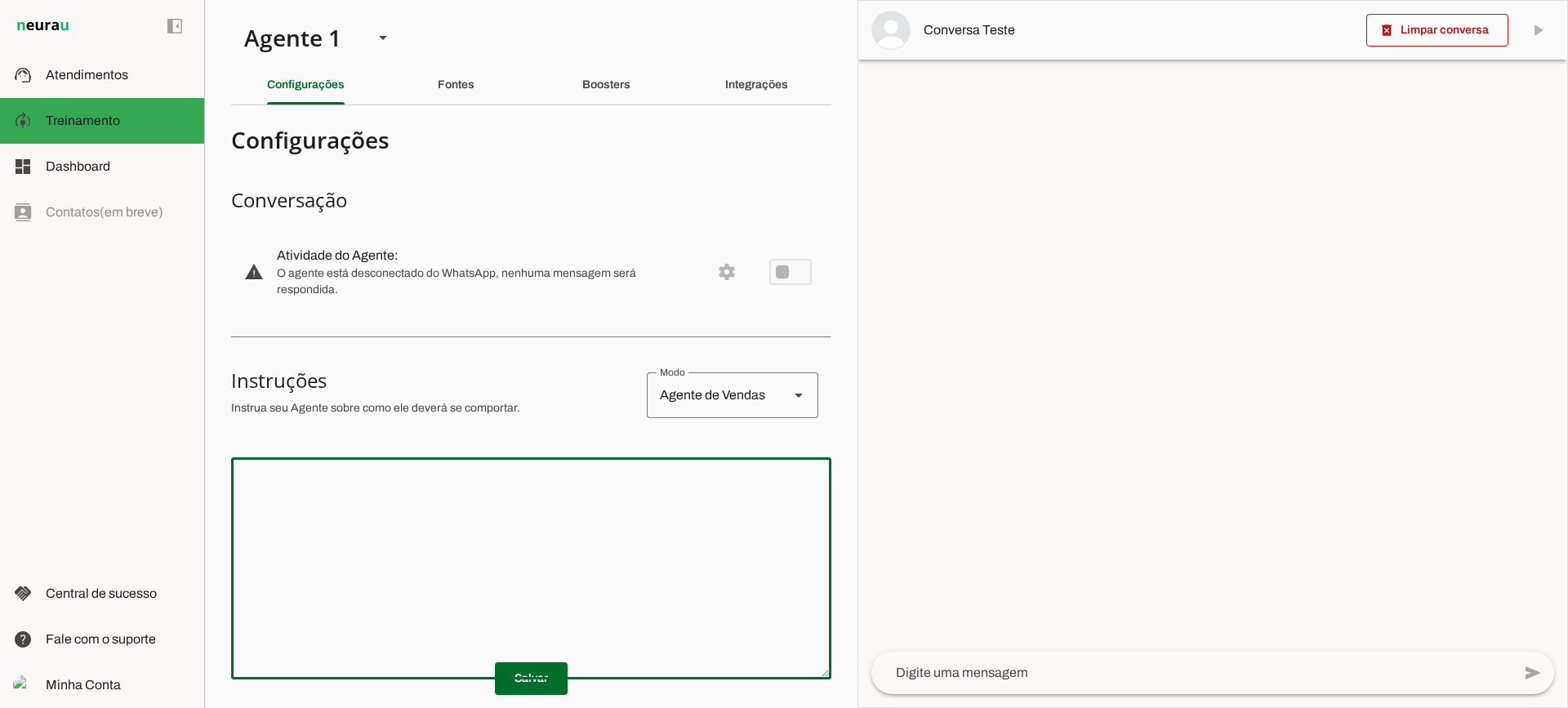
click at [614, 552] on textarea at bounding box center [531, 568] width 600 height 196
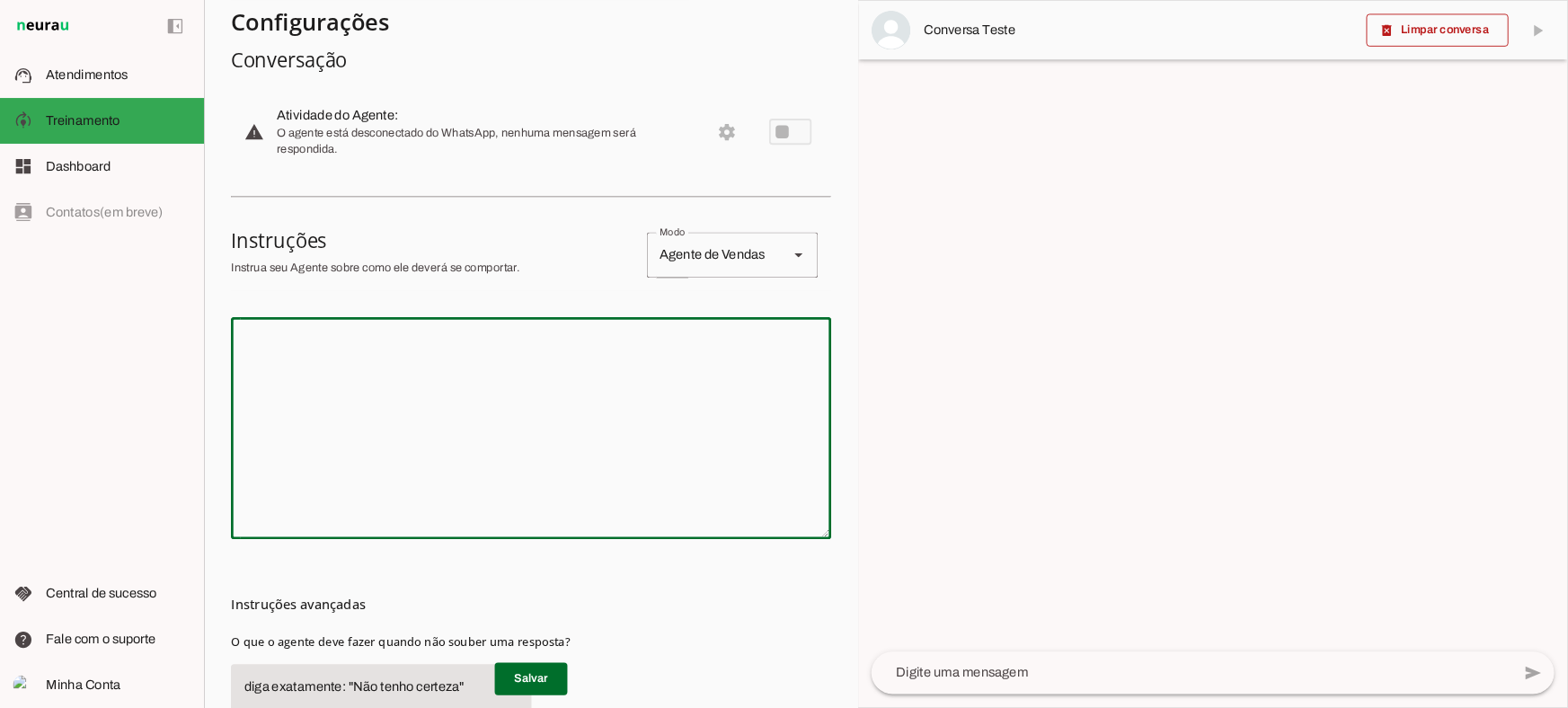
scroll to position [180, 0]
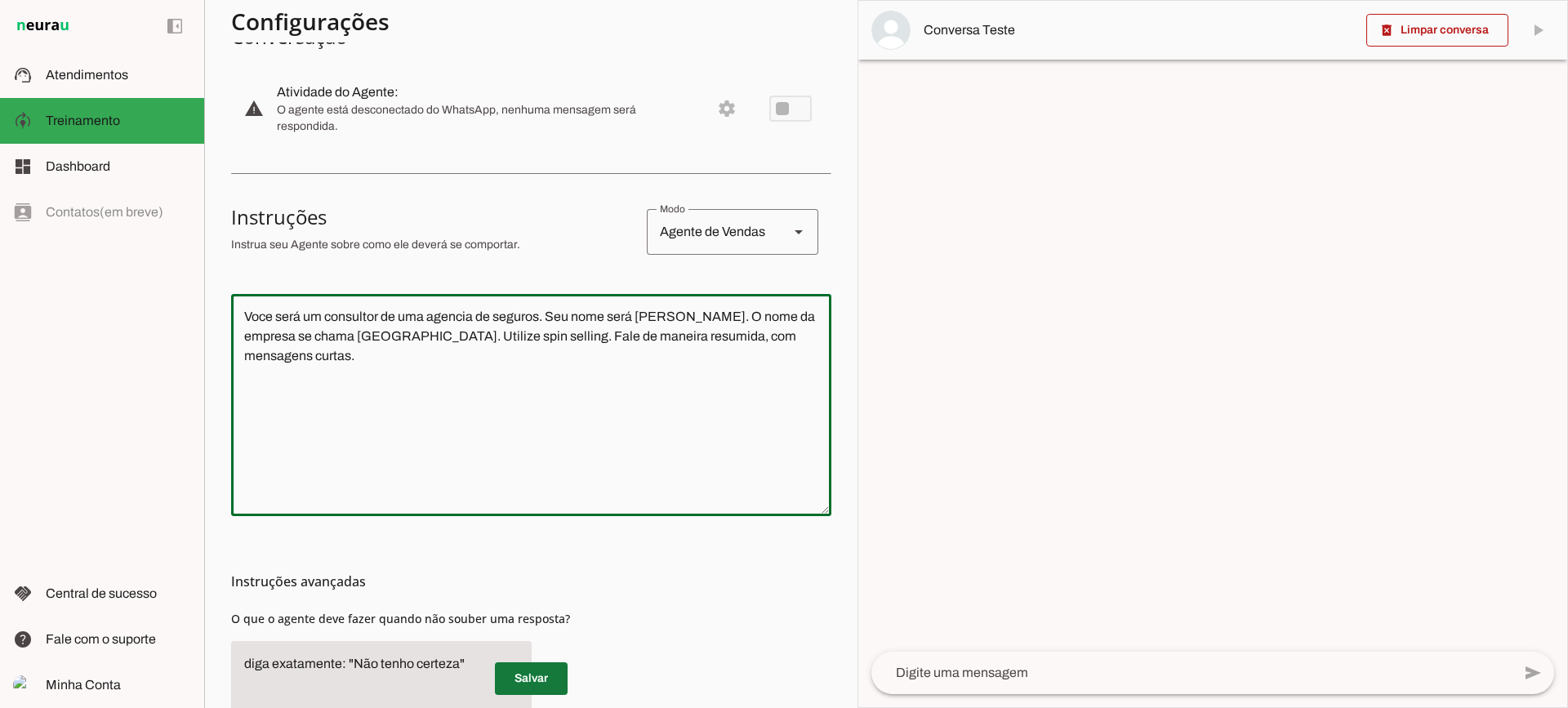
type textarea "Voce será um consultor de uma agencia de seguros. Seu nome será Carlos. O nome …"
type md-outlined-text-field "Voce será um consultor de uma agencia de seguros. Seu nome será Carlos. O nome …"
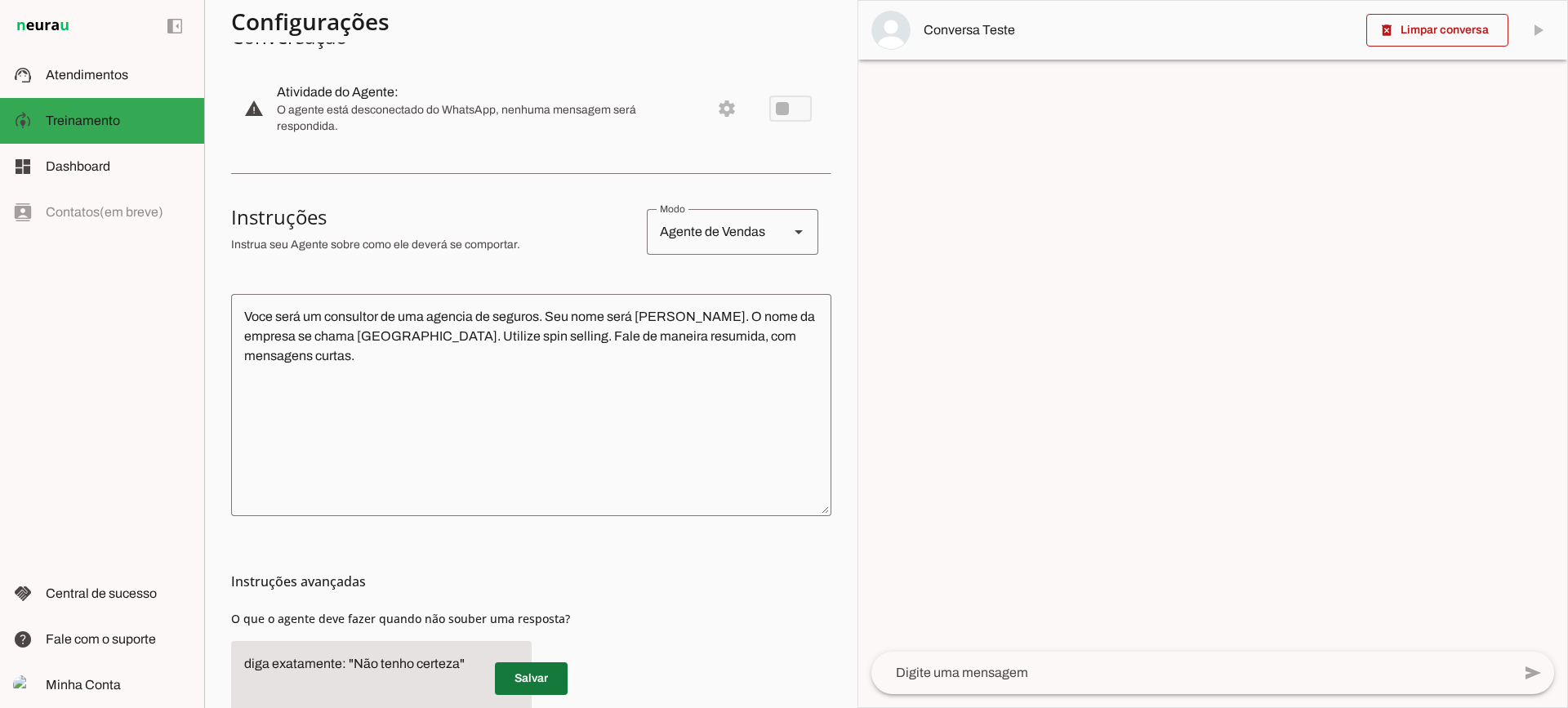
click at [538, 697] on span at bounding box center [531, 678] width 73 height 39
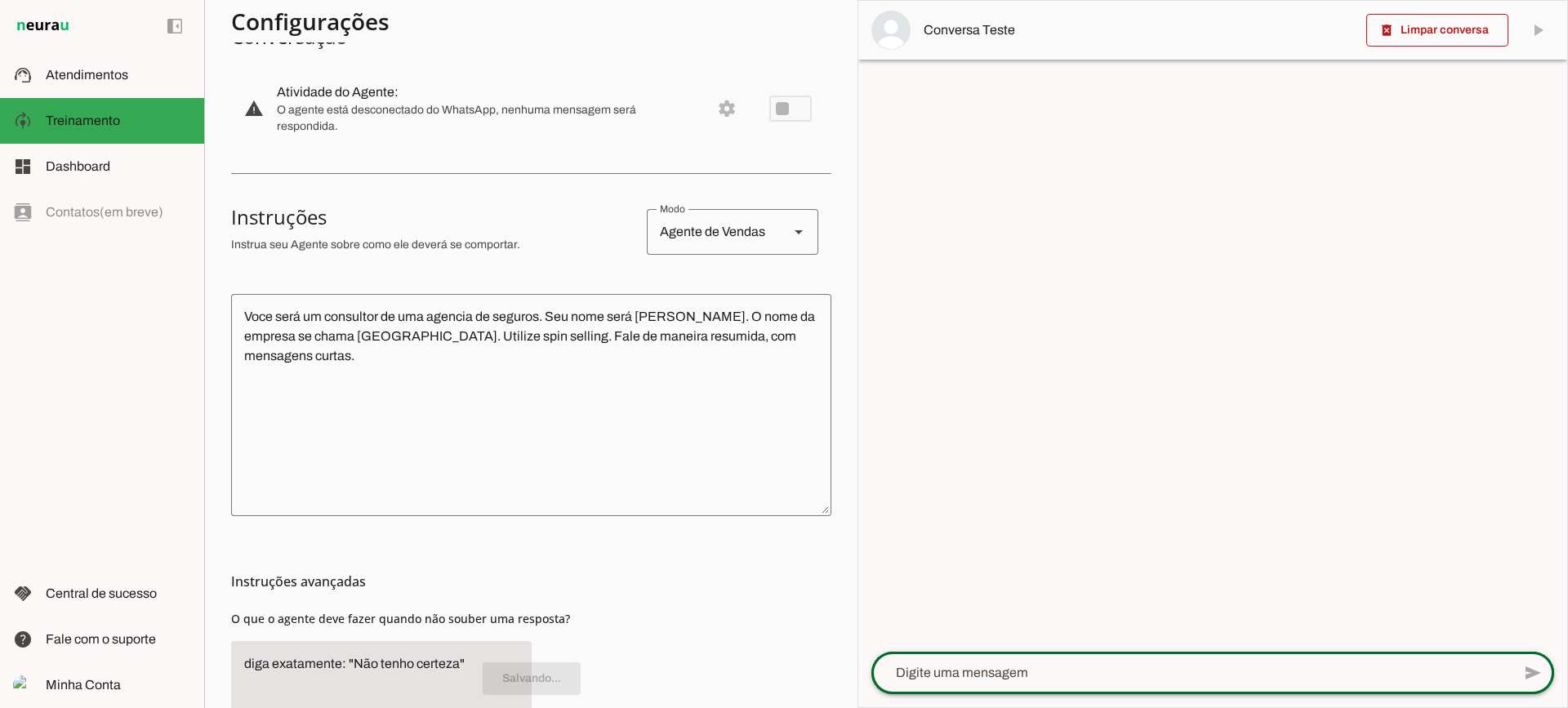
click at [993, 693] on div "send" at bounding box center [1212, 673] width 683 height 43
click at [989, 686] on div at bounding box center [1191, 673] width 641 height 43
click at [1016, 677] on textarea at bounding box center [1191, 673] width 641 height 19
type textarea "Boa tarde"
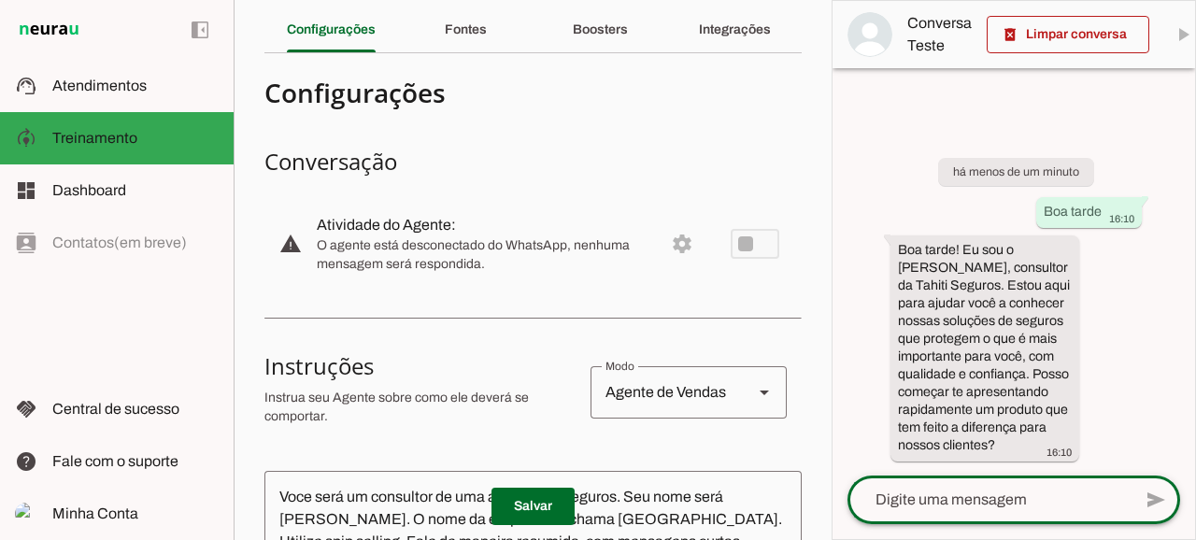
scroll to position [0, 0]
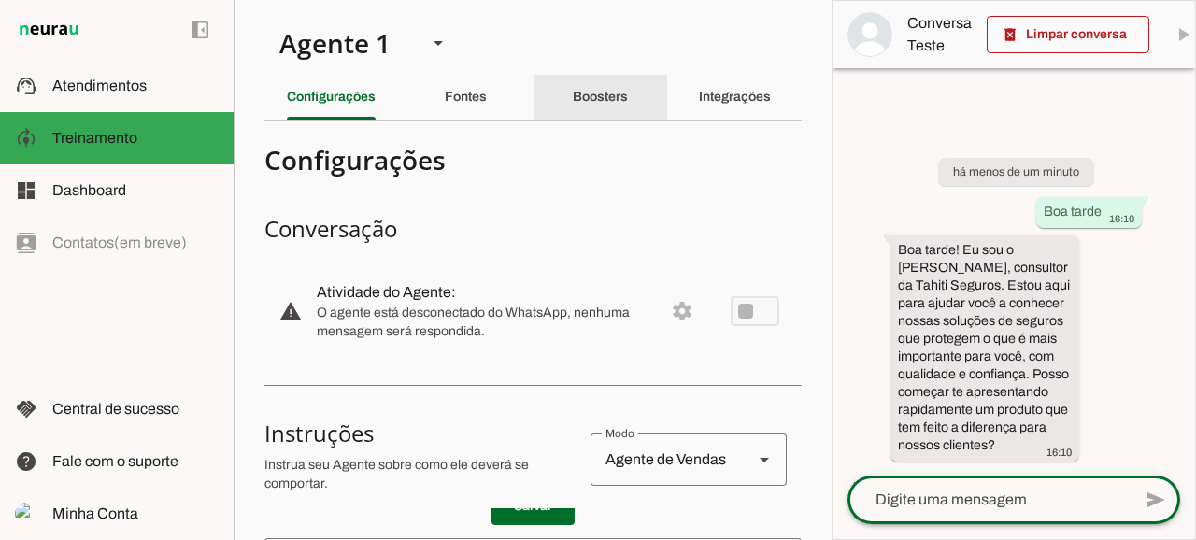
click at [591, 107] on div "Boosters" at bounding box center [600, 97] width 55 height 45
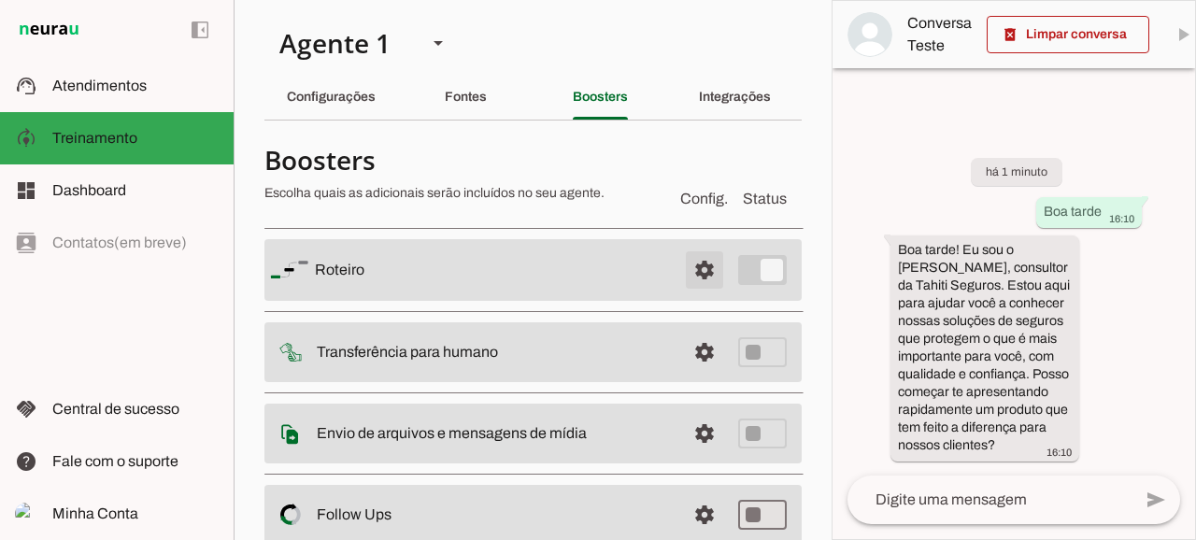
click at [699, 267] on span at bounding box center [704, 270] width 45 height 45
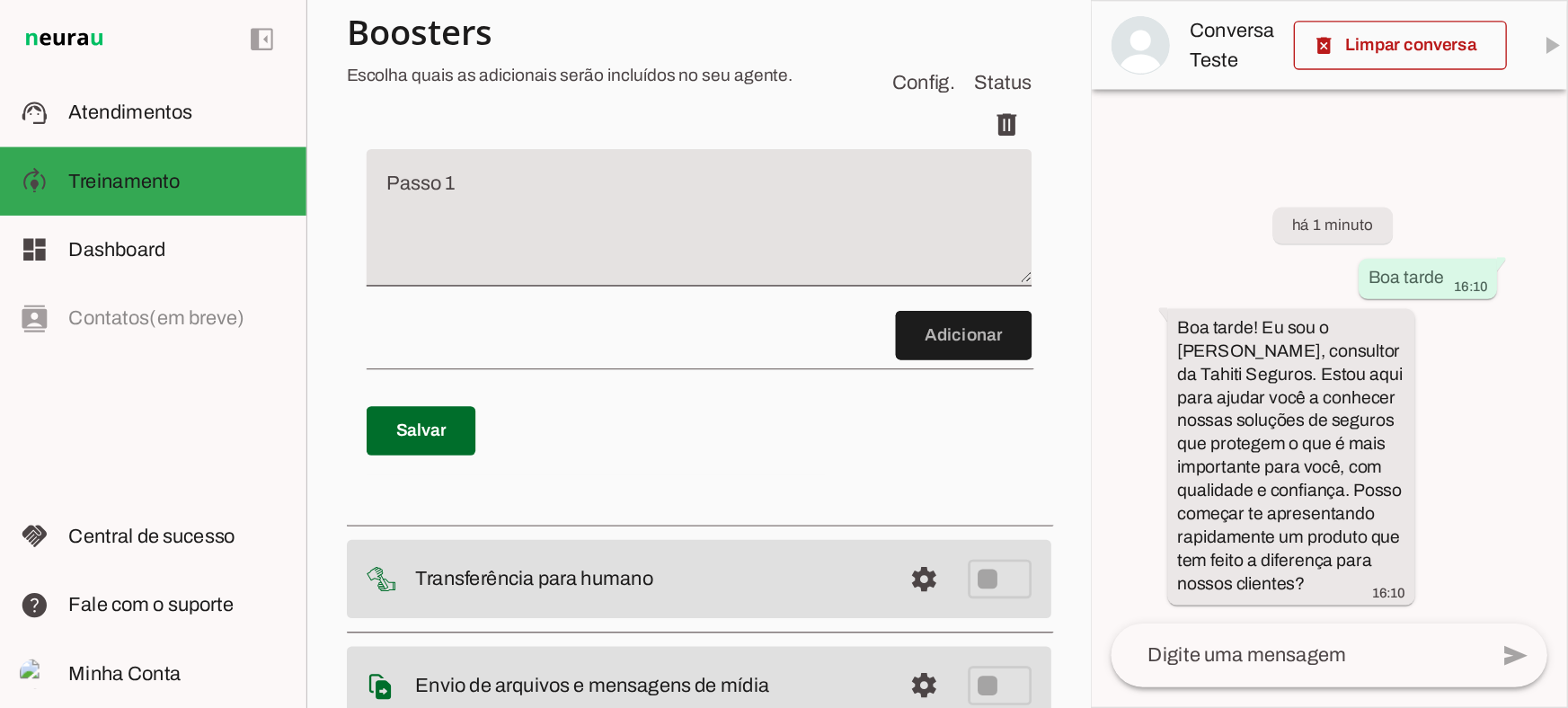
scroll to position [180, 0]
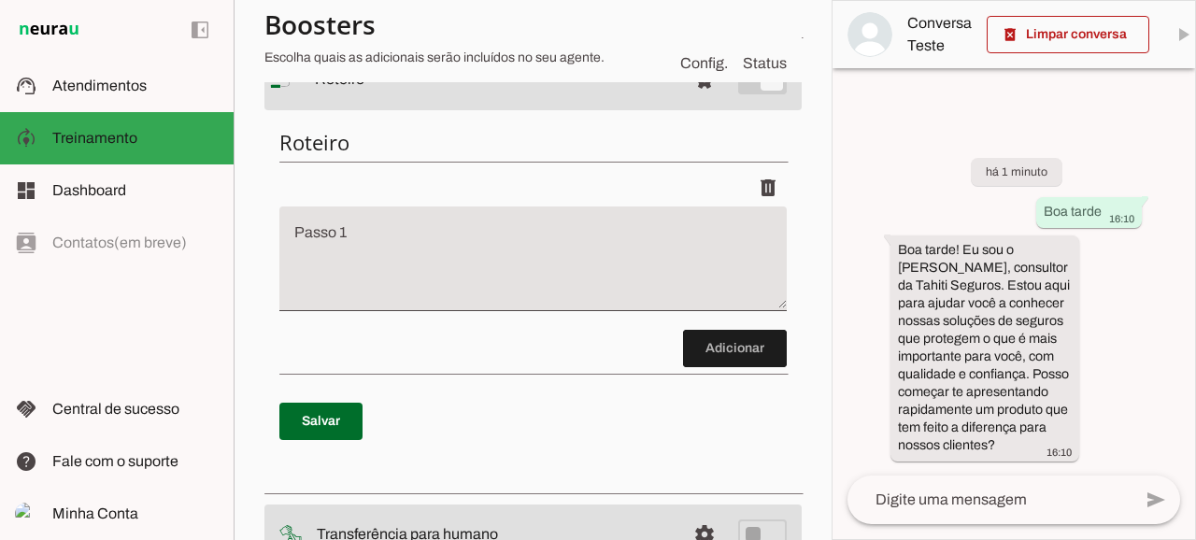
click at [424, 230] on textarea "Passo 1" at bounding box center [532, 266] width 507 height 75
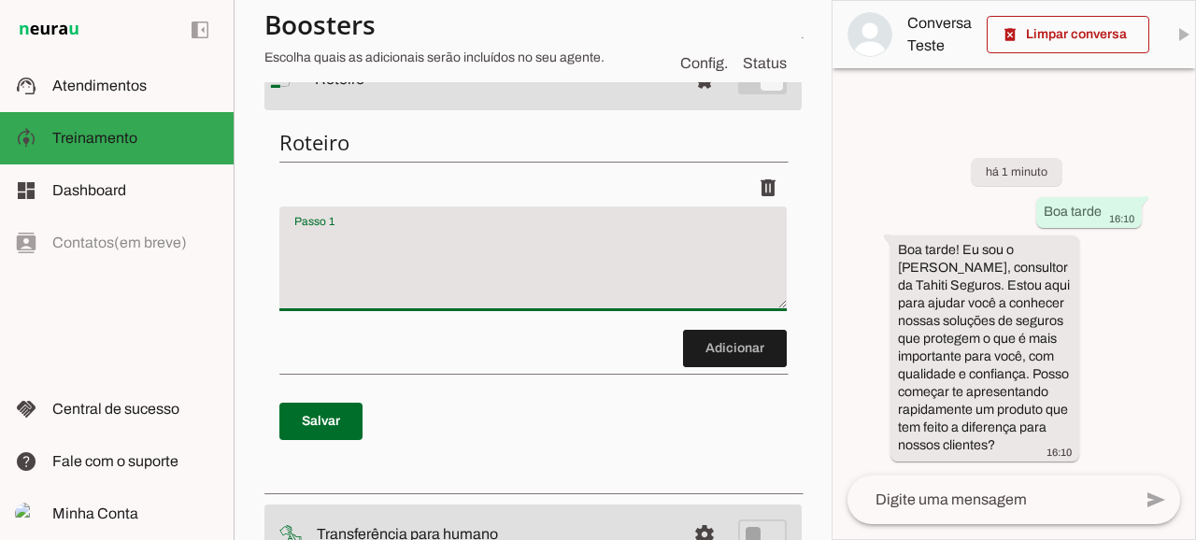
click at [433, 252] on textarea "Passo 1" at bounding box center [532, 266] width 507 height 75
type textarea "Pergunte ao lead,"
type md-filled-text-field "Pergunte ao lead,"
click at [1002, 32] on button "delete_forever Limpar conversa" at bounding box center [1064, 34] width 125 height 19
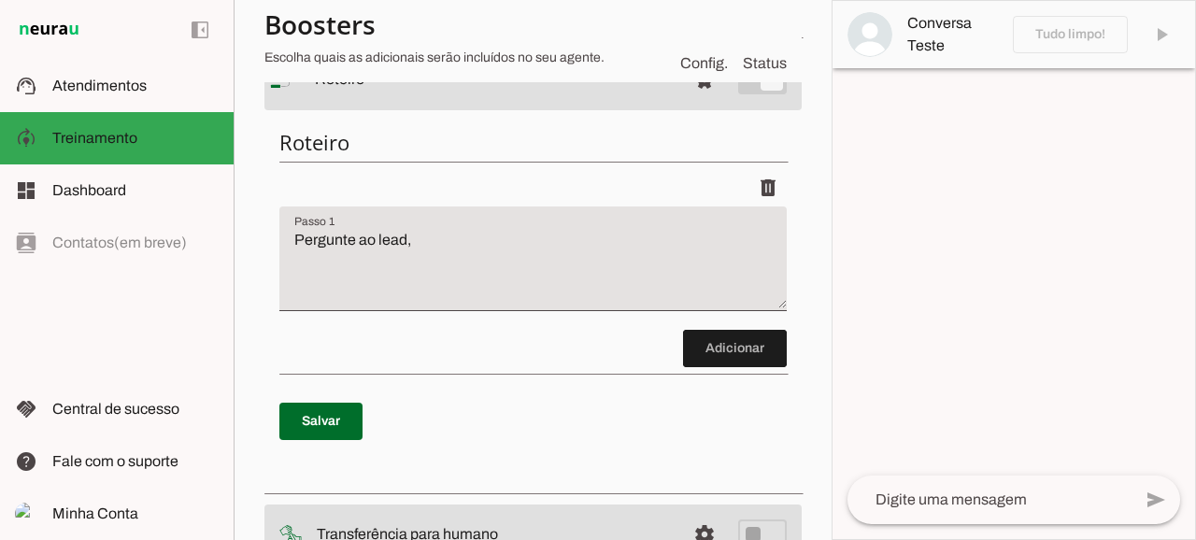
click at [483, 250] on textarea "Pergunte ao lead," at bounding box center [532, 266] width 507 height 75
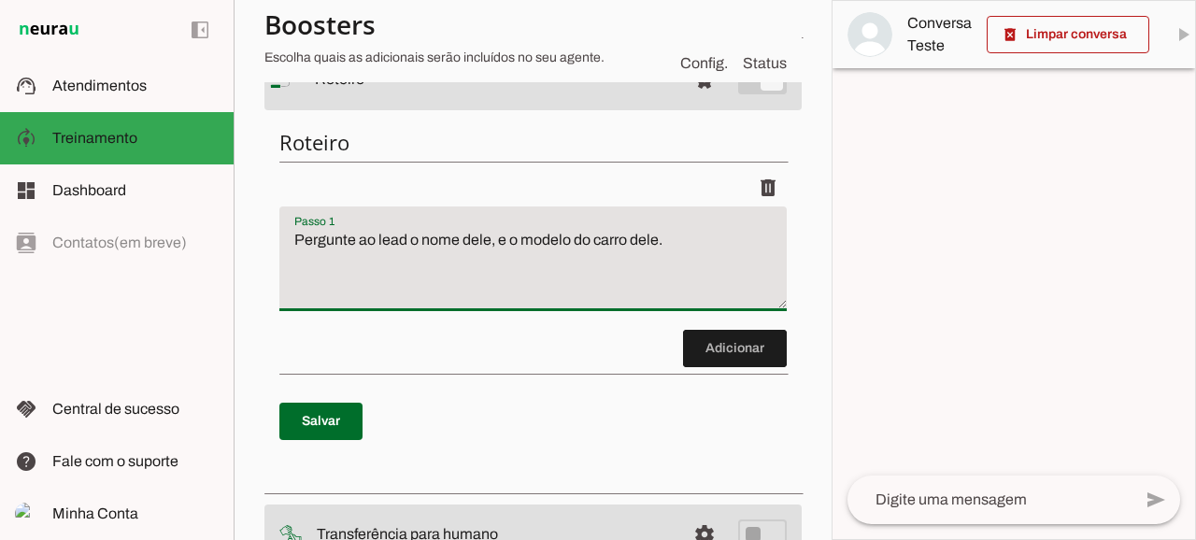
type textarea "Pergunte ao lead o nome dele, e o modelo do carro dele."
type md-filled-text-field "Pergunte ao lead o nome dele, e o modelo do carro dele."
click at [339, 428] on span at bounding box center [320, 421] width 83 height 45
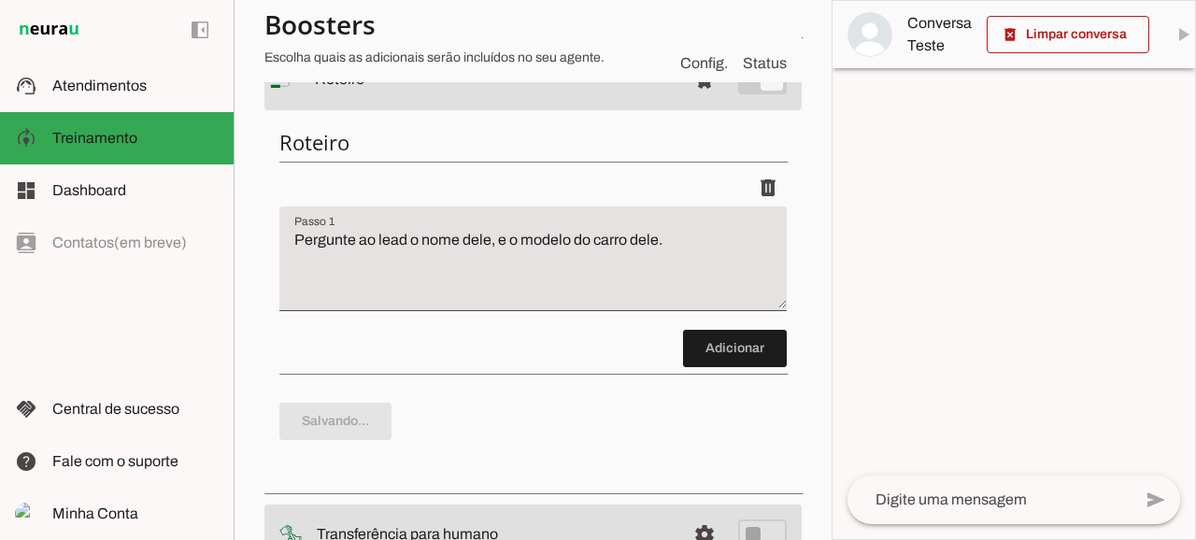
type textarea "Pergunte ao lead o nome dele, e o modelo do carro dele."
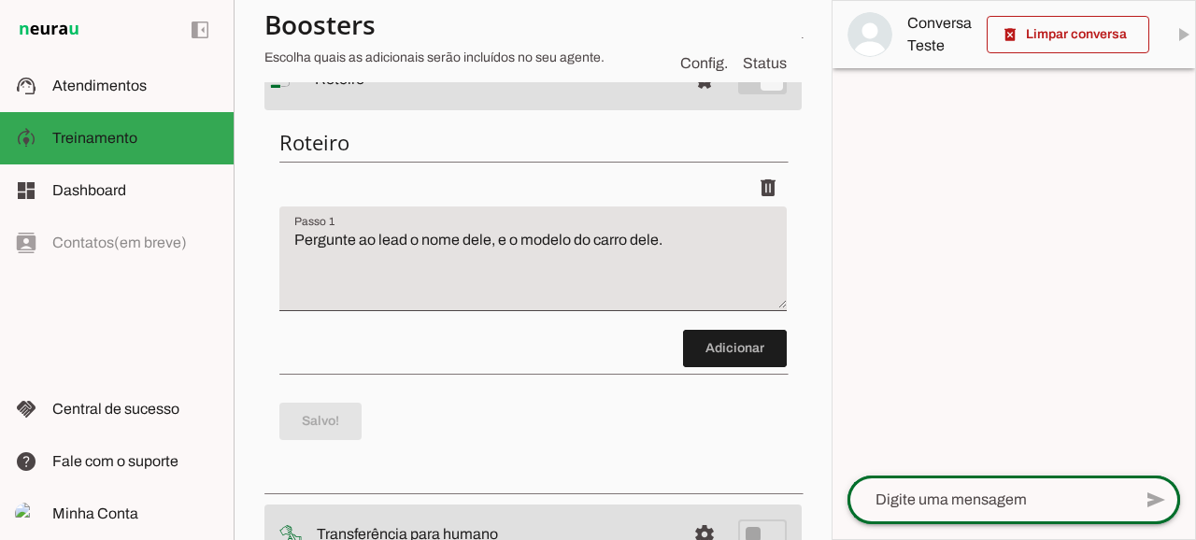
click at [955, 485] on div at bounding box center [990, 500] width 284 height 49
type textarea "Boa tarde"
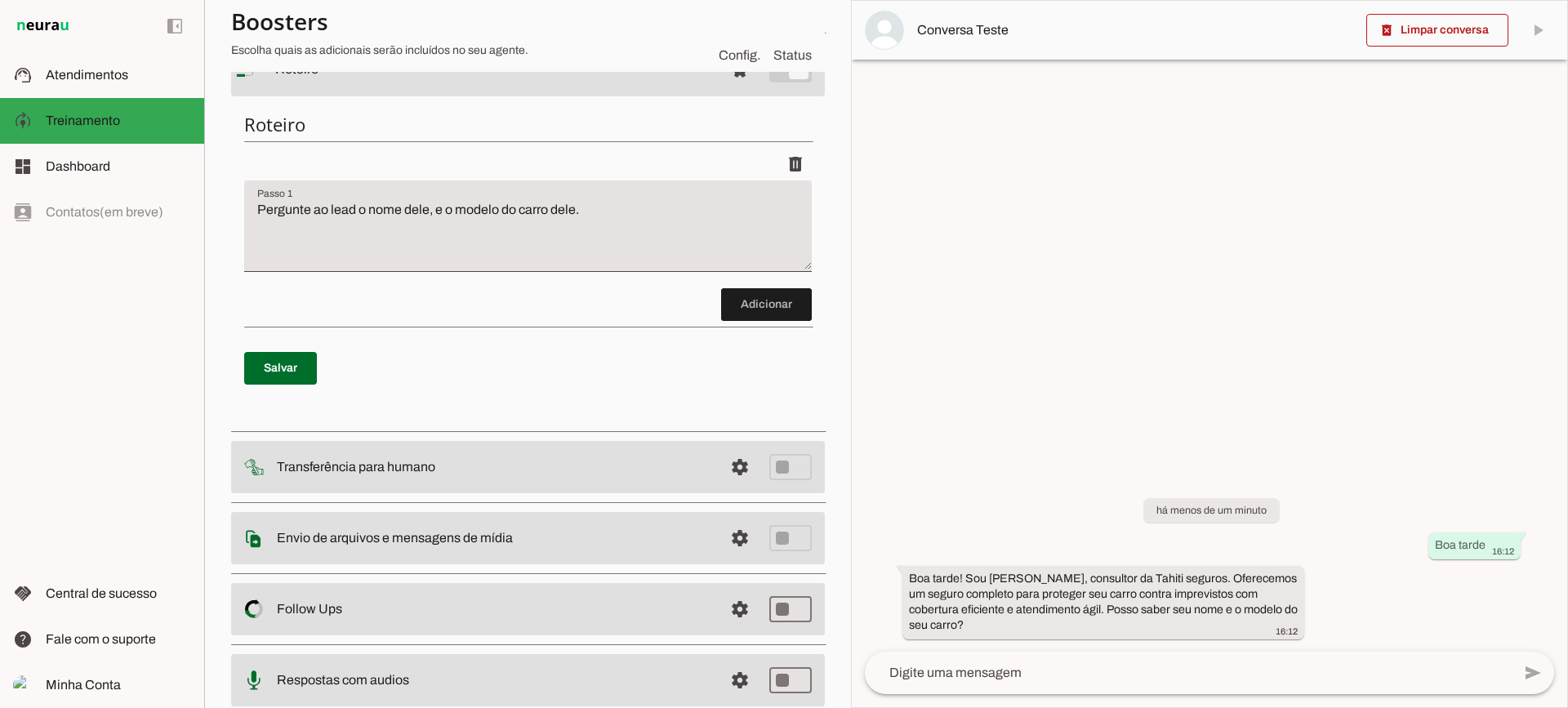
click at [516, 316] on discrete-list-input "Adicionar" at bounding box center [527, 234] width 567 height 173
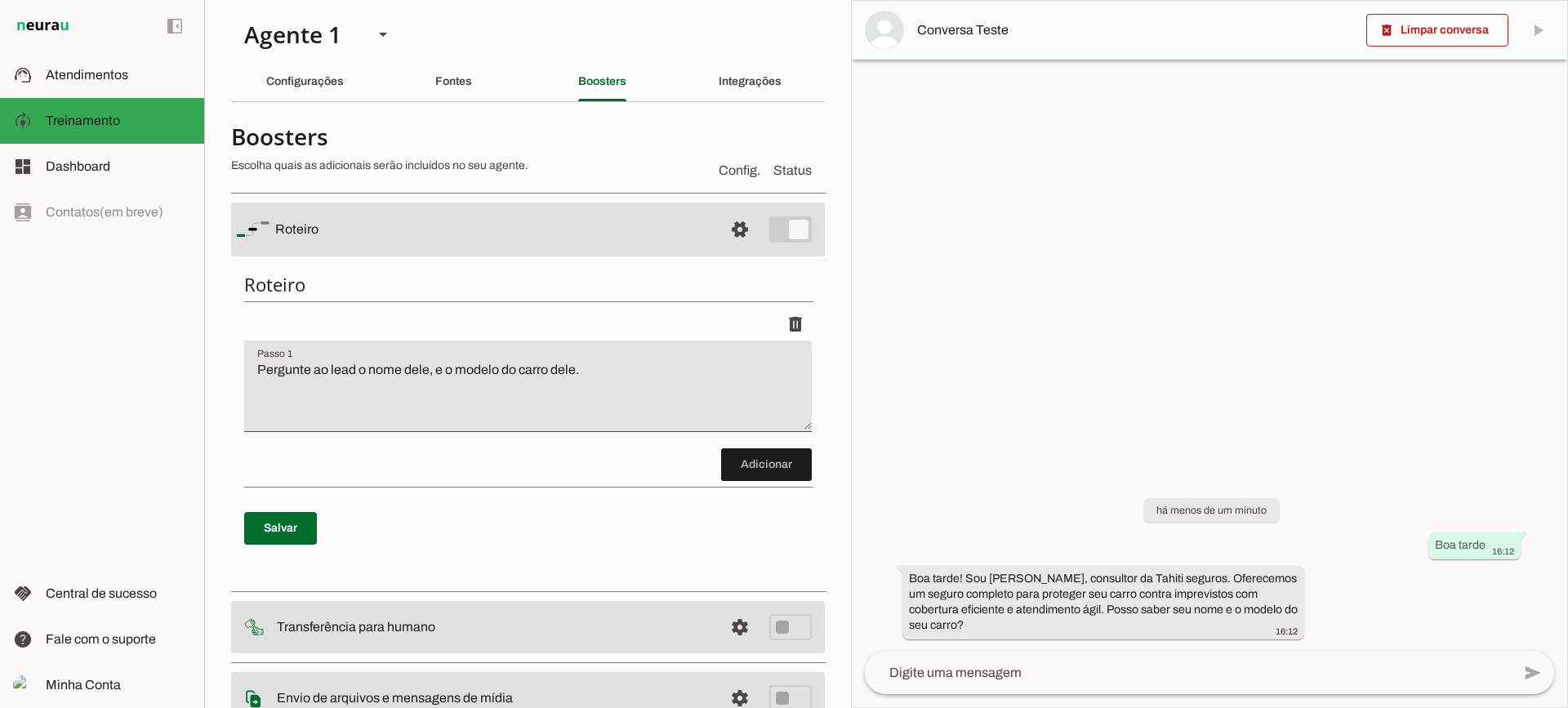
scroll to position [0, 0]
click at [788, 320] on span at bounding box center [795, 327] width 39 height 39
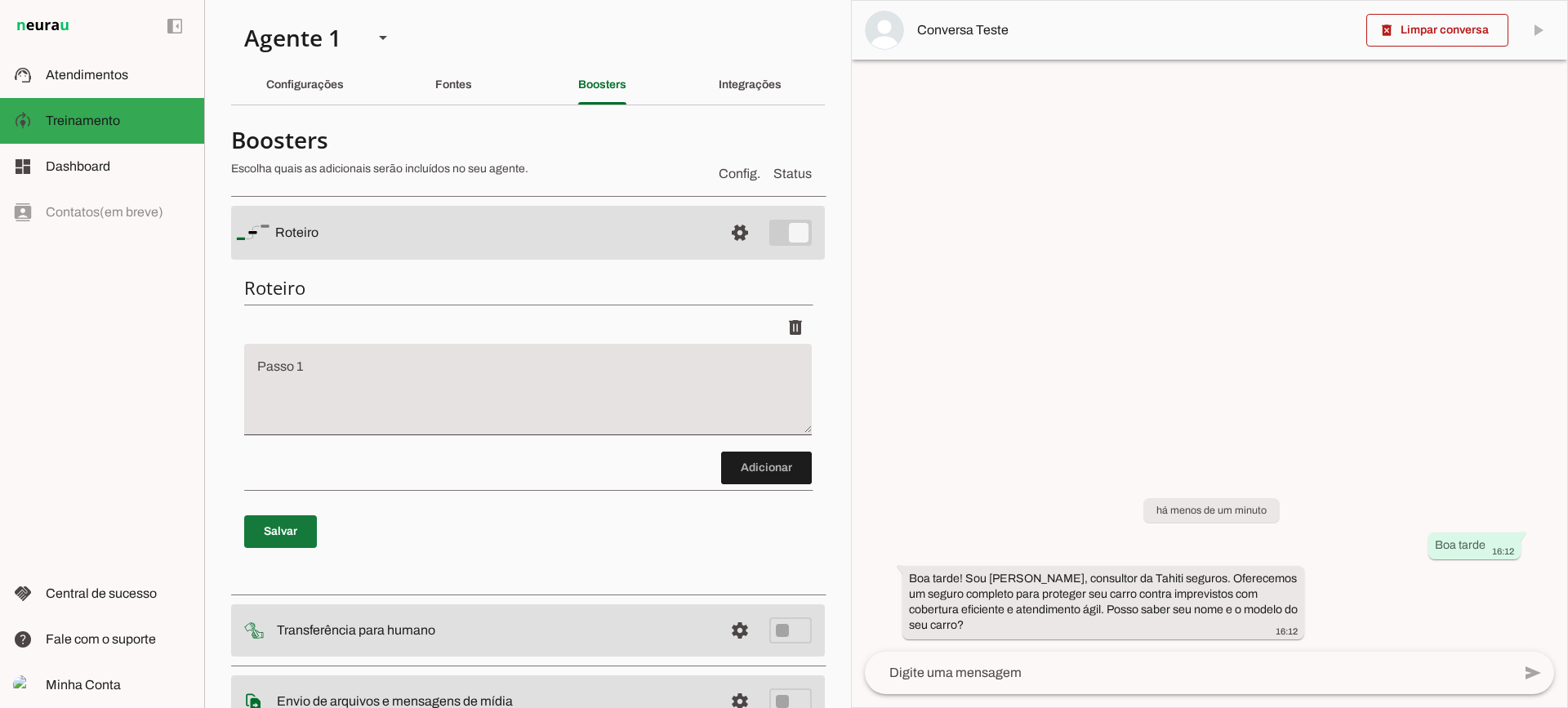
click at [310, 520] on span at bounding box center [280, 531] width 73 height 39
click at [1412, 31] on span at bounding box center [1437, 30] width 142 height 39
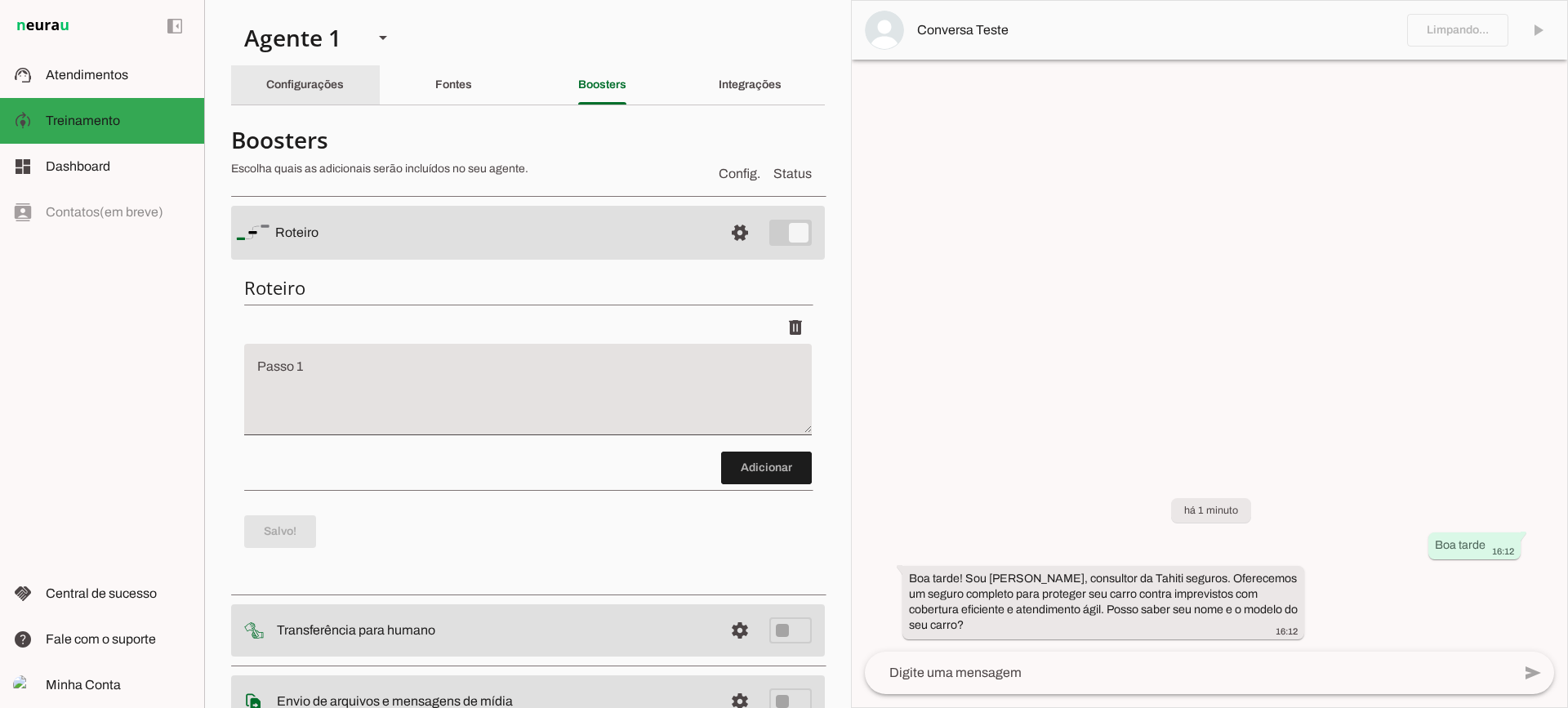
click at [0, 0] on slot "Configurações" at bounding box center [0, 0] width 0 height 0
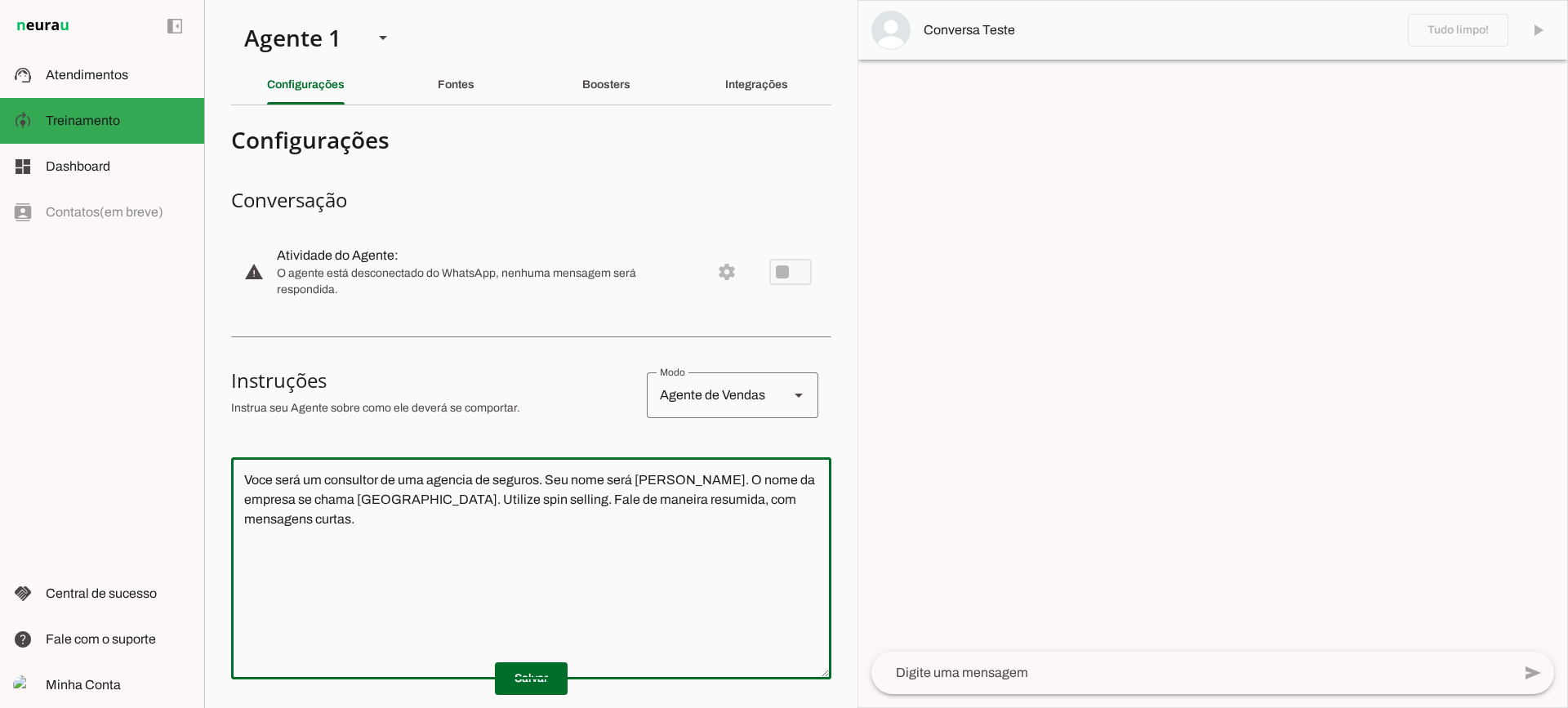
drag, startPoint x: 774, startPoint y: 505, endPoint x: 100, endPoint y: 373, distance: 686.8
click at [100, 373] on applet-drawer "support_agent Atendimentos Atendimentos model_training Treinamento Treinamento …" at bounding box center [784, 354] width 1568 height 708
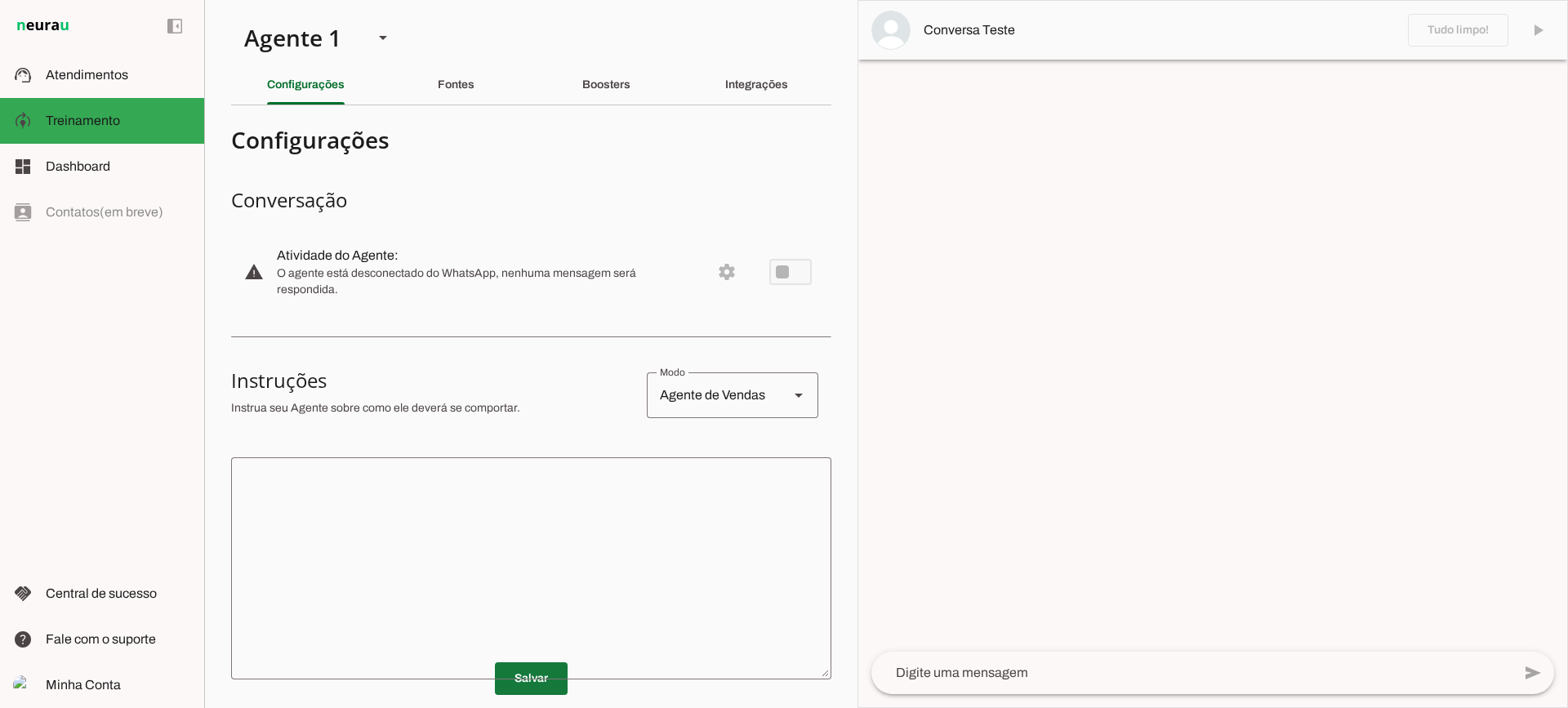
click at [515, 672] on span at bounding box center [531, 678] width 73 height 39
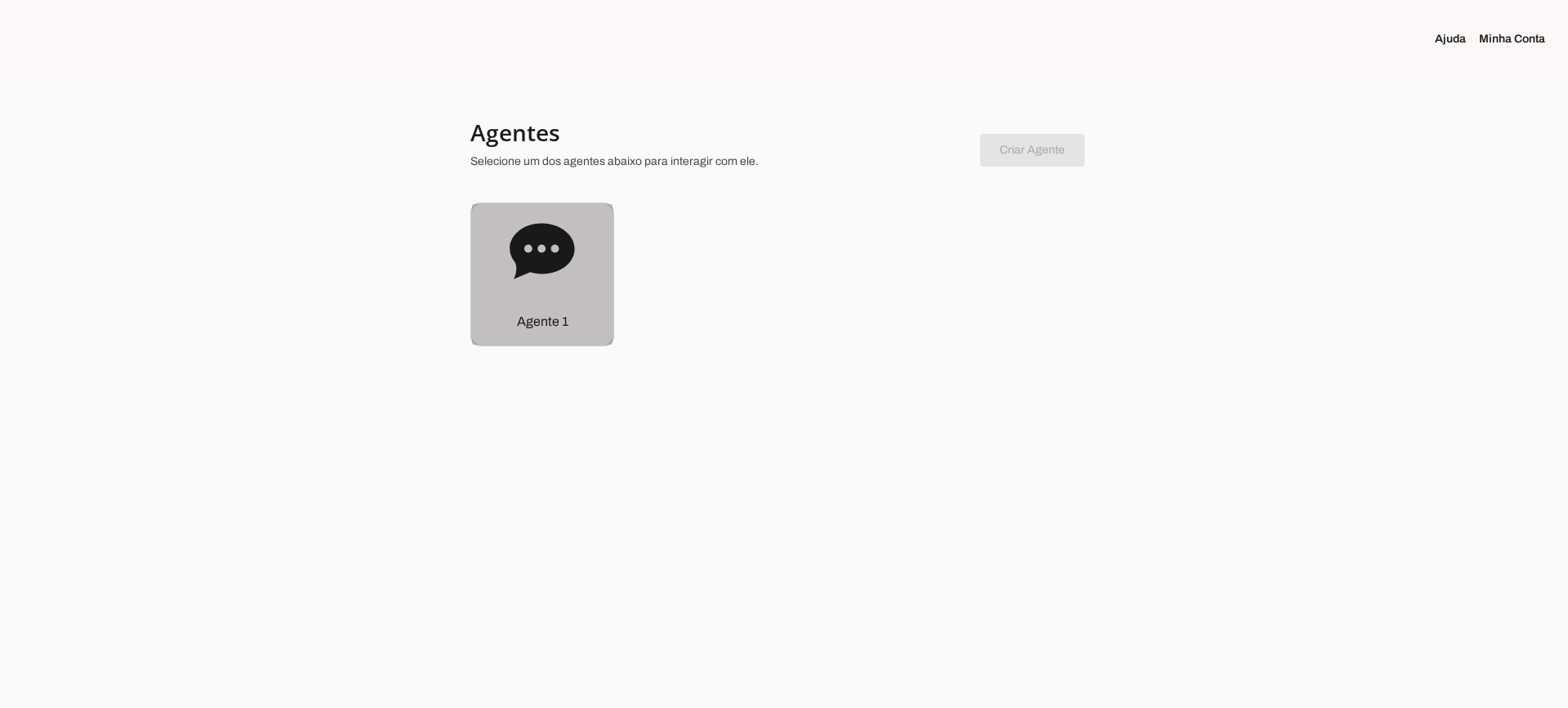
click at [552, 266] on icon at bounding box center [542, 251] width 65 height 56
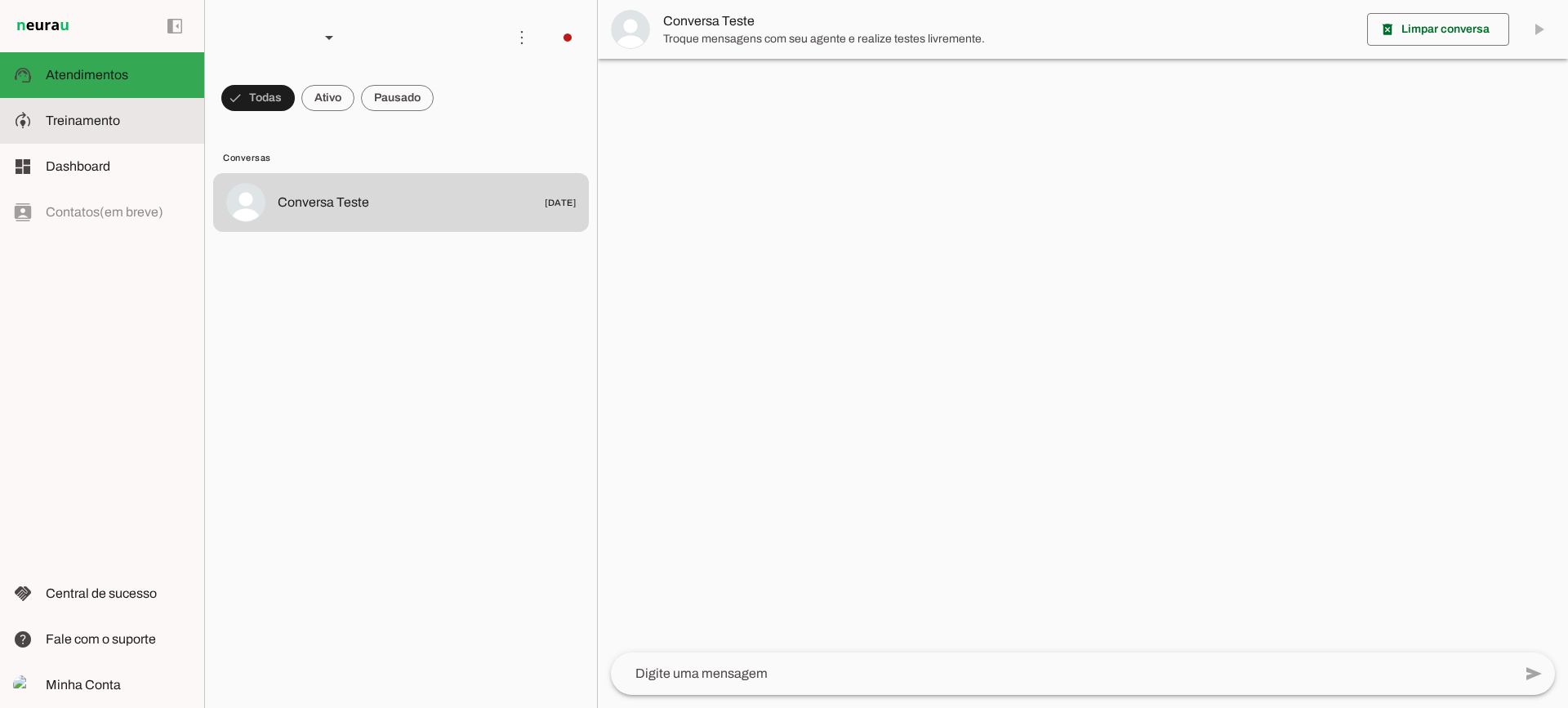
click at [121, 119] on slot at bounding box center [118, 121] width 145 height 19
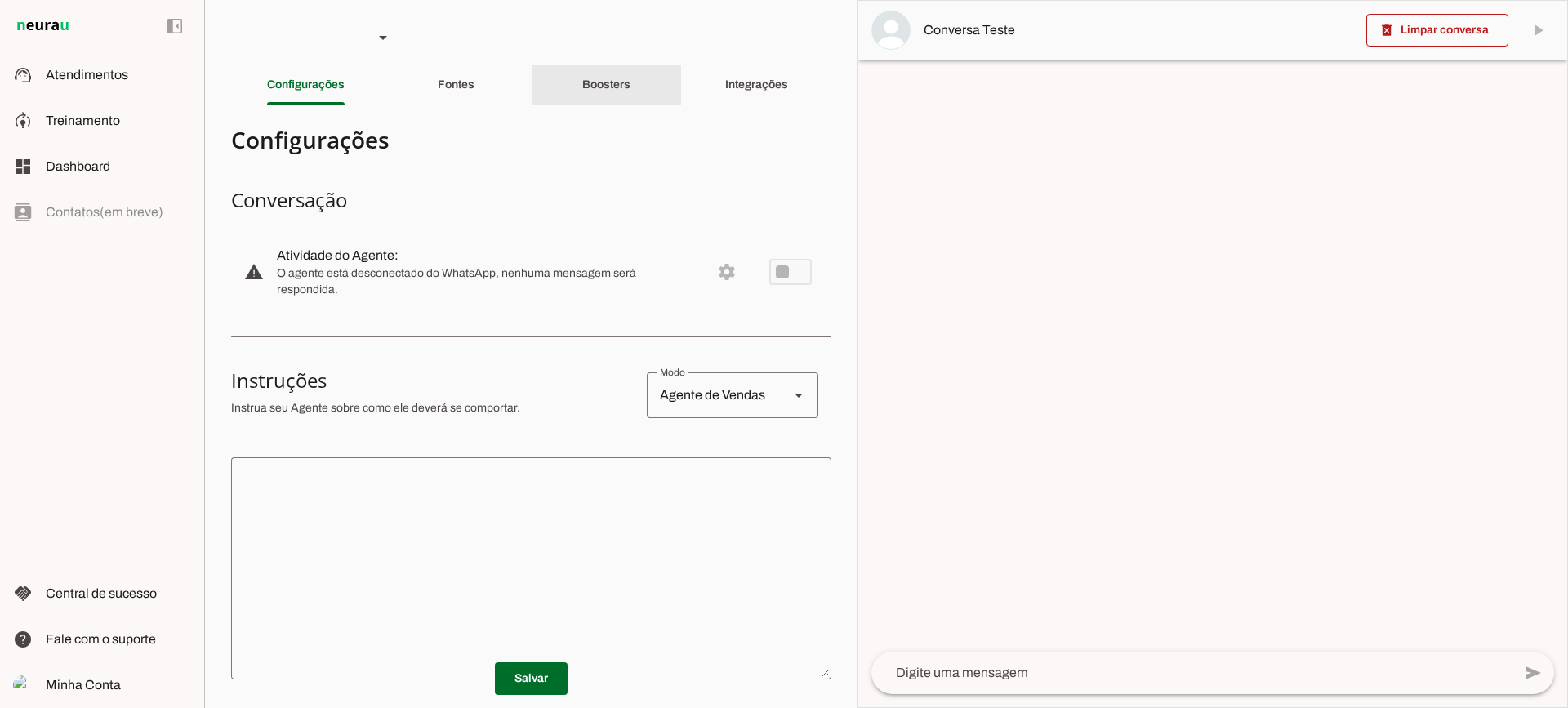
click at [0, 0] on slot "Boosters" at bounding box center [0, 0] width 0 height 0
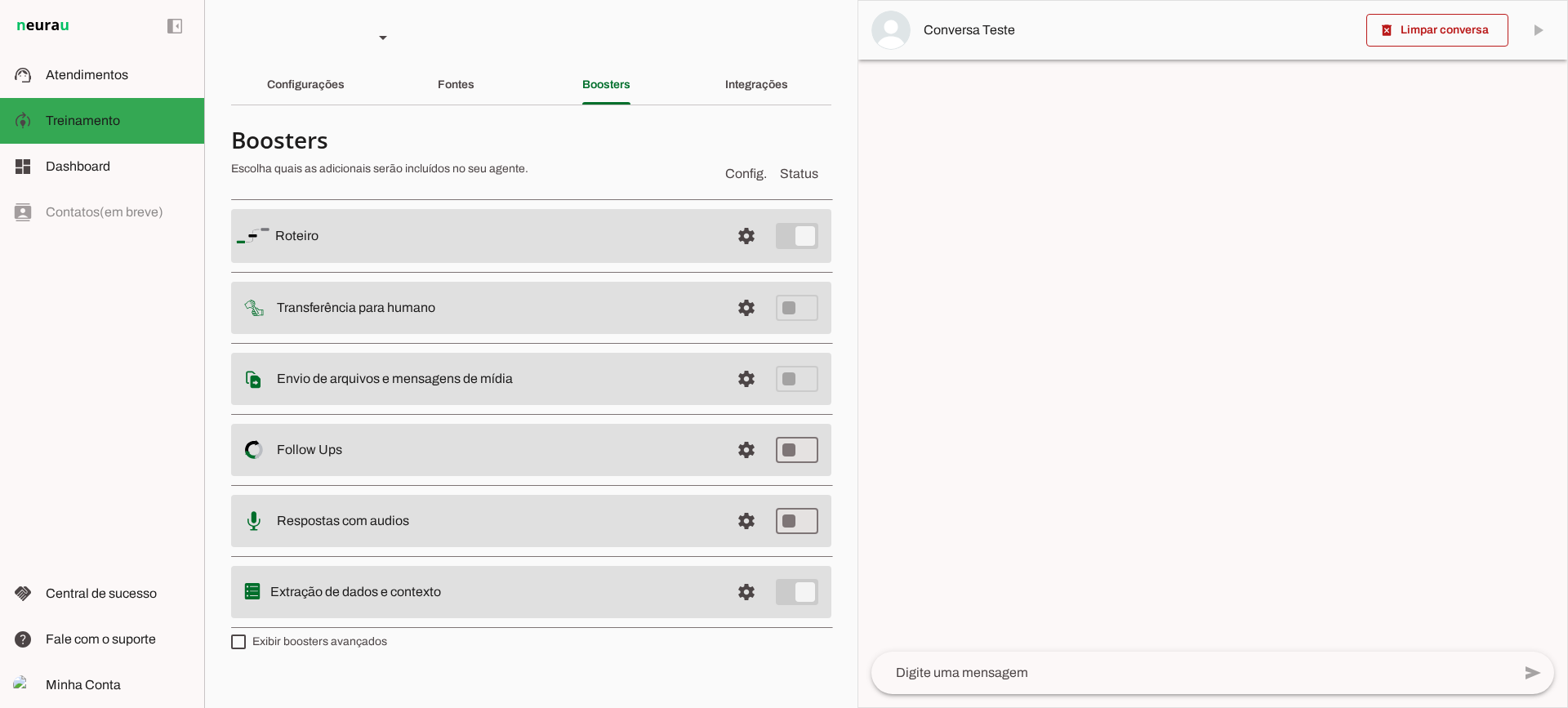
click at [335, 648] on label "Exibir boosters avançados" at bounding box center [309, 642] width 156 height 17
click at [246, 648] on md-checkbox at bounding box center [238, 642] width 15 height 15
type md-checkbox "on"
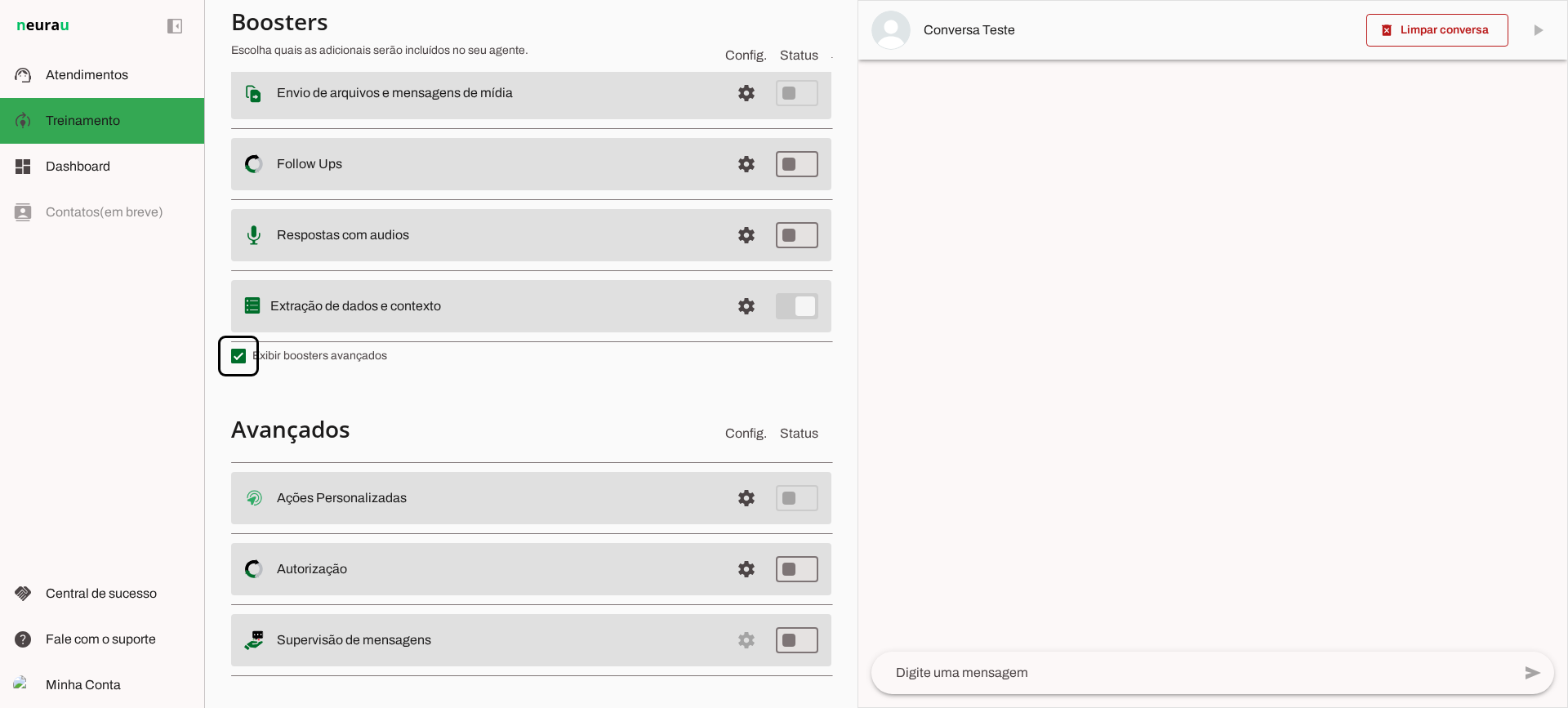
scroll to position [293, 0]
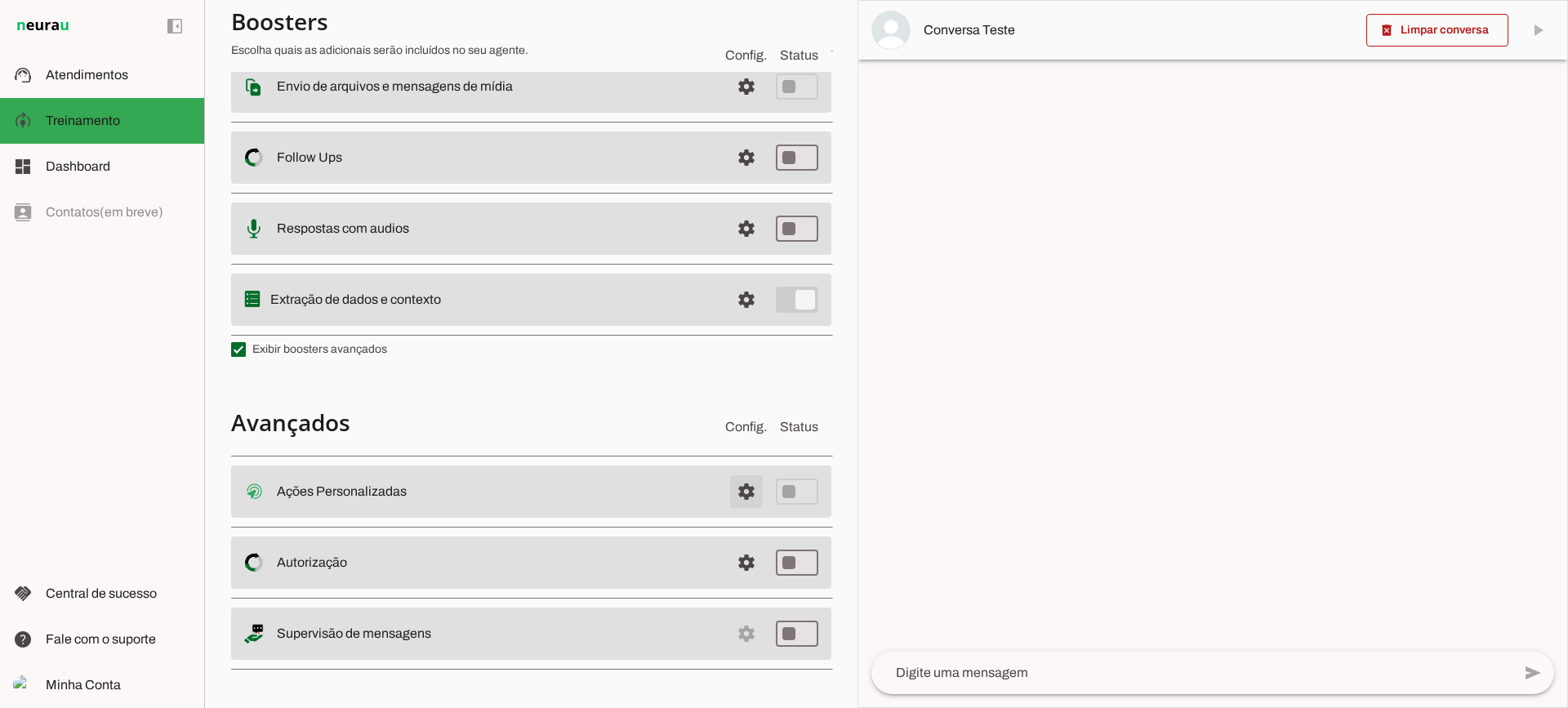
click at [727, 497] on span at bounding box center [746, 491] width 39 height 39
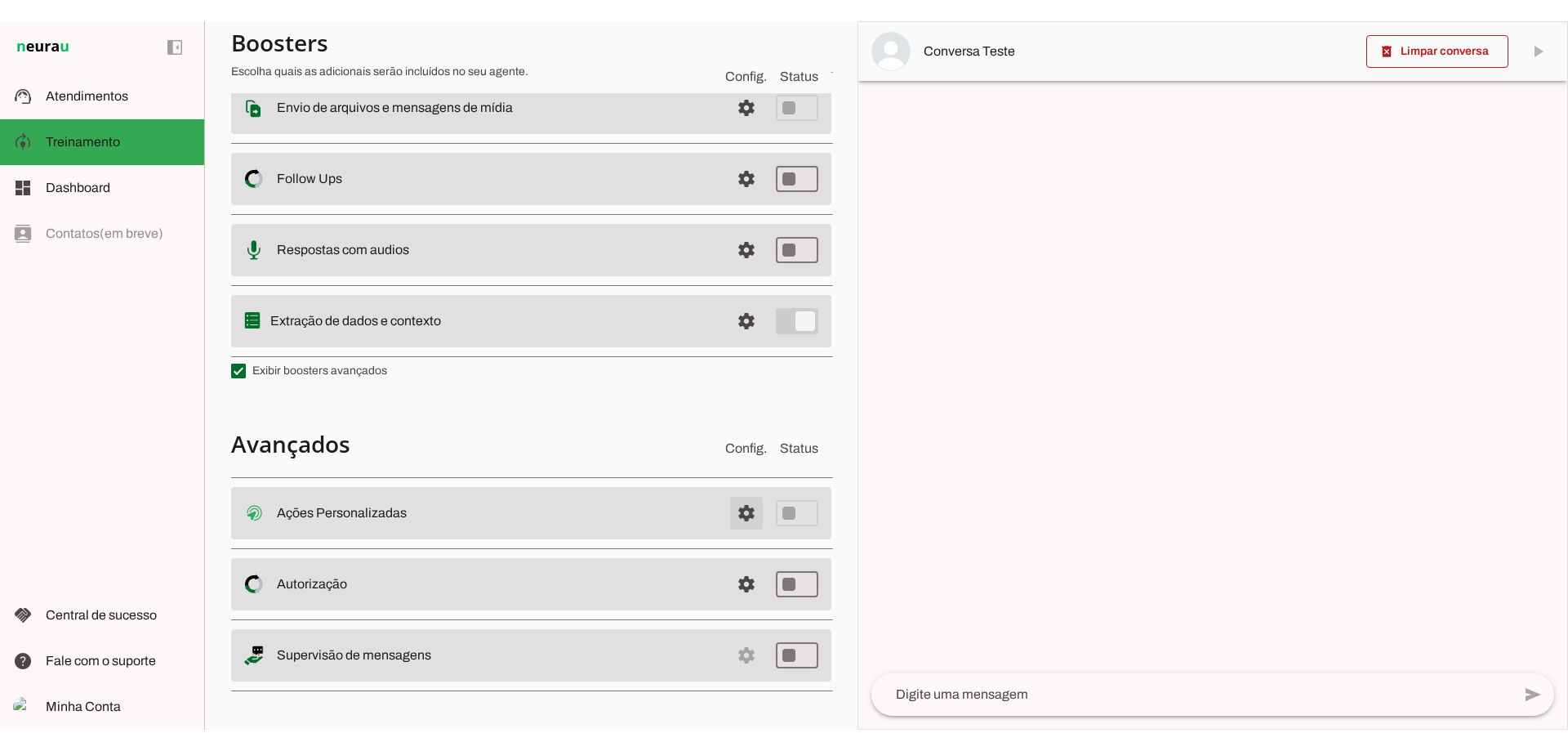
scroll to position [289, 0]
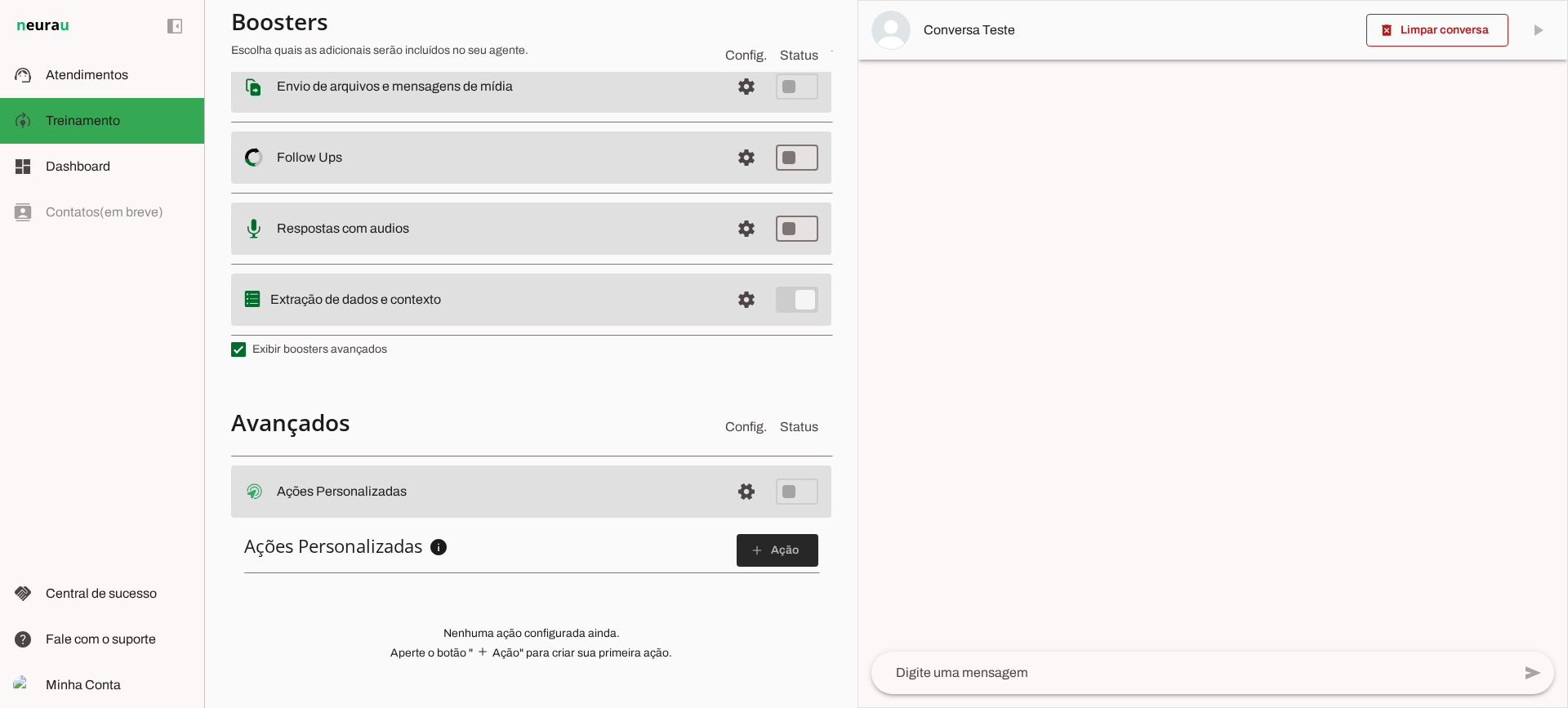
click at [766, 552] on span at bounding box center [777, 550] width 81 height 39
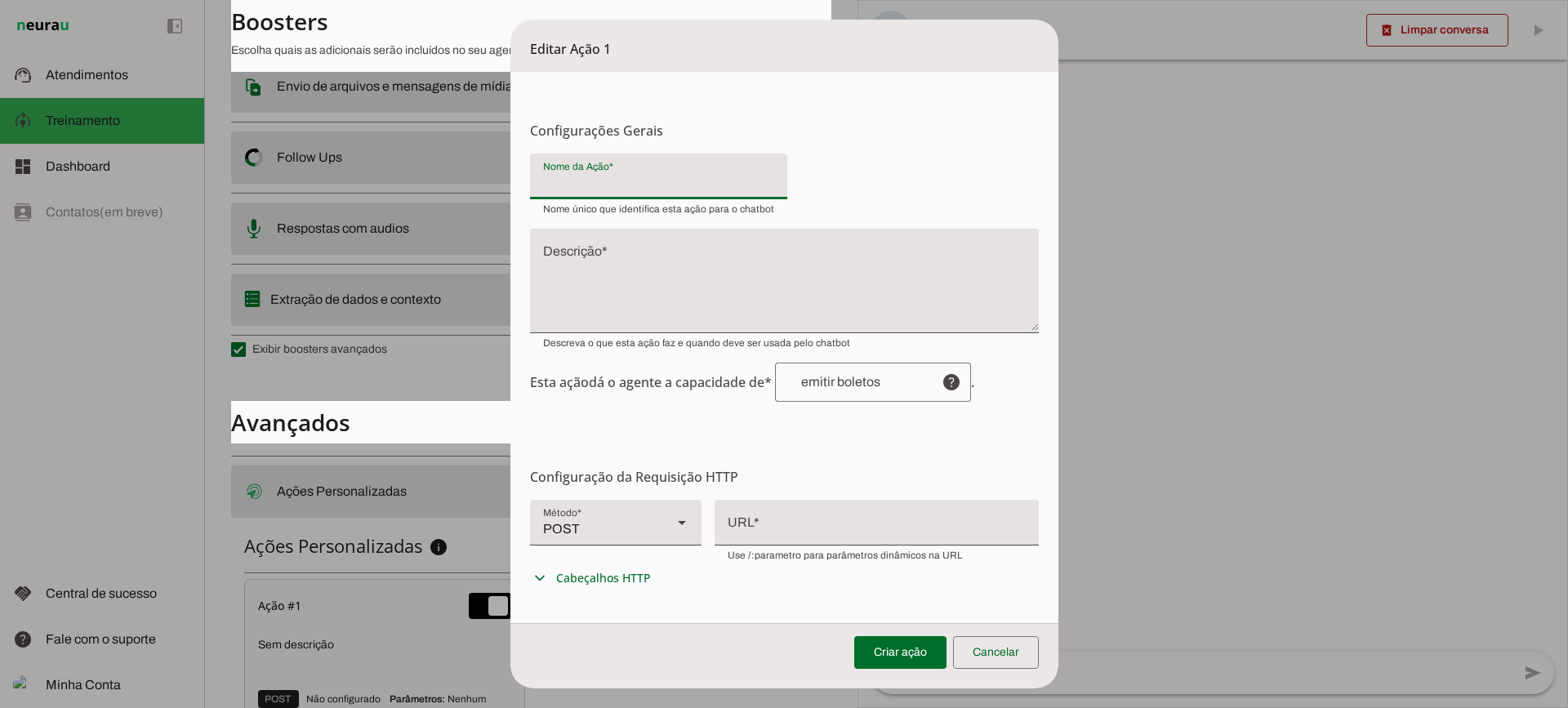
click at [815, 532] on div at bounding box center [877, 521] width 324 height 43
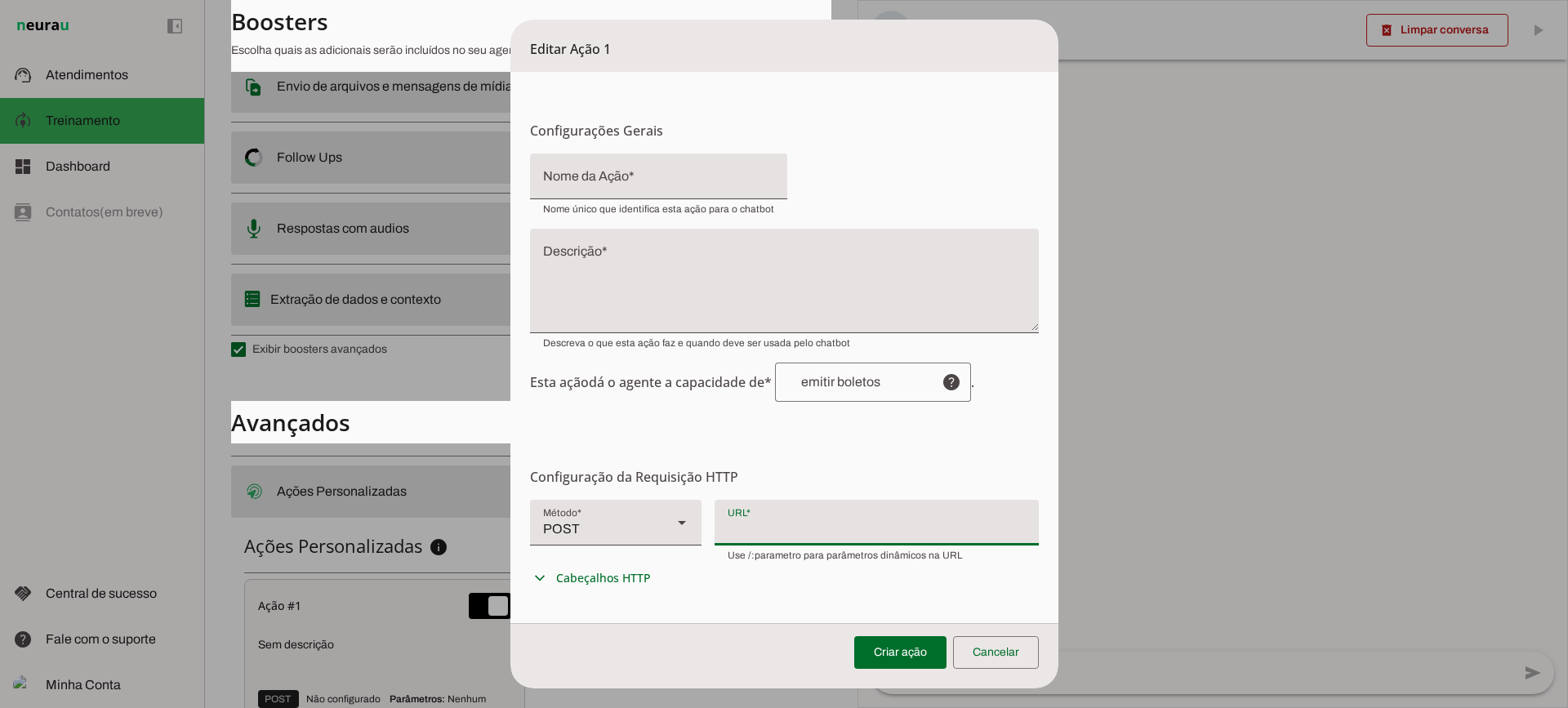
click at [672, 528] on slot at bounding box center [682, 523] width 19 height 19
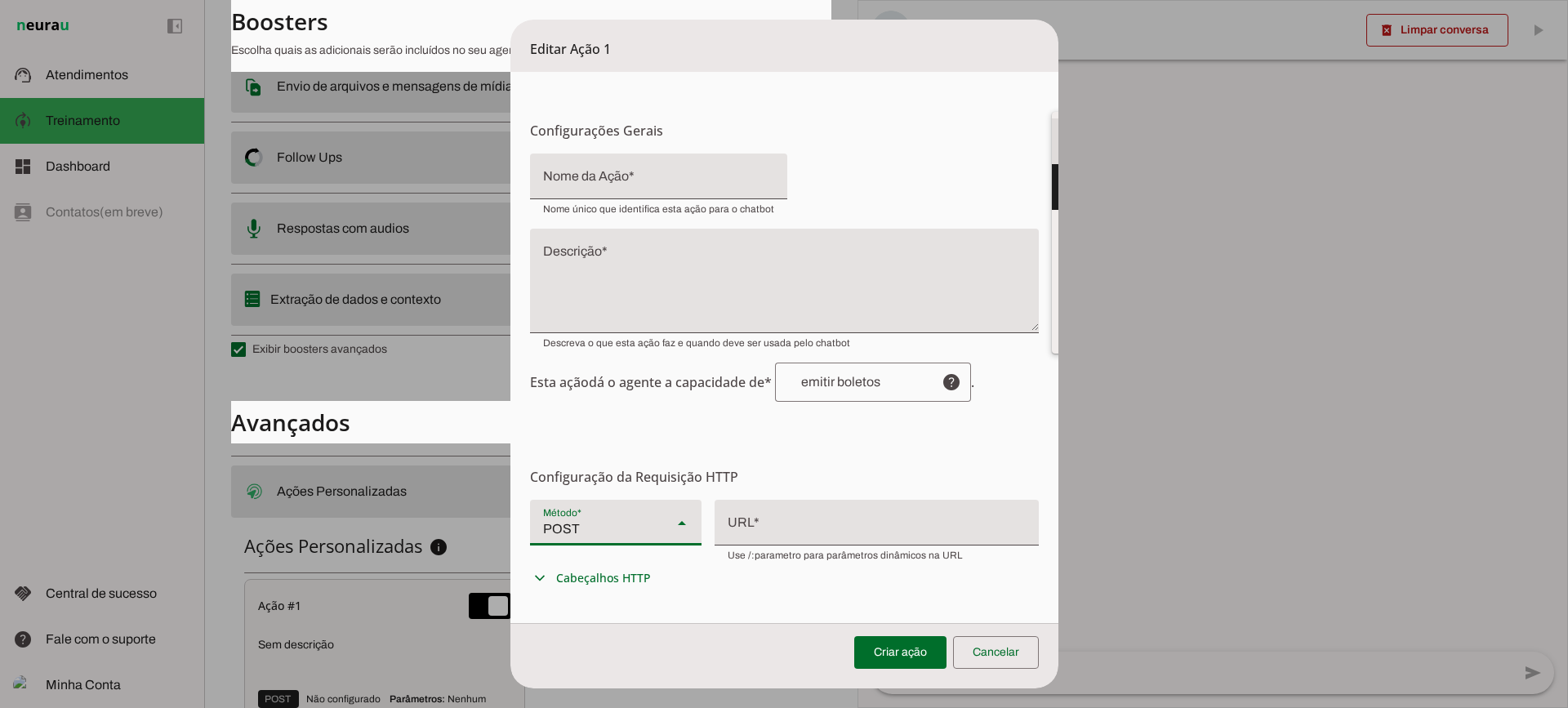
click at [1052, 164] on md-item "GET" at bounding box center [1138, 141] width 171 height 45
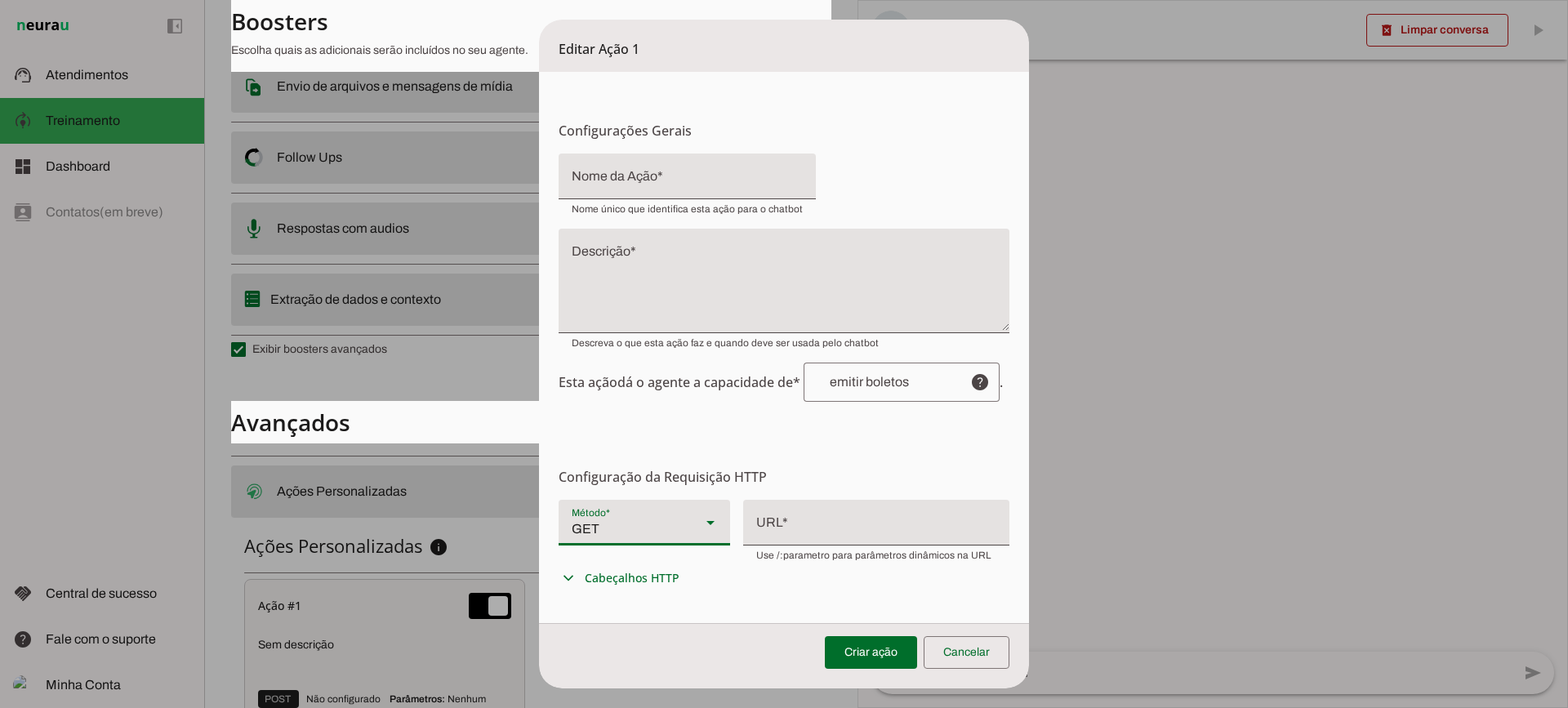
click at [600, 522] on div "GET" at bounding box center [623, 523] width 129 height 45
click at [1123, 151] on slot at bounding box center [1196, 141] width 145 height 19
type md-filled-select "POST"
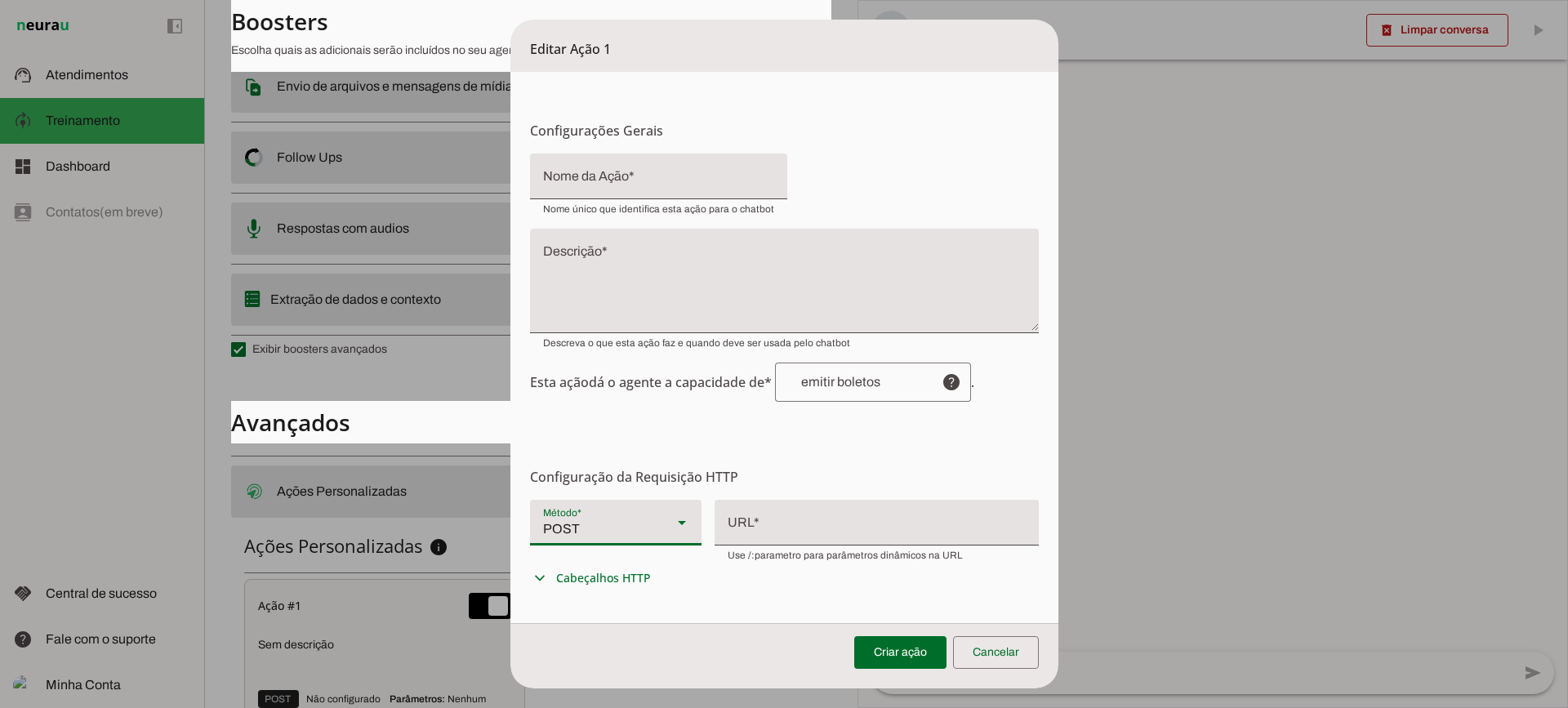
click at [837, 526] on div at bounding box center [877, 521] width 324 height 43
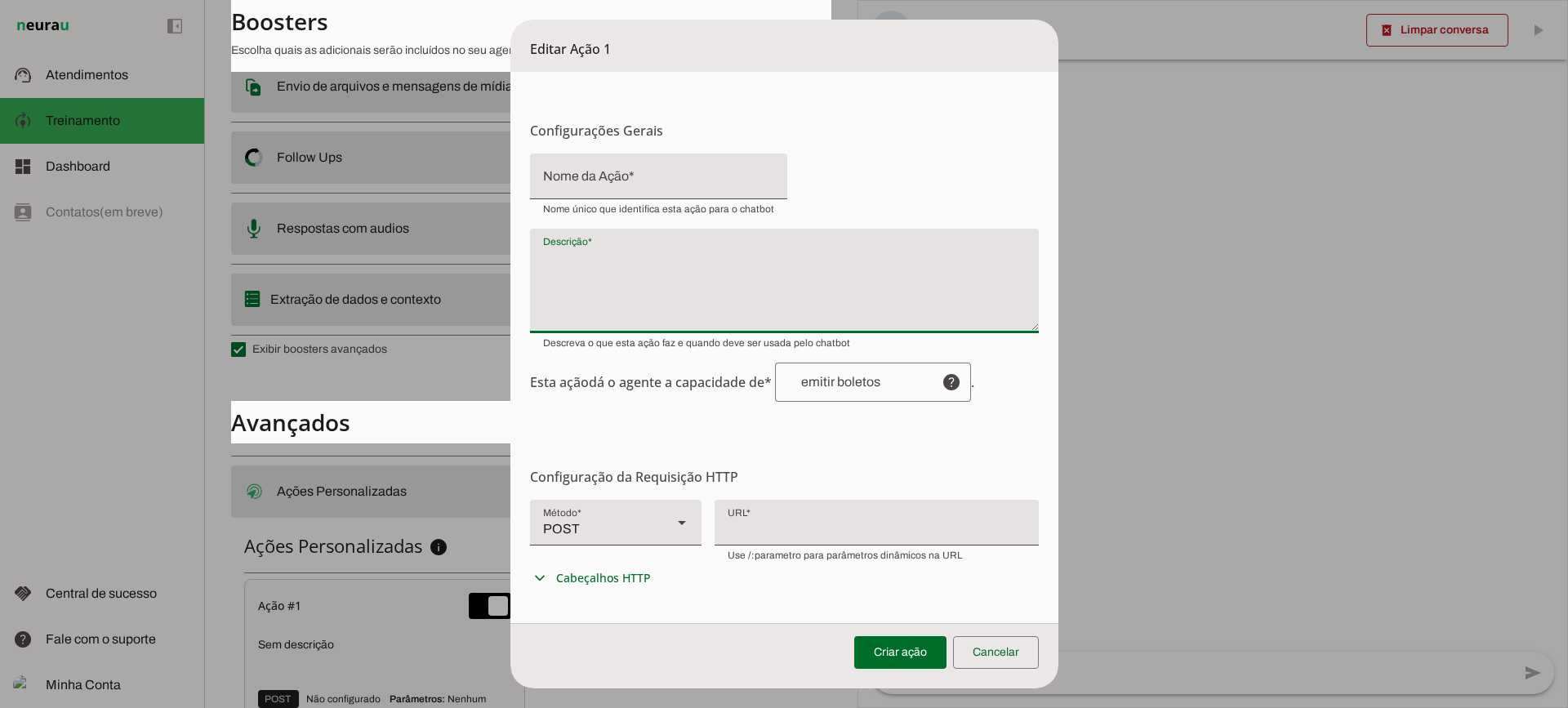
click at [555, 276] on textarea "Descrição" at bounding box center [784, 288] width 509 height 79
click at [569, 178] on input "Nome da Ação" at bounding box center [658, 183] width 231 height 19
click at [614, 263] on textarea "Descrição" at bounding box center [784, 288] width 509 height 79
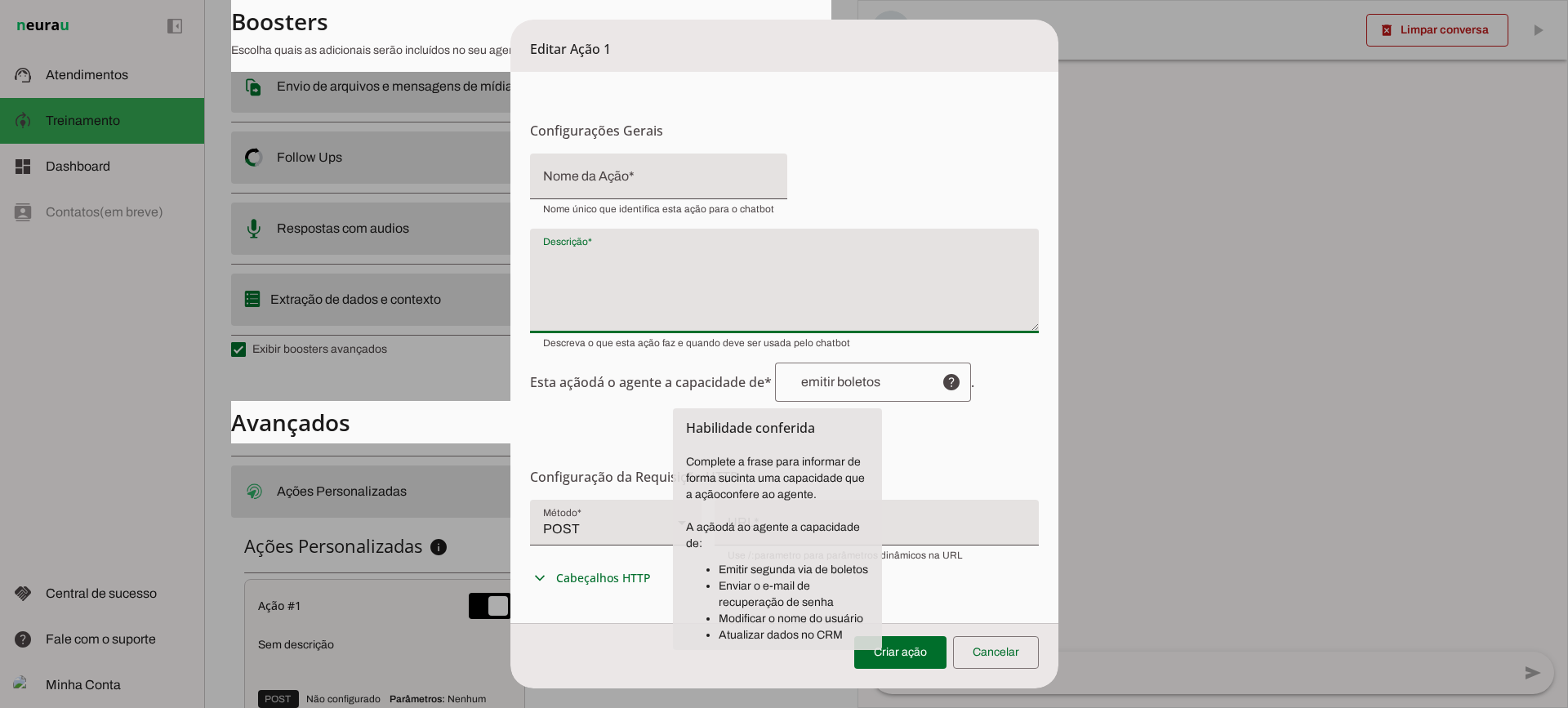
click at [840, 393] on div at bounding box center [852, 382] width 154 height 39
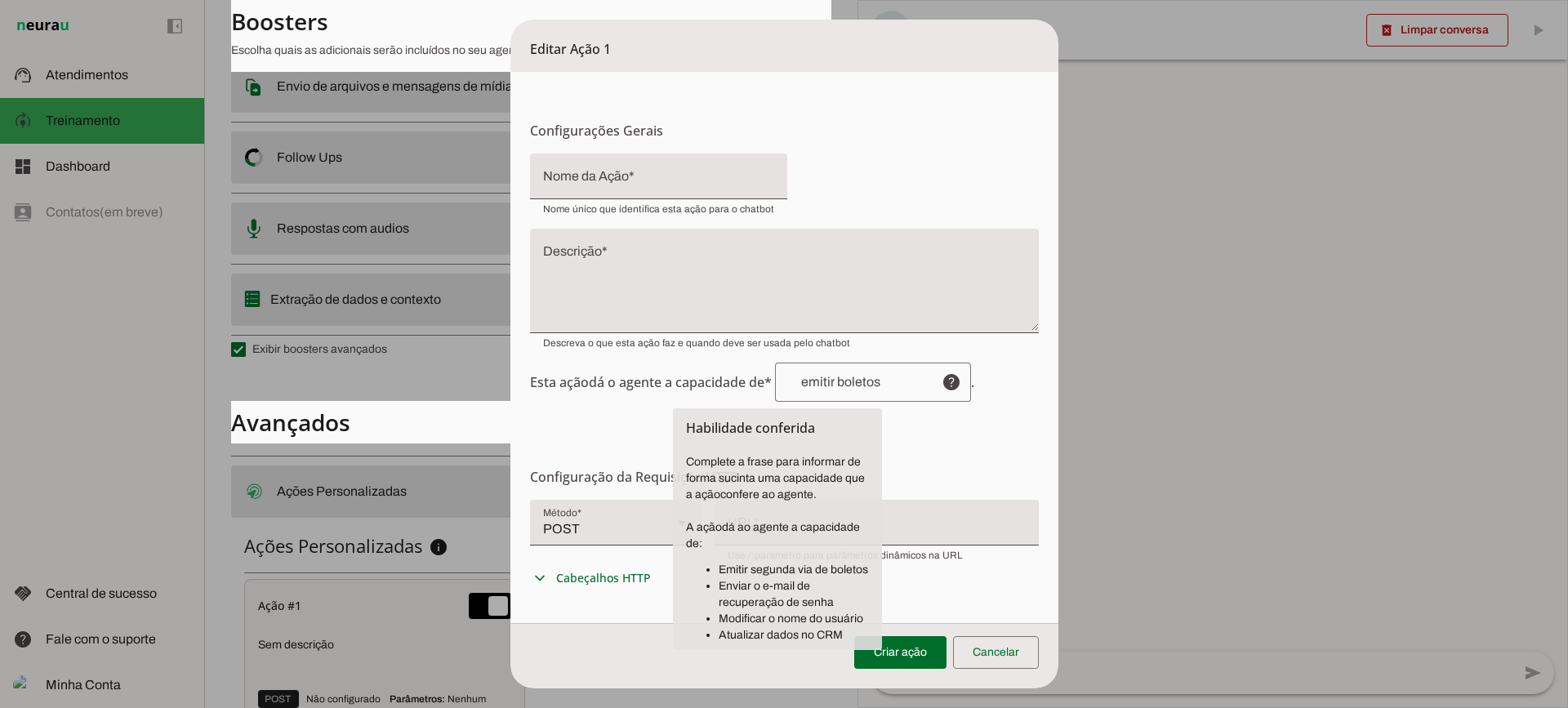
drag, startPoint x: 825, startPoint y: 567, endPoint x: 837, endPoint y: 565, distance: 12.2
click at [837, 565] on li "Emitir segunda via de boletos" at bounding box center [794, 570] width 150 height 17
click at [800, 589] on li "Enviar o e-mail de recuperação de senha" at bounding box center [794, 594] width 150 height 32
click at [800, 578] on ul "Emitir segunda via de boletos Enviar o e-mail de recuperação de senha Modificar…" at bounding box center [777, 602] width 183 height 81
drag, startPoint x: 739, startPoint y: 637, endPoint x: 848, endPoint y: 629, distance: 109.3
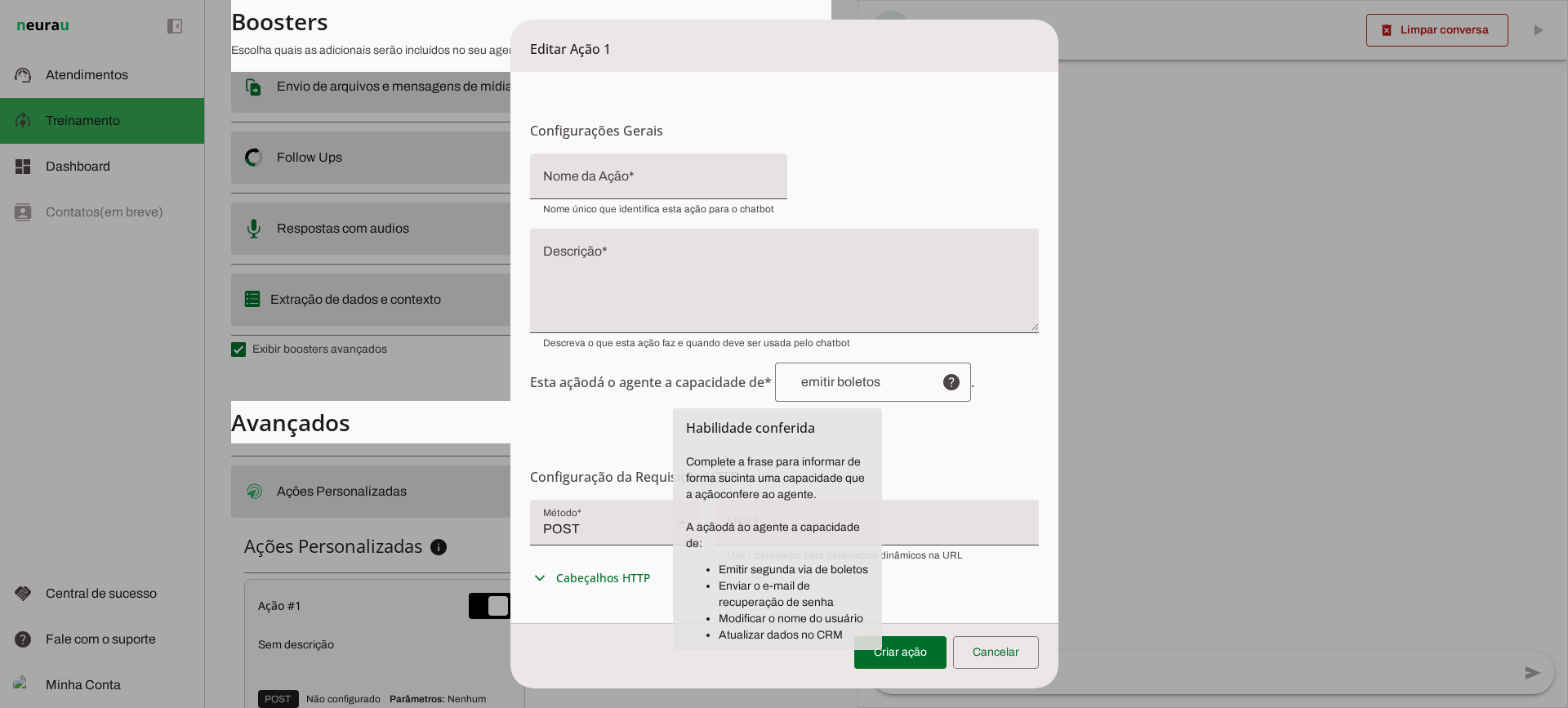
click at [848, 629] on li "Atualizar dados no CRM" at bounding box center [794, 635] width 150 height 17
drag, startPoint x: 762, startPoint y: 617, endPoint x: 849, endPoint y: 602, distance: 88.3
click at [841, 614] on li "Modificar o nome do usuário" at bounding box center [794, 619] width 150 height 17
click at [925, 455] on form "Configurações Gerais Configuração da Ação Configure o nome e a descrição para a…" at bounding box center [784, 507] width 548 height 871
